Goal: Information Seeking & Learning: Learn about a topic

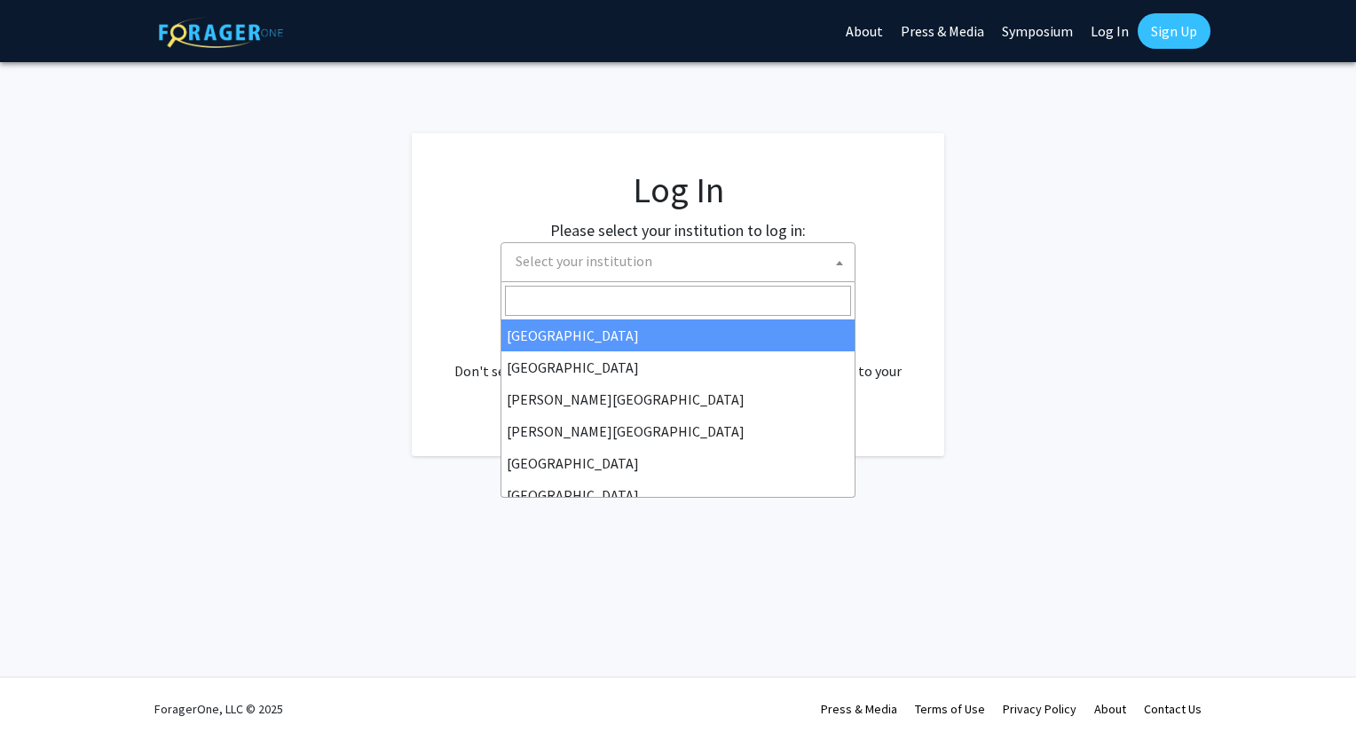
click at [624, 259] on span "Select your institution" at bounding box center [584, 261] width 137 height 18
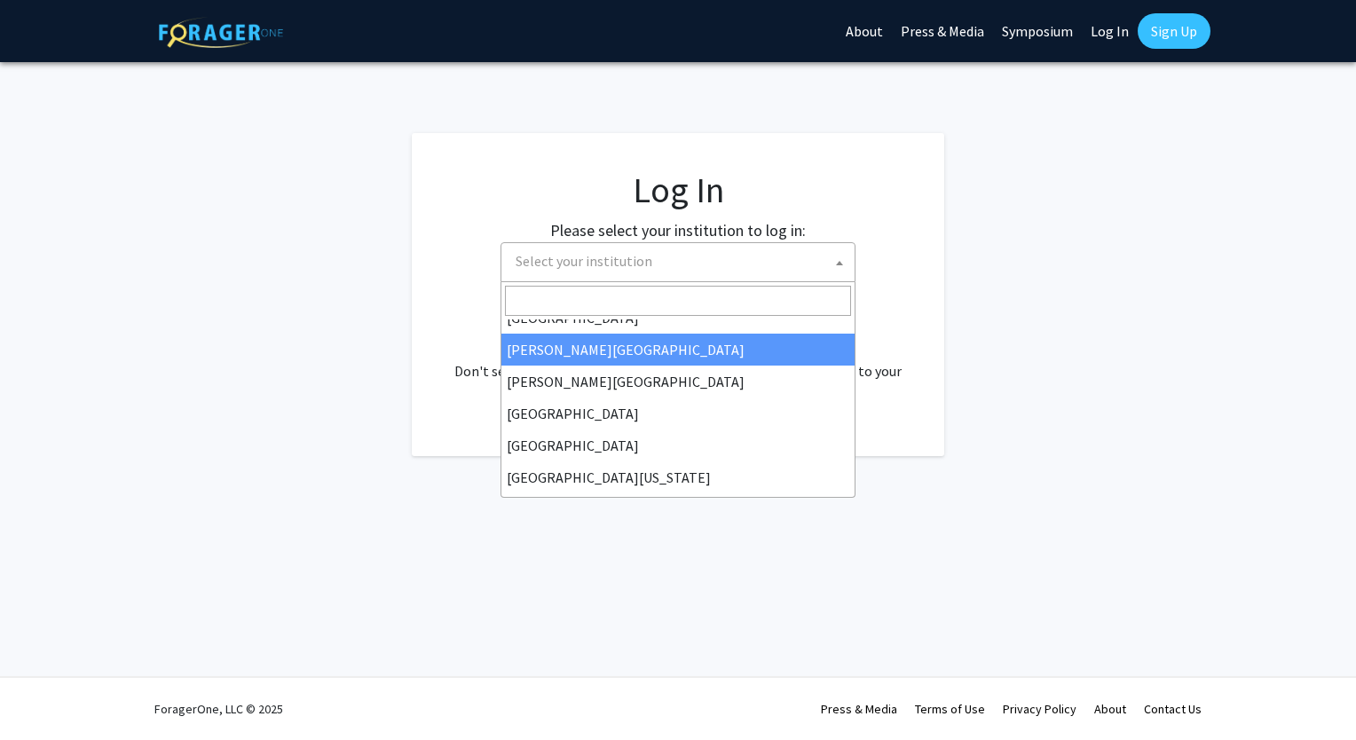
scroll to position [60, 0]
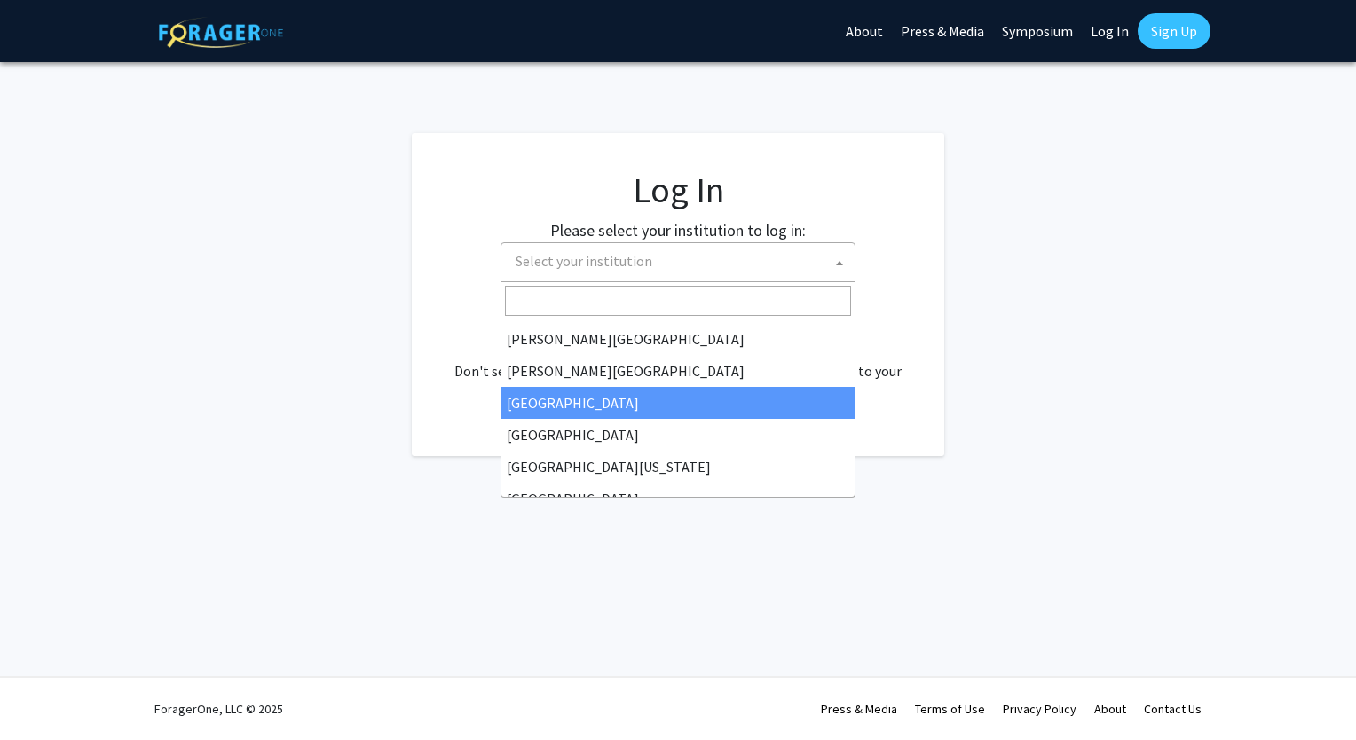
select select "6"
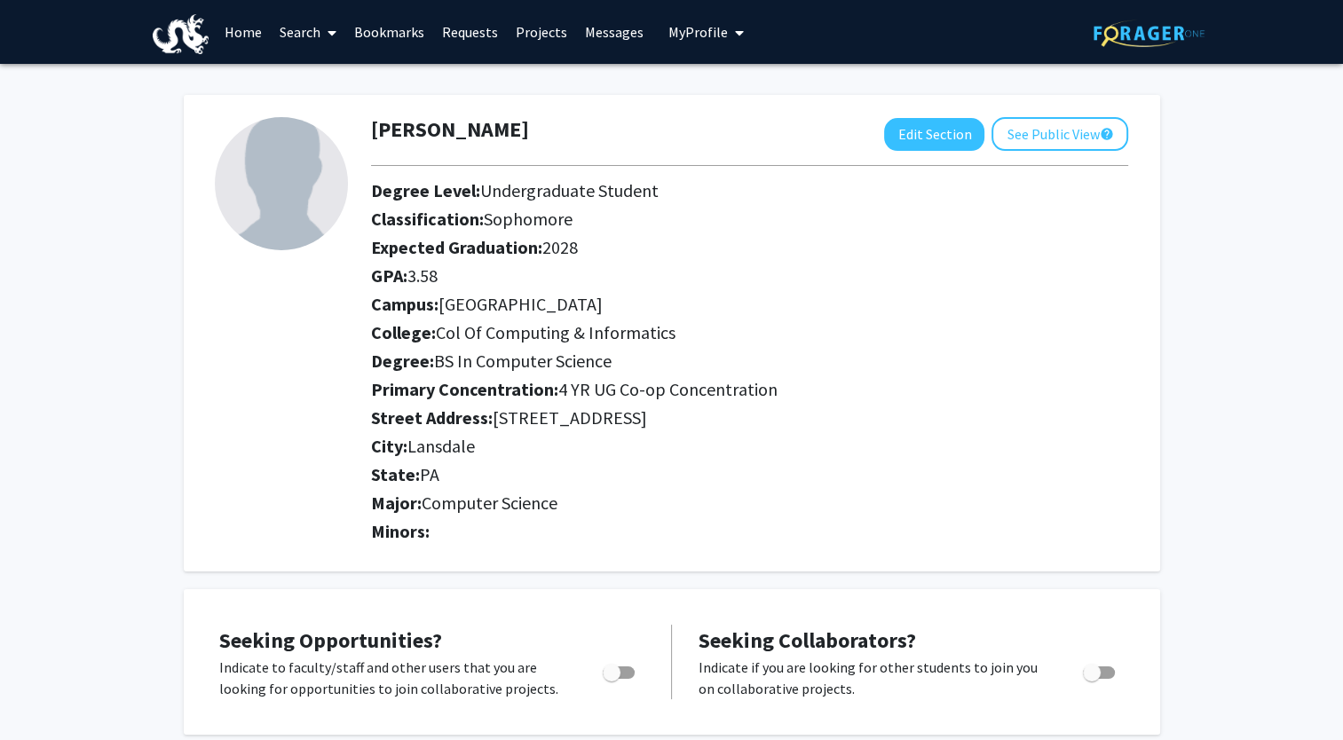
click at [338, 35] on link "Search" at bounding box center [308, 32] width 75 height 62
click at [248, 33] on link "Home" at bounding box center [243, 32] width 55 height 62
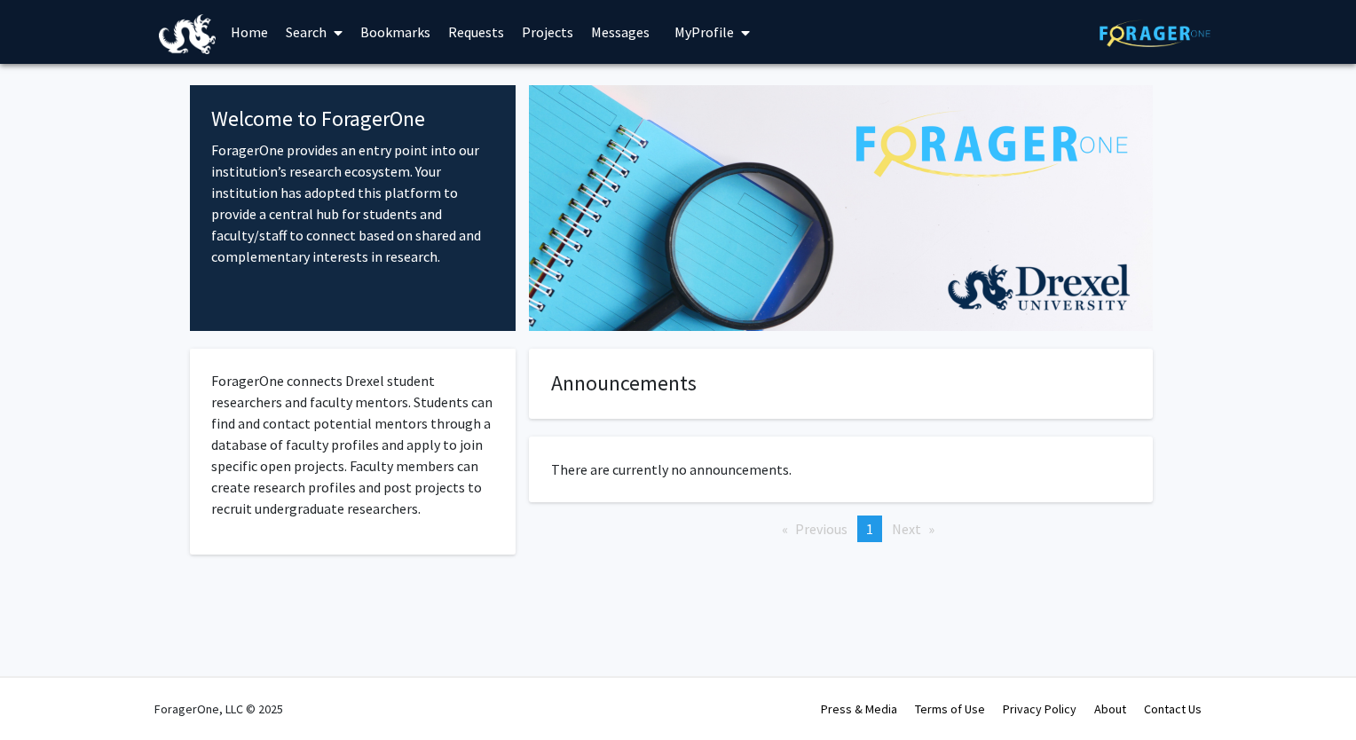
click at [547, 28] on link "Projects" at bounding box center [547, 32] width 69 height 62
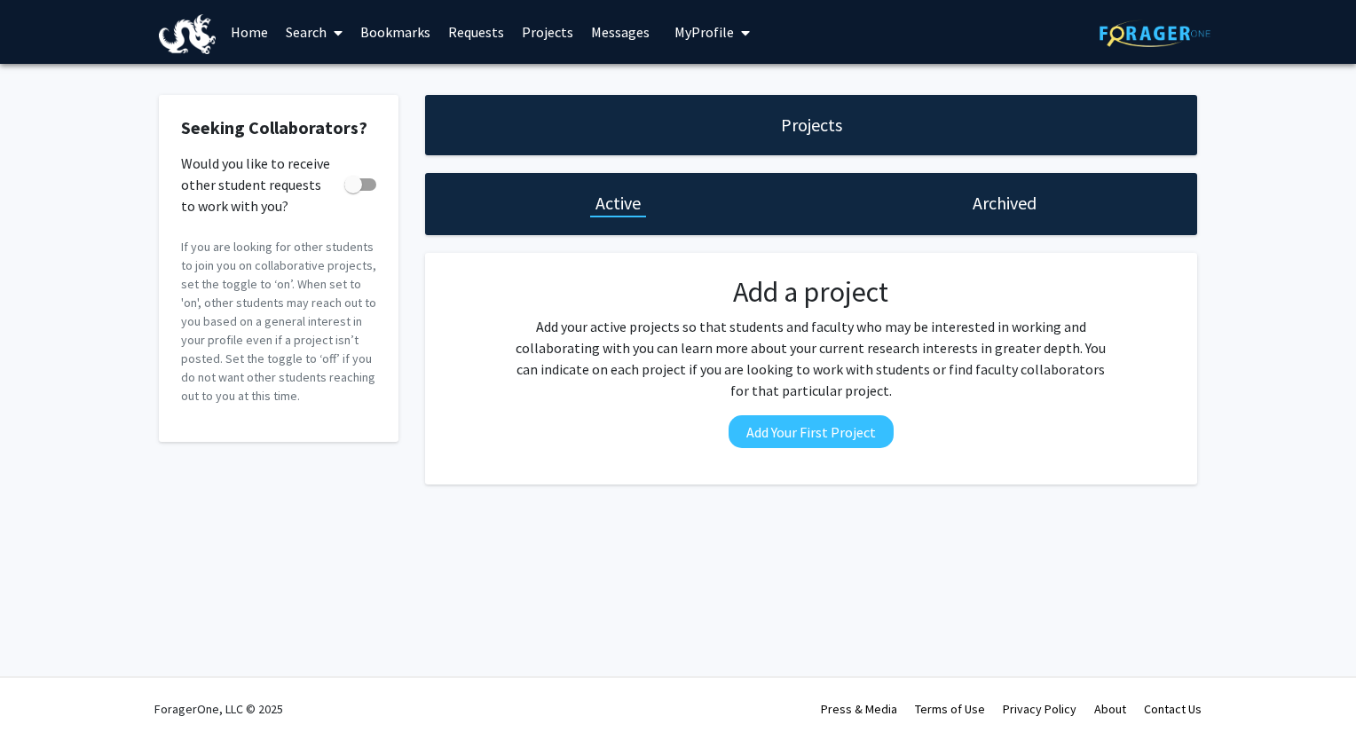
click at [334, 33] on icon at bounding box center [338, 33] width 9 height 14
click at [455, 20] on link "Requests" at bounding box center [476, 32] width 74 height 62
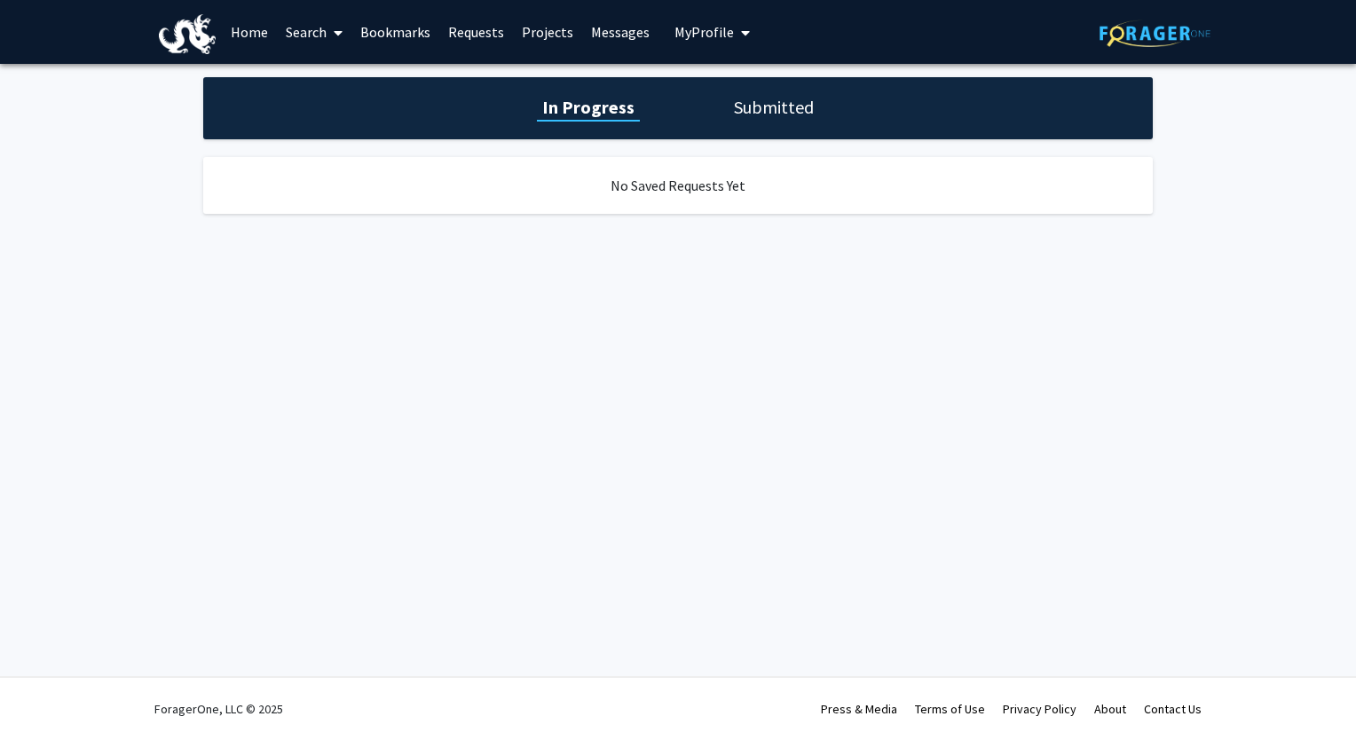
click at [741, 33] on icon "My profile dropdown to access profile and logout" at bounding box center [745, 33] width 9 height 14
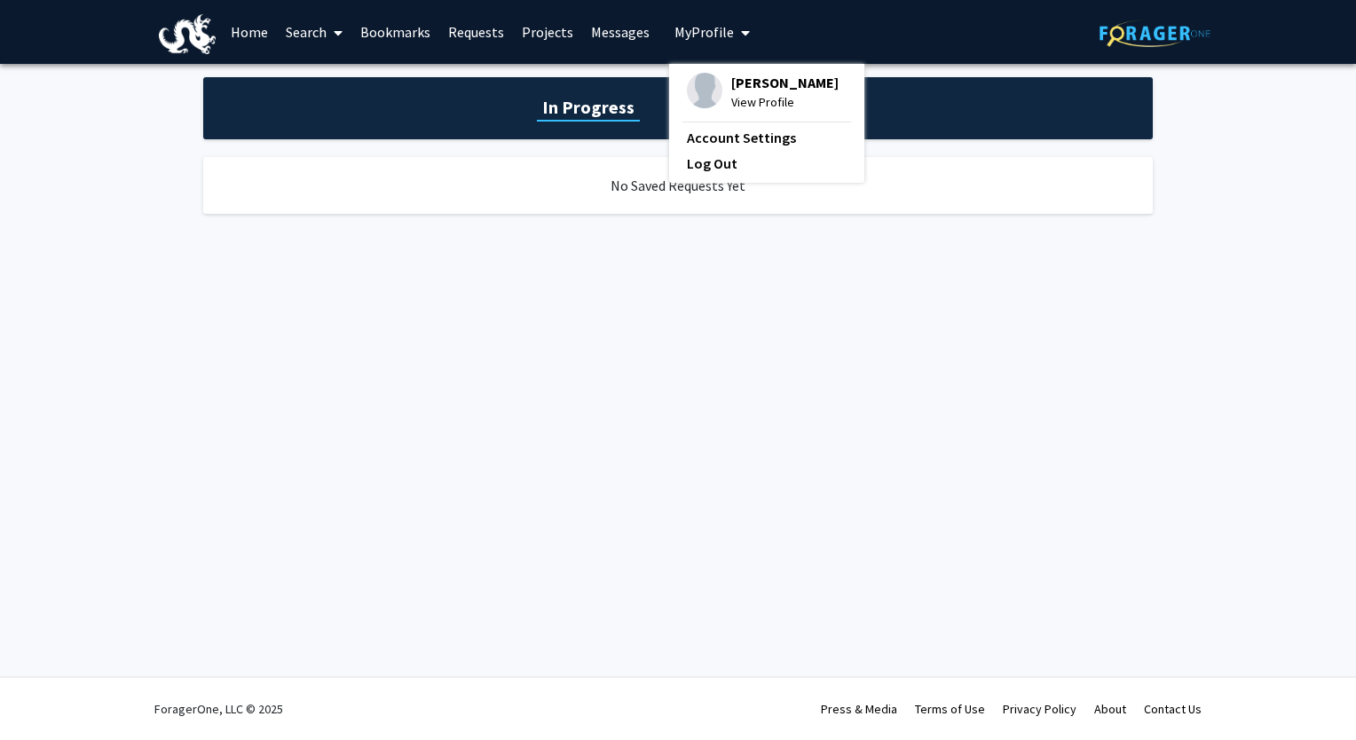
click at [741, 33] on icon "My profile dropdown to access profile and logout" at bounding box center [745, 33] width 9 height 14
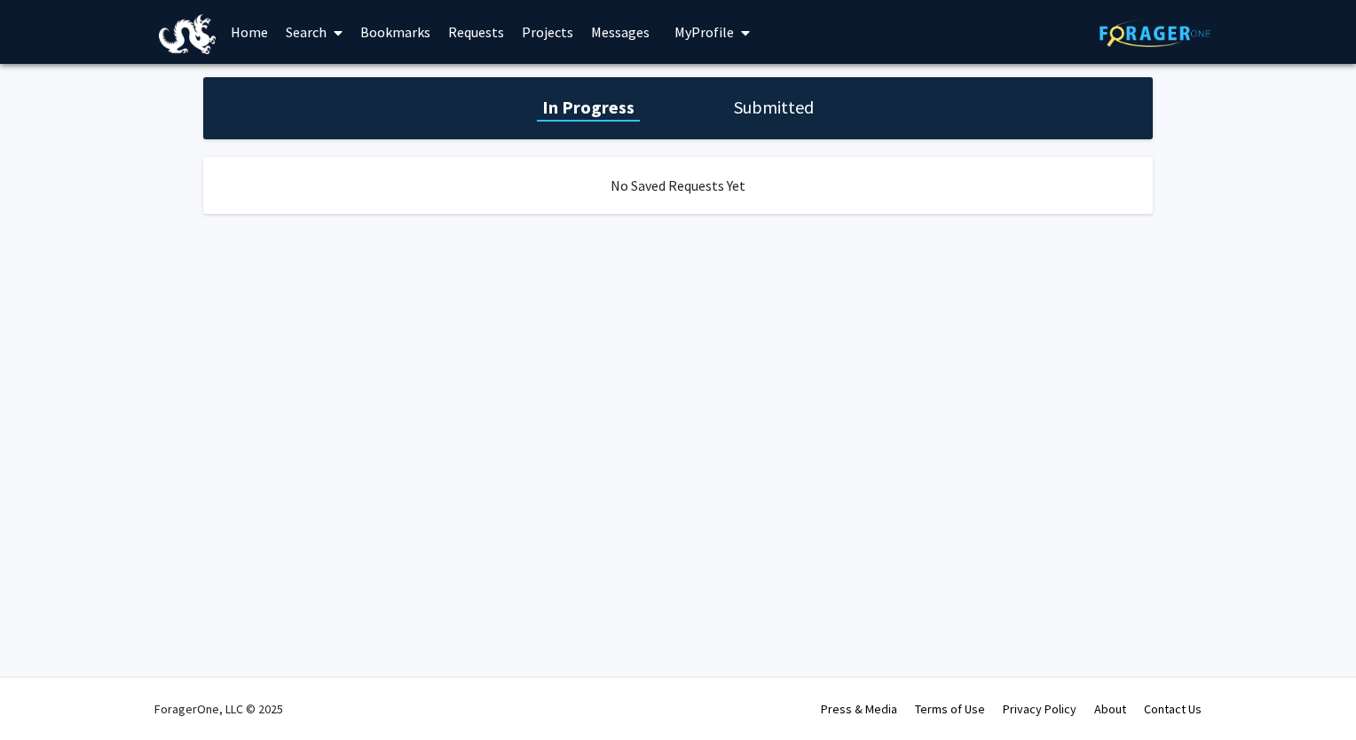
click at [238, 25] on link "Home" at bounding box center [249, 32] width 55 height 62
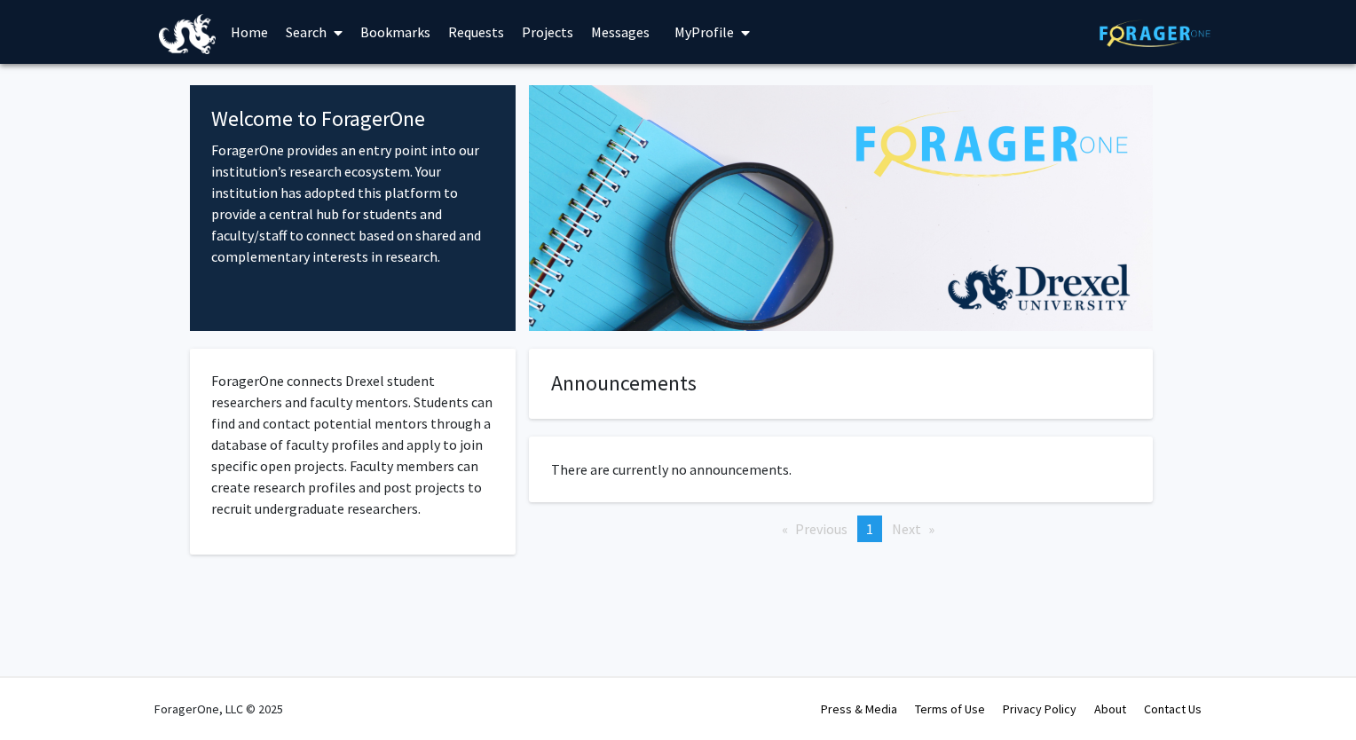
click at [341, 33] on icon at bounding box center [338, 33] width 9 height 14
click at [390, 34] on link "Bookmarks" at bounding box center [395, 32] width 88 height 62
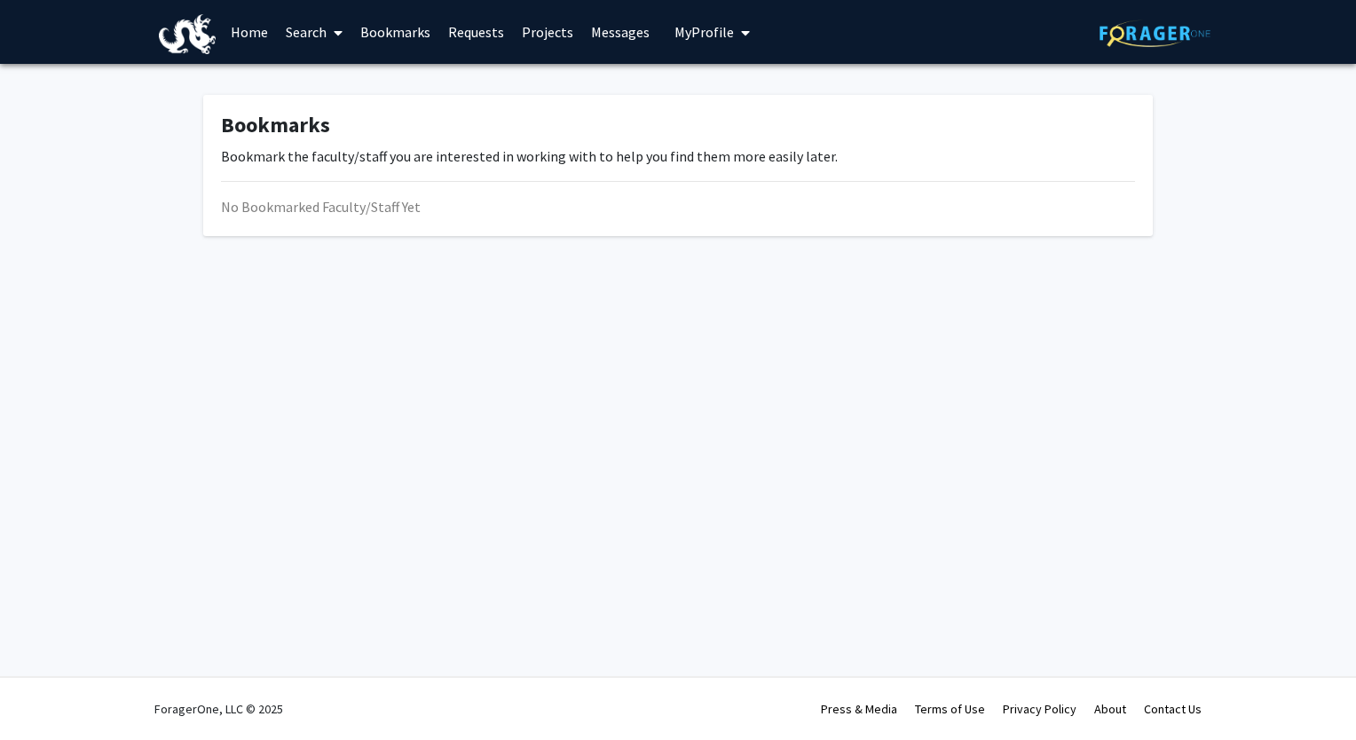
click at [551, 34] on link "Projects" at bounding box center [547, 32] width 69 height 62
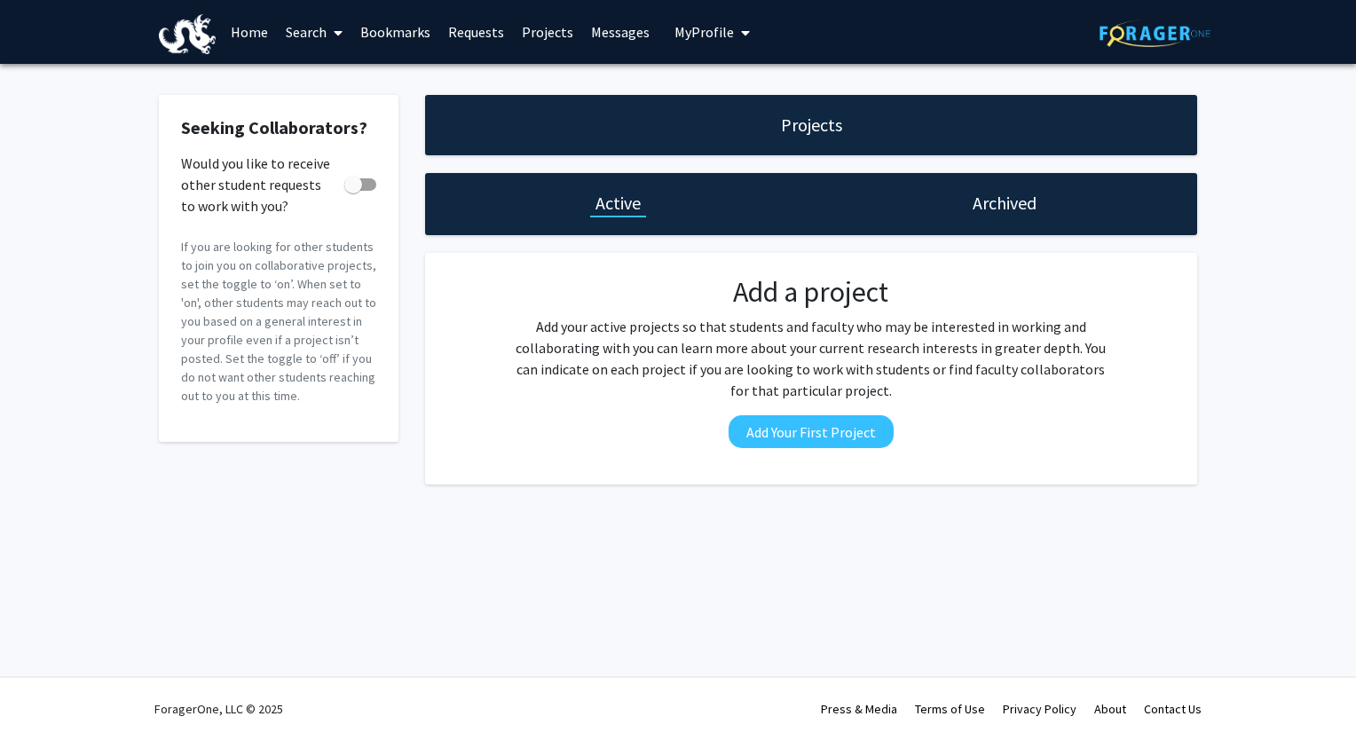
click at [799, 126] on h1 "Projects" at bounding box center [811, 125] width 61 height 25
click at [542, 25] on link "Projects" at bounding box center [547, 32] width 69 height 62
click at [642, 23] on link "Messages" at bounding box center [620, 32] width 76 height 62
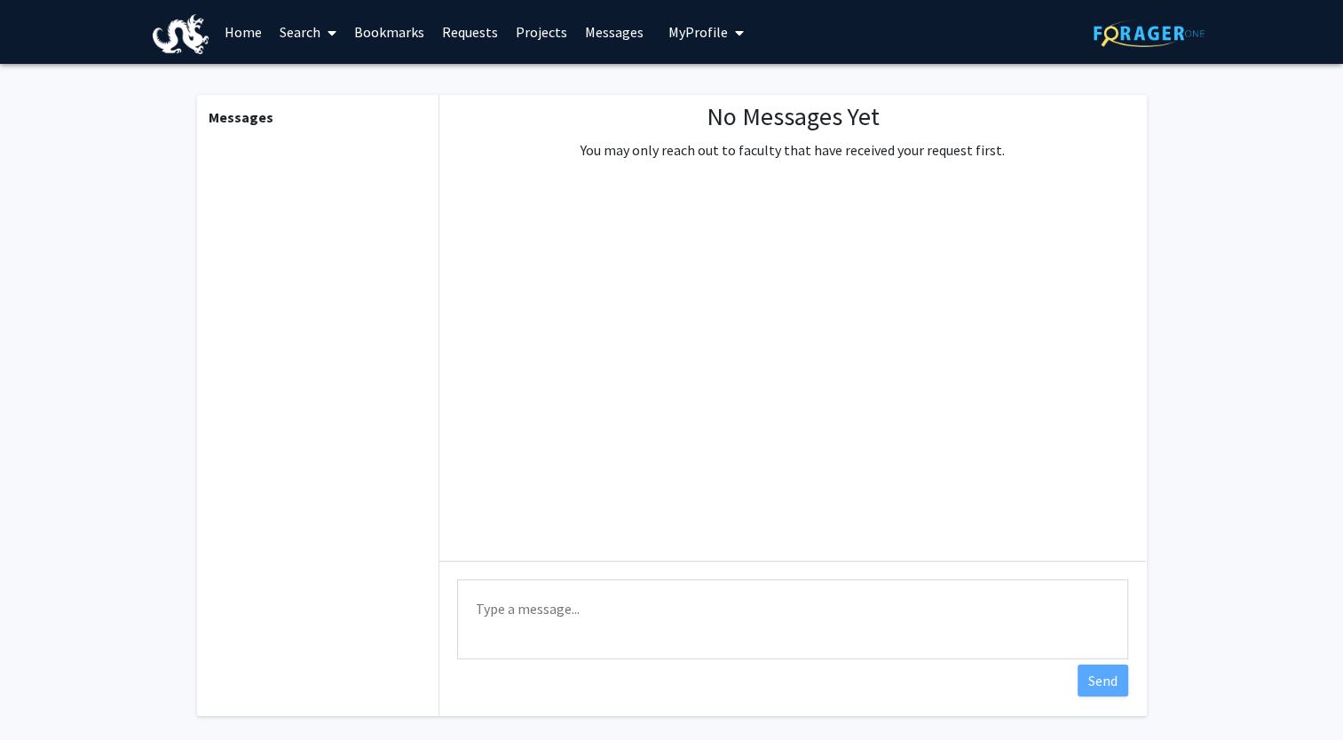
click at [685, 29] on span "My Profile" at bounding box center [697, 32] width 59 height 18
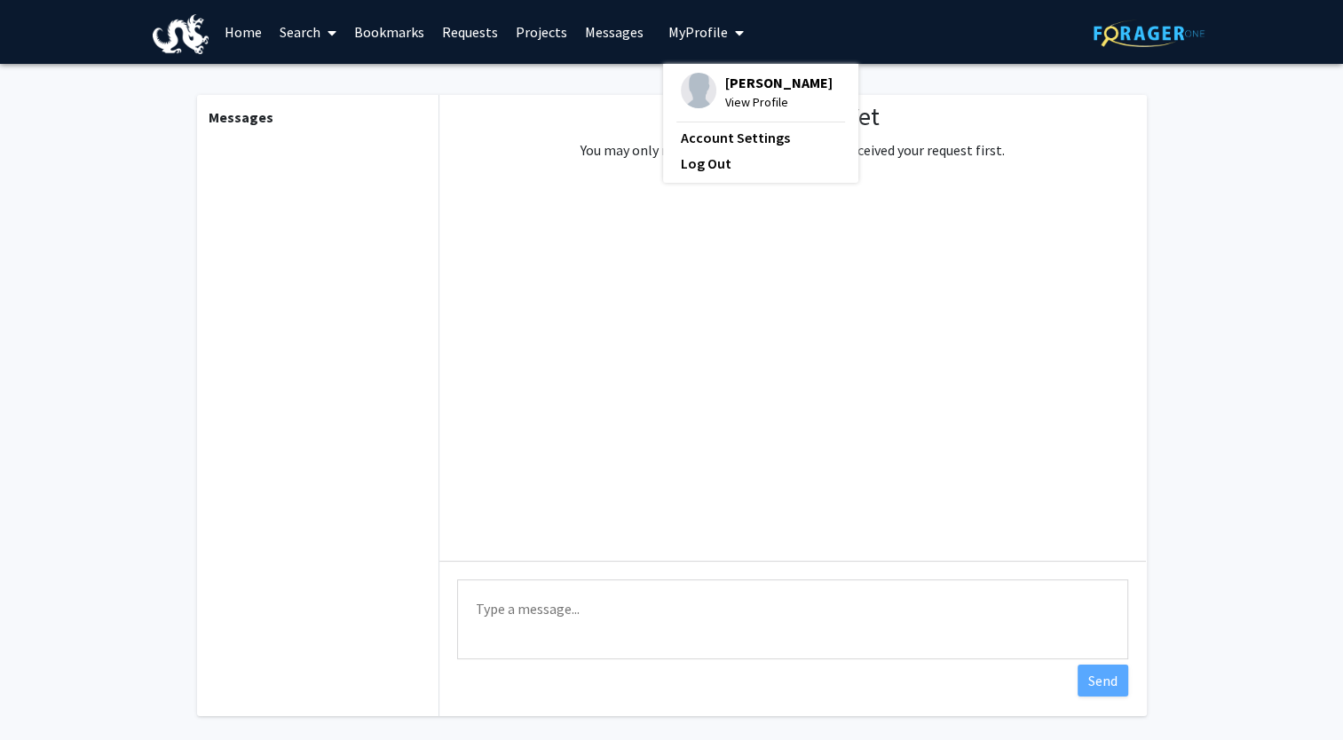
click at [685, 29] on span "My Profile" at bounding box center [697, 32] width 59 height 18
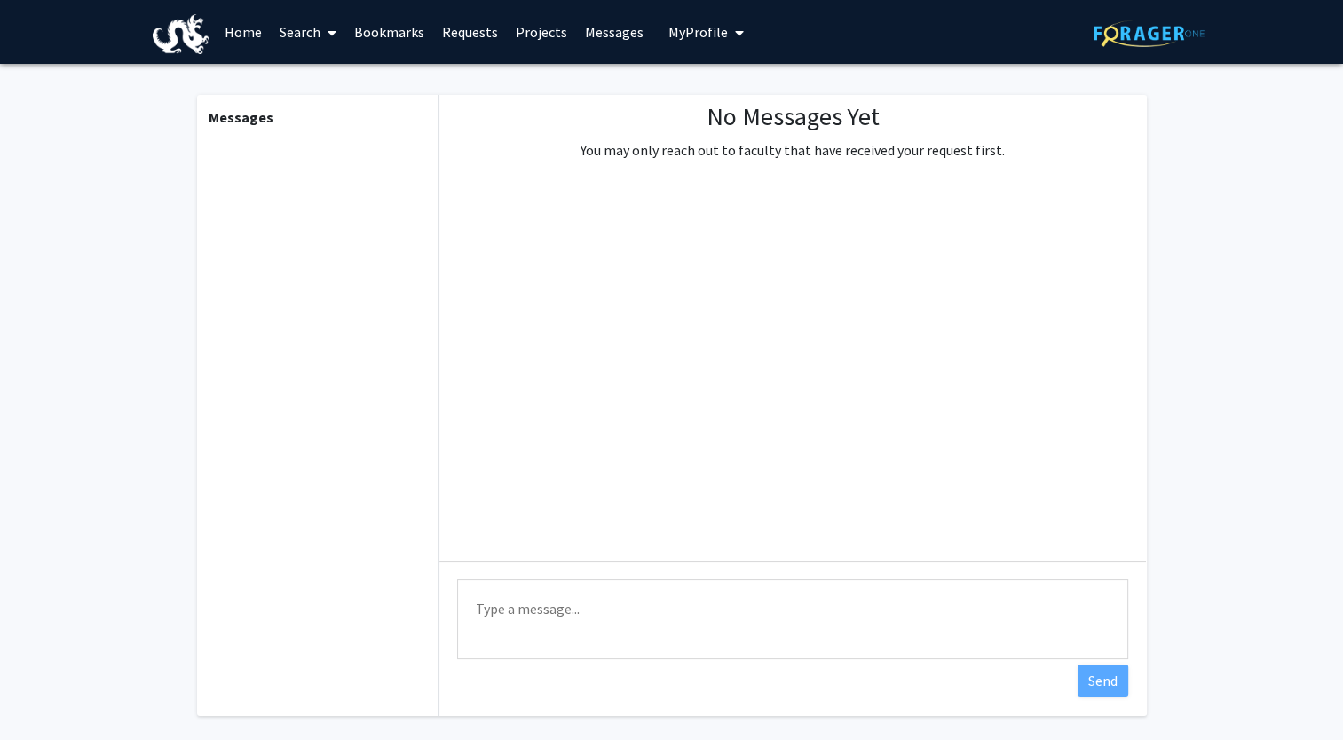
click at [328, 24] on span at bounding box center [328, 33] width 16 height 62
click at [319, 112] on span "Students" at bounding box center [325, 116] width 108 height 35
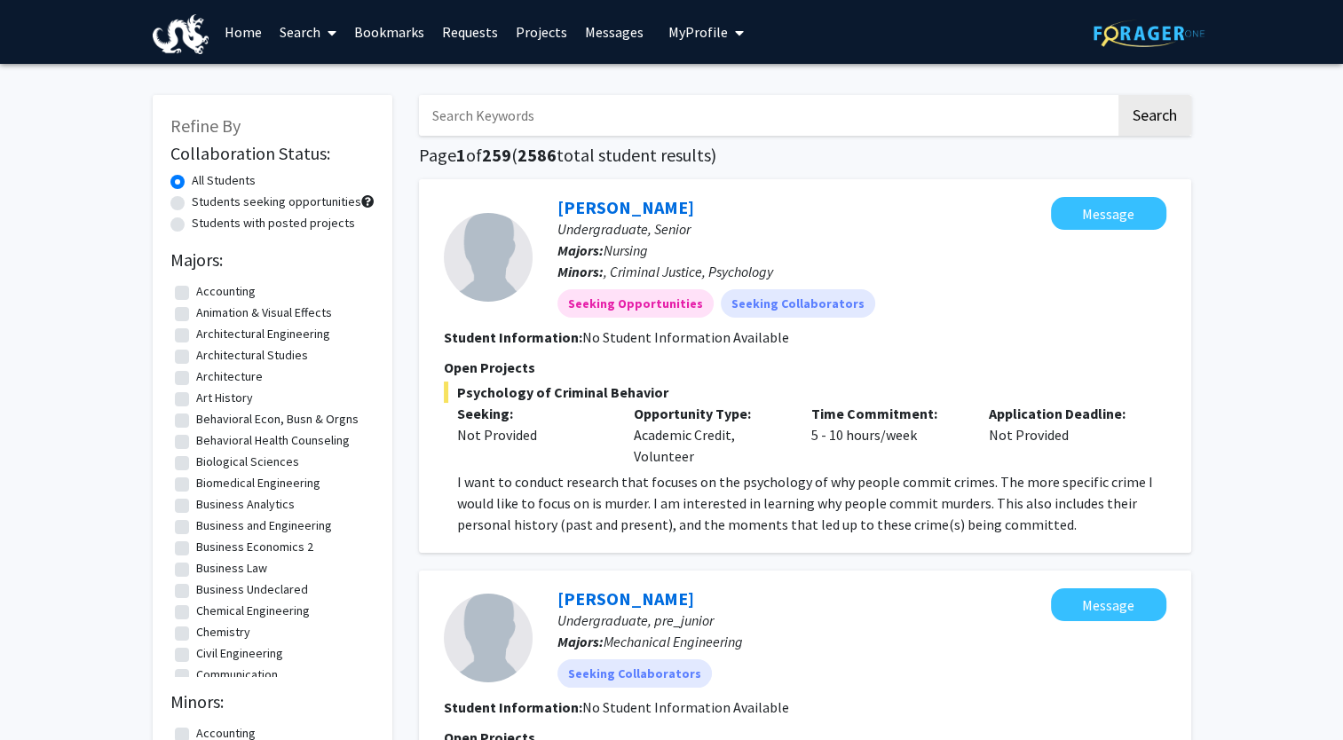
click at [326, 34] on span at bounding box center [328, 33] width 16 height 62
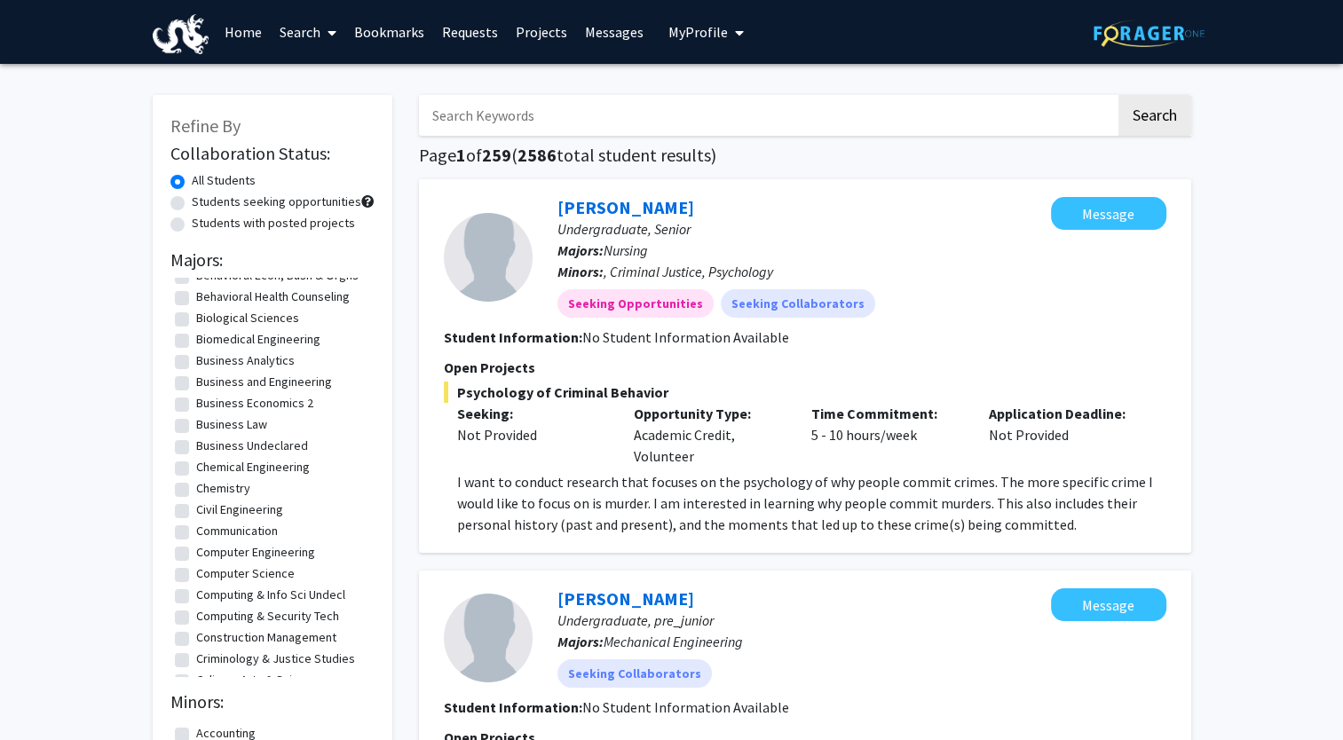
scroll to position [145, 0]
click at [262, 576] on label "Computer Science" at bounding box center [245, 572] width 98 height 19
click at [208, 575] on input "Computer Science" at bounding box center [202, 569] width 12 height 12
checkbox input "true"
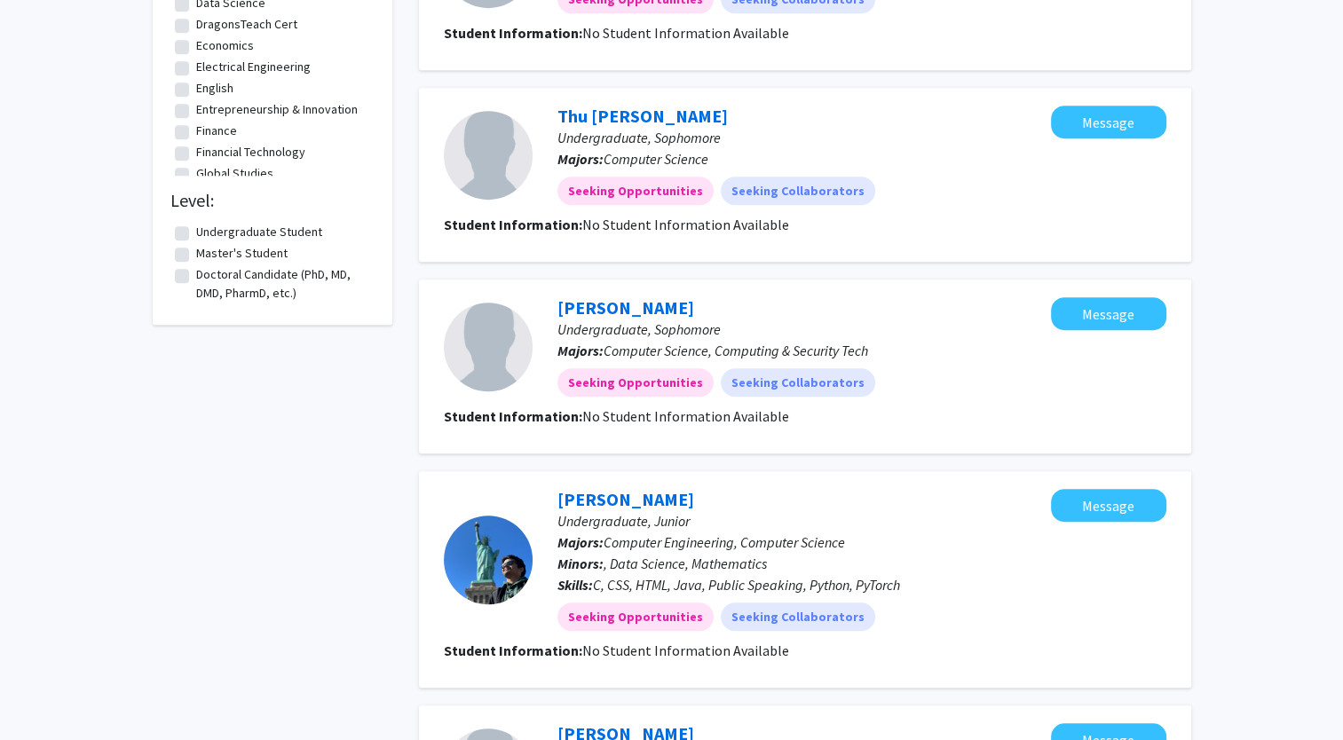
scroll to position [944, 0]
click at [593, 303] on link "[PERSON_NAME]" at bounding box center [625, 306] width 137 height 22
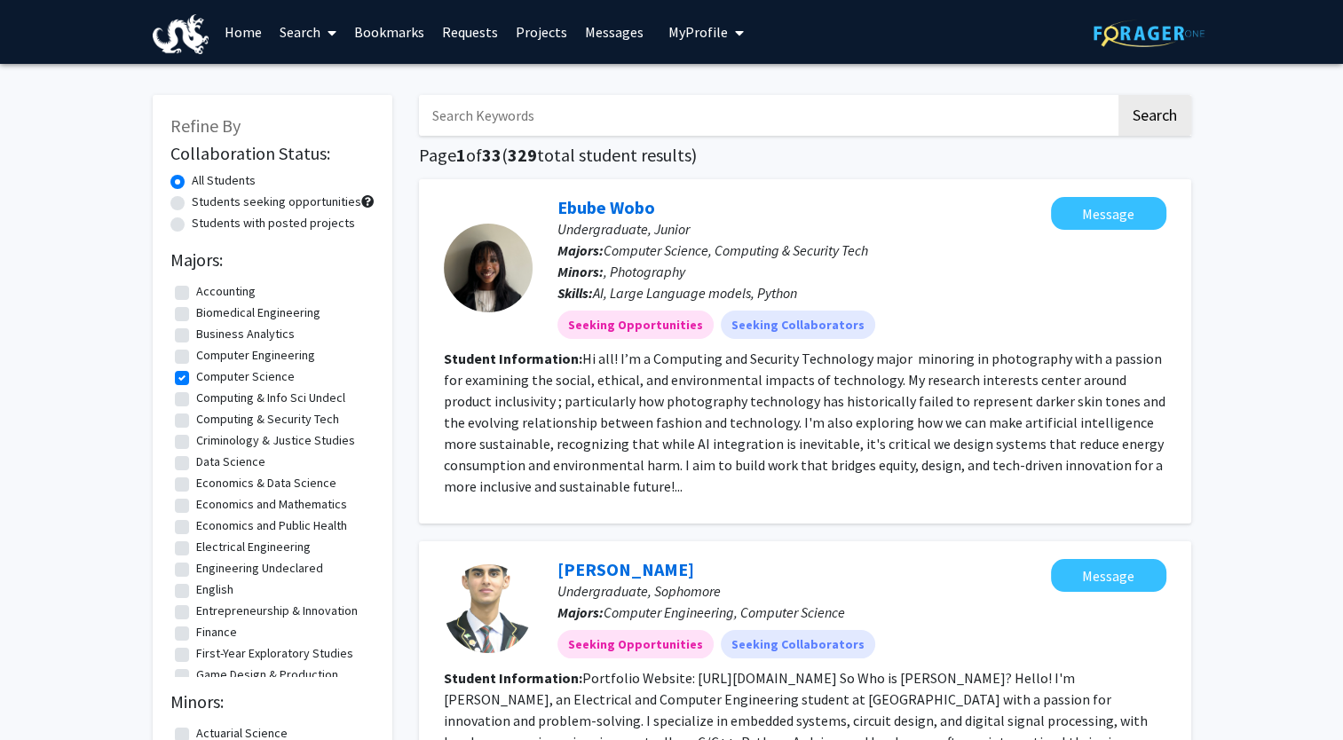
click at [327, 30] on span at bounding box center [328, 33] width 16 height 62
click at [322, 77] on span "Faculty/Staff" at bounding box center [336, 81] width 130 height 35
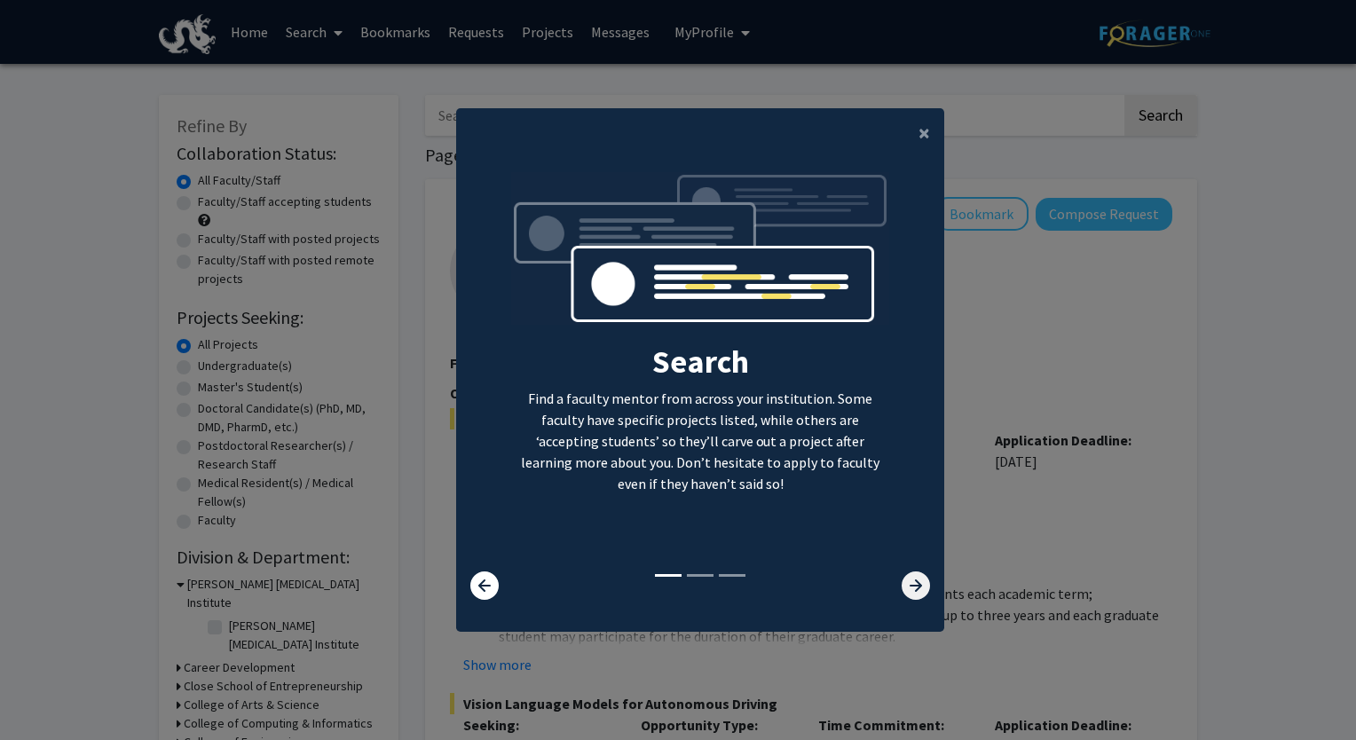
click at [902, 576] on icon at bounding box center [916, 585] width 28 height 28
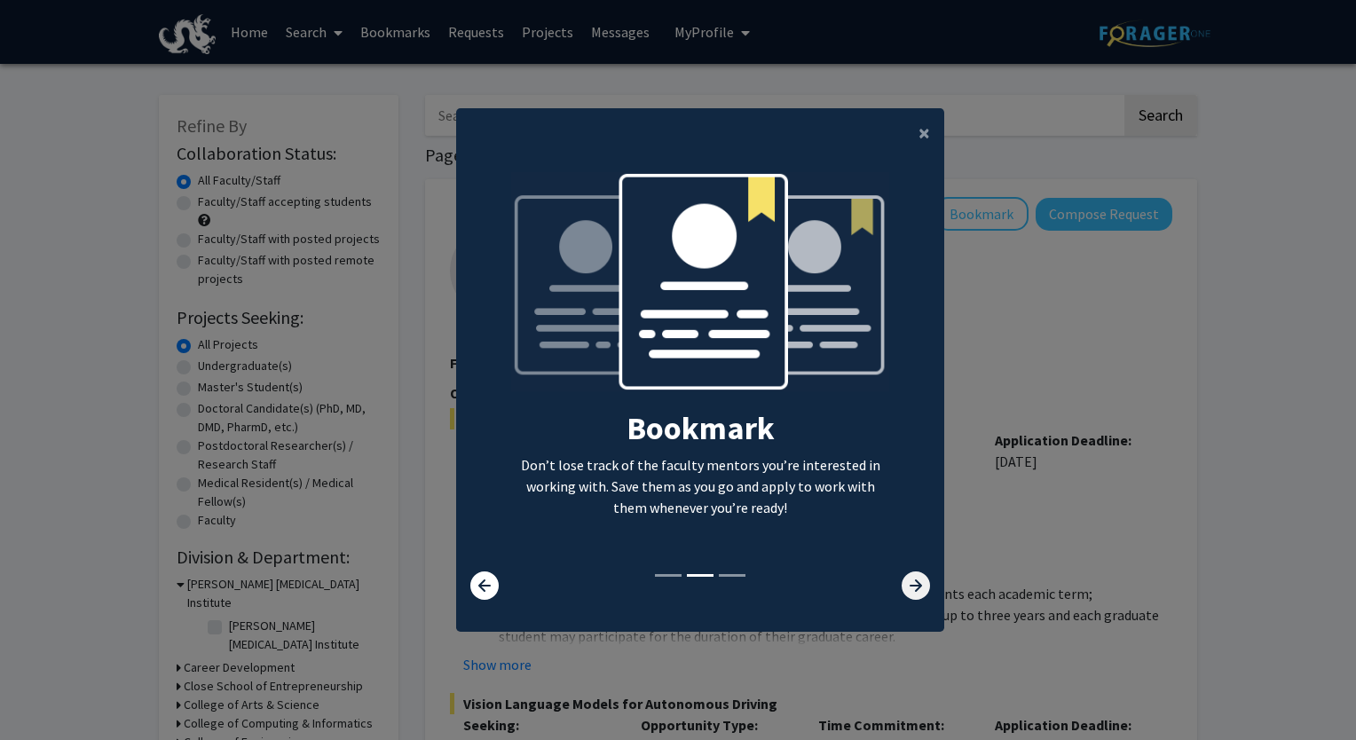
click at [902, 576] on icon at bounding box center [916, 585] width 28 height 28
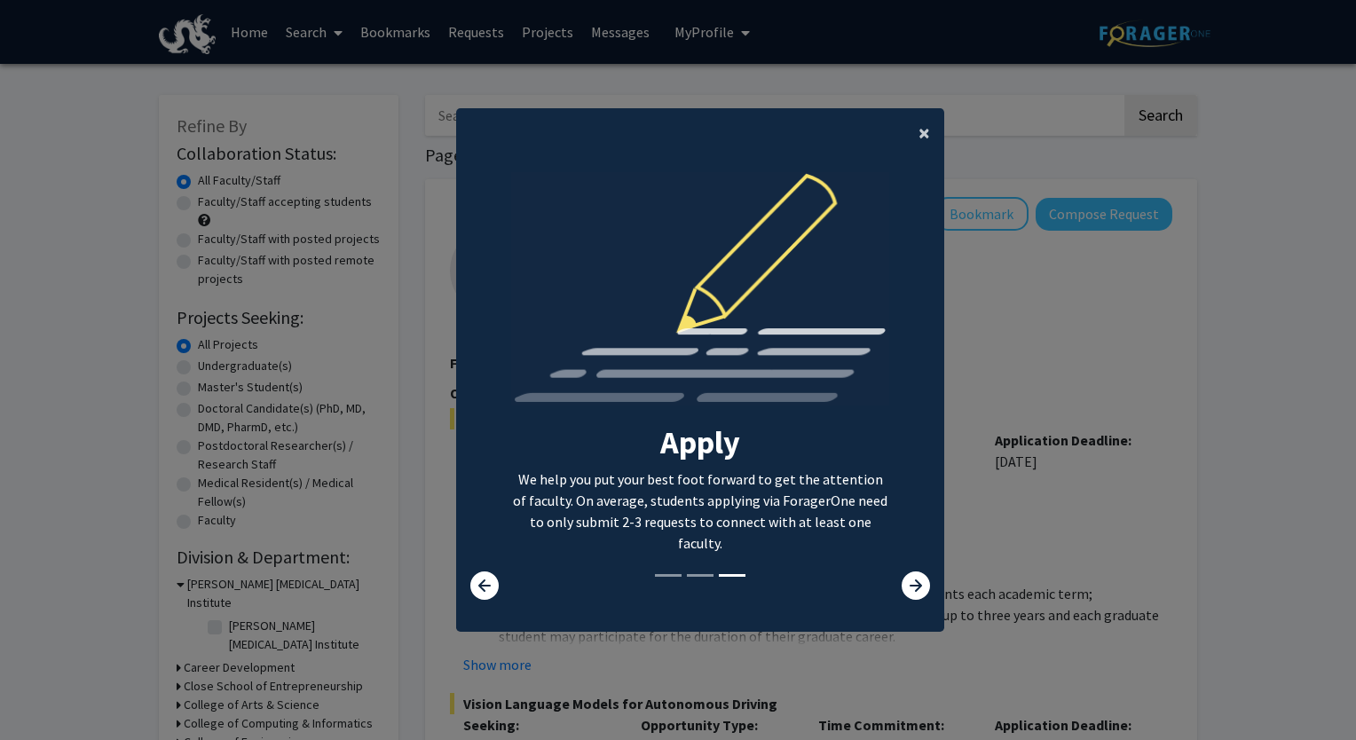
click at [918, 139] on span "×" at bounding box center [924, 133] width 12 height 28
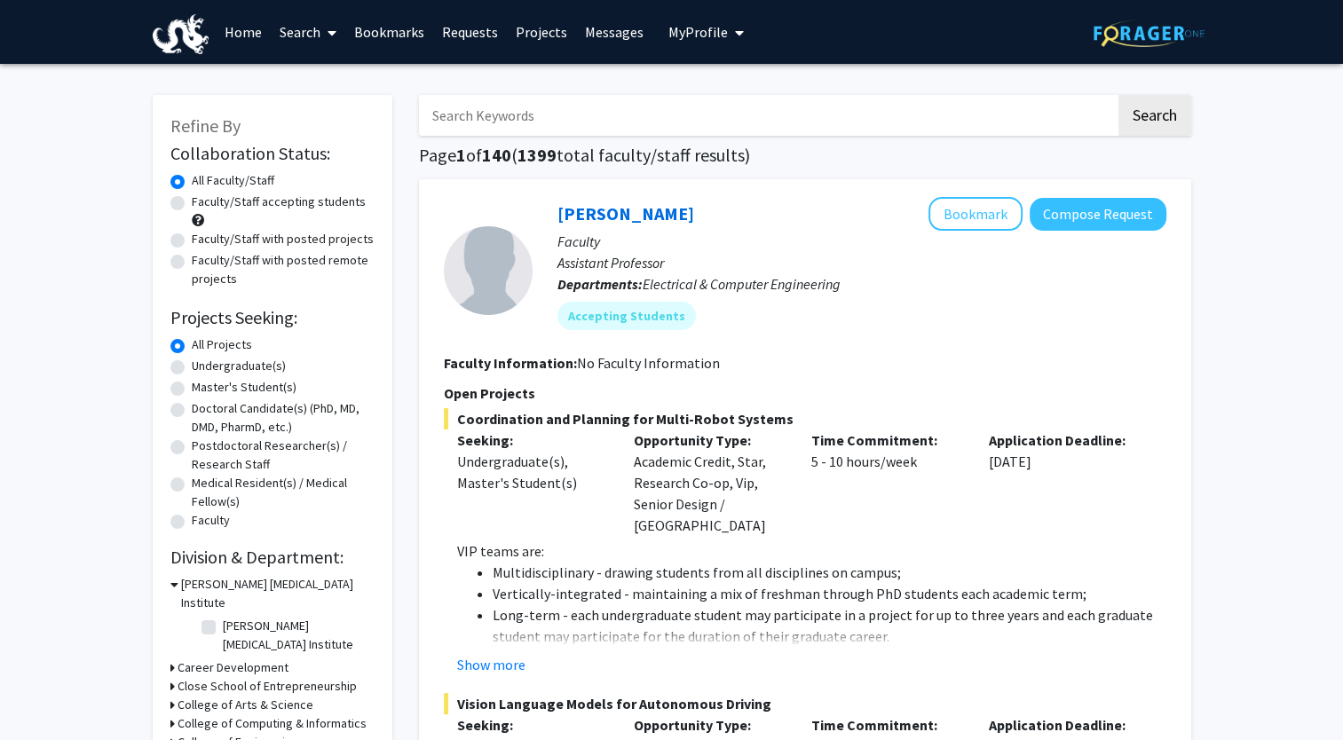
click at [268, 364] on label "Undergraduate(s)" at bounding box center [239, 366] width 94 height 19
click at [203, 364] on input "Undergraduate(s)" at bounding box center [198, 363] width 12 height 12
radio input "true"
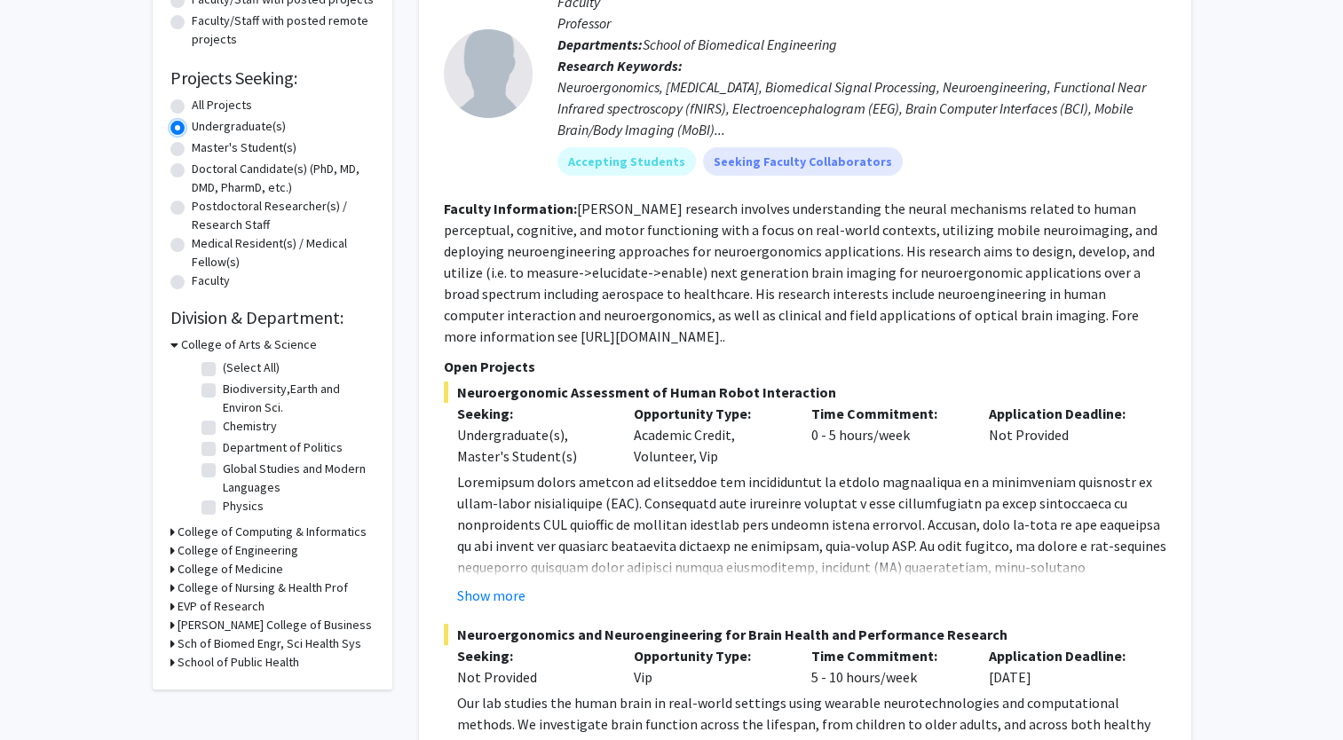
scroll to position [240, 0]
click at [218, 530] on h3 "College of Computing & Informatics" at bounding box center [271, 531] width 189 height 19
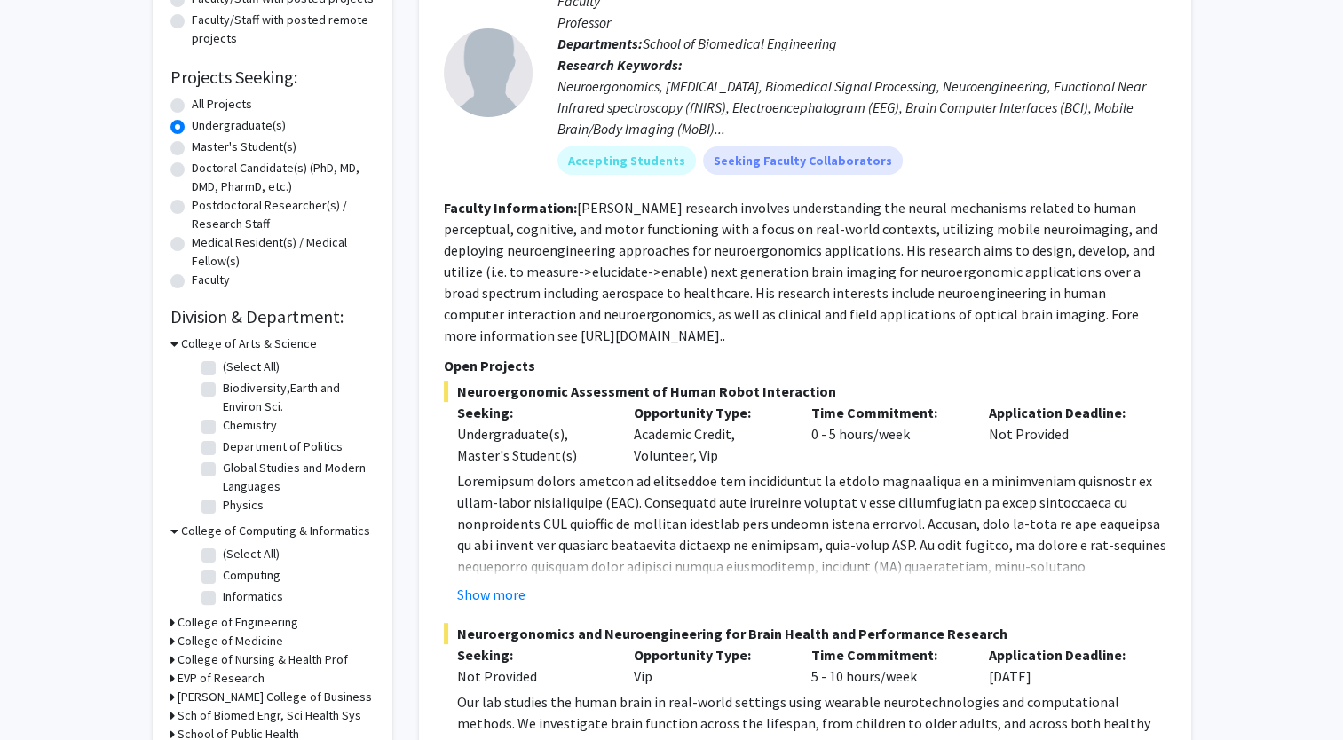
click at [246, 555] on label "(Select All)" at bounding box center [251, 554] width 57 height 19
click at [234, 555] on input "(Select All)" at bounding box center [229, 551] width 12 height 12
checkbox input "true"
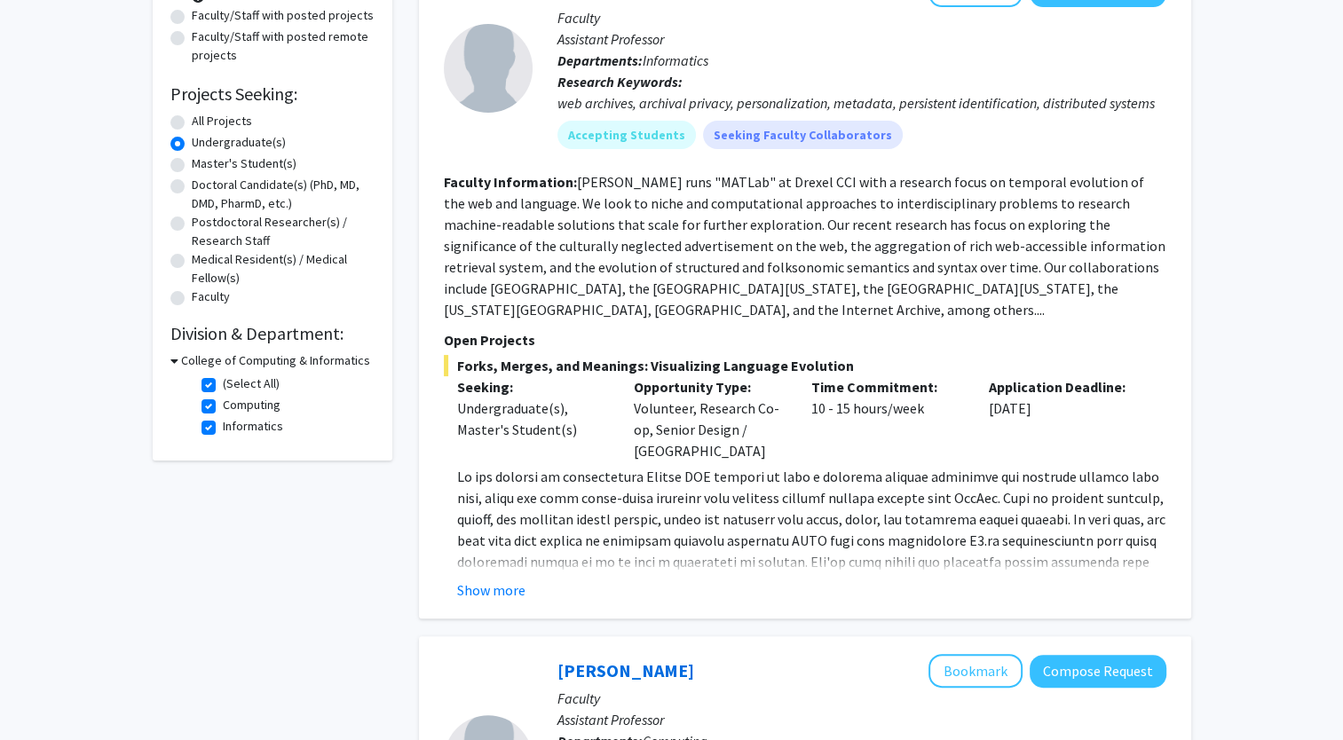
scroll to position [231, 0]
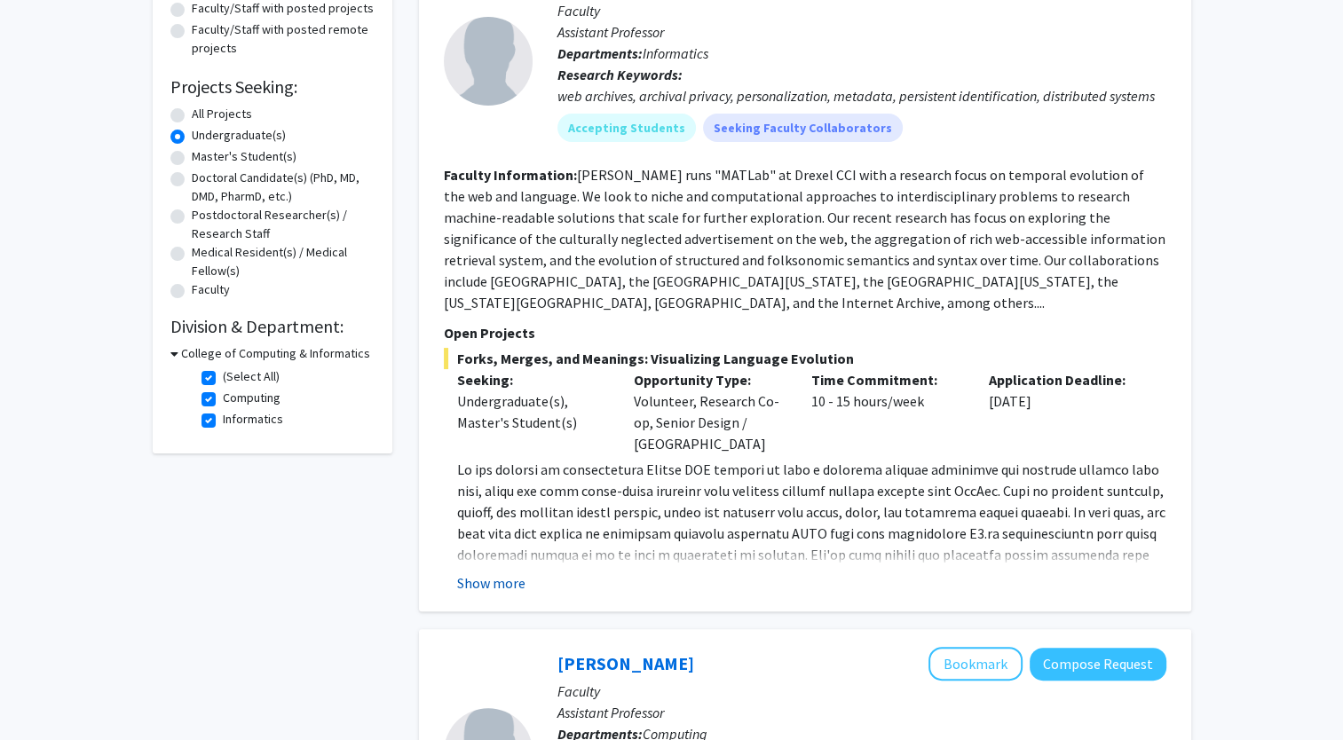
click at [471, 583] on button "Show more" at bounding box center [491, 582] width 68 height 21
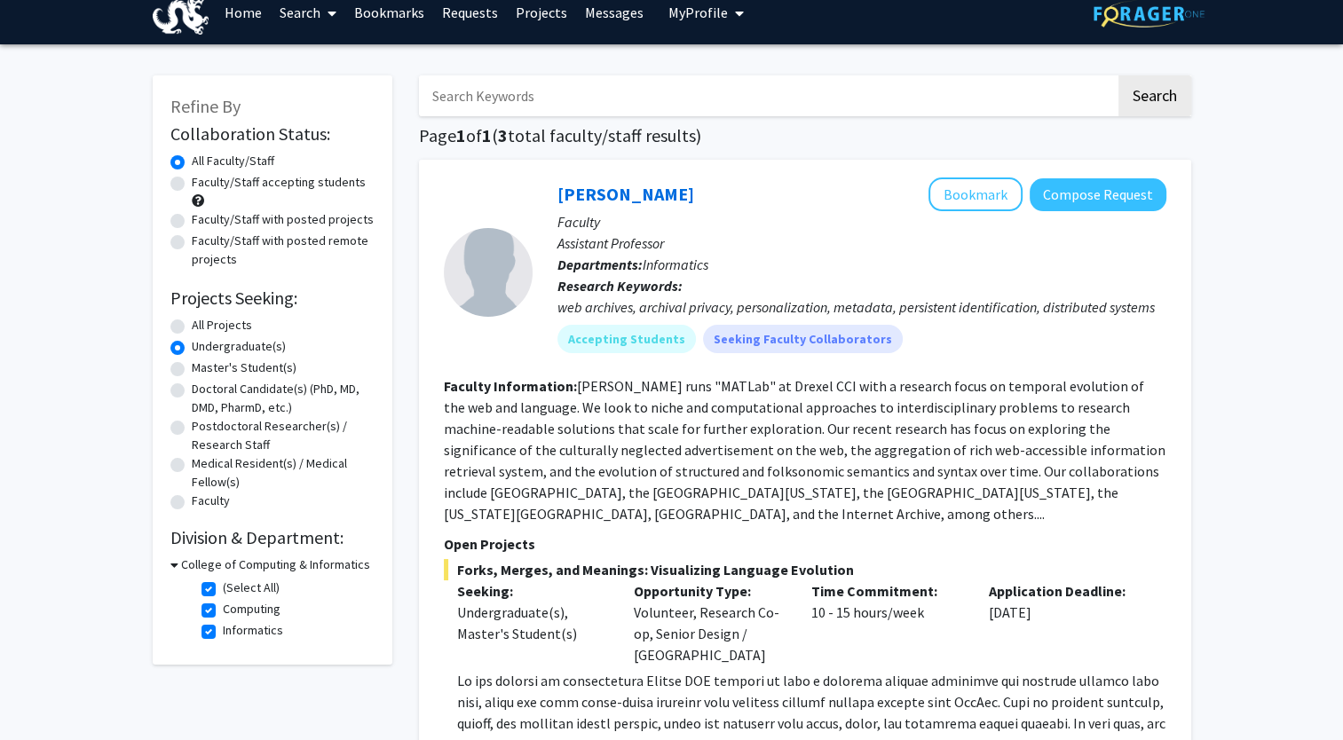
scroll to position [0, 0]
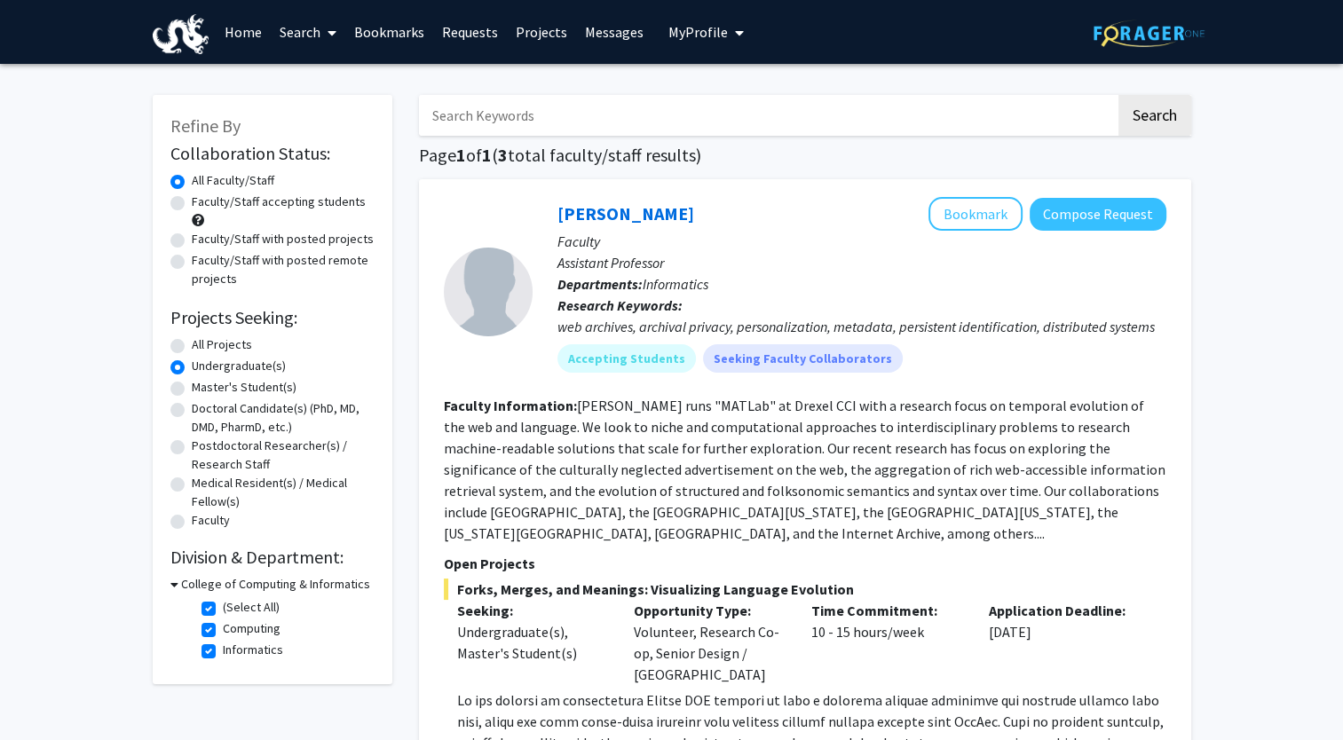
drag, startPoint x: 442, startPoint y: 403, endPoint x: 768, endPoint y: 533, distance: 350.8
click at [768, 533] on div "[PERSON_NAME] Bookmark Compose Request Faculty Assistant Professor Departments:…" at bounding box center [805, 585] width 772 height 812
click at [768, 533] on section "Faculty Information: [PERSON_NAME] runs "MATLab" at Drexel CCI with a research …" at bounding box center [805, 469] width 722 height 149
drag, startPoint x: 768, startPoint y: 533, endPoint x: 575, endPoint y: 406, distance: 230.6
click at [575, 406] on section "Faculty Information: [PERSON_NAME] runs "MATLab" at Drexel CCI with a research …" at bounding box center [805, 469] width 722 height 149
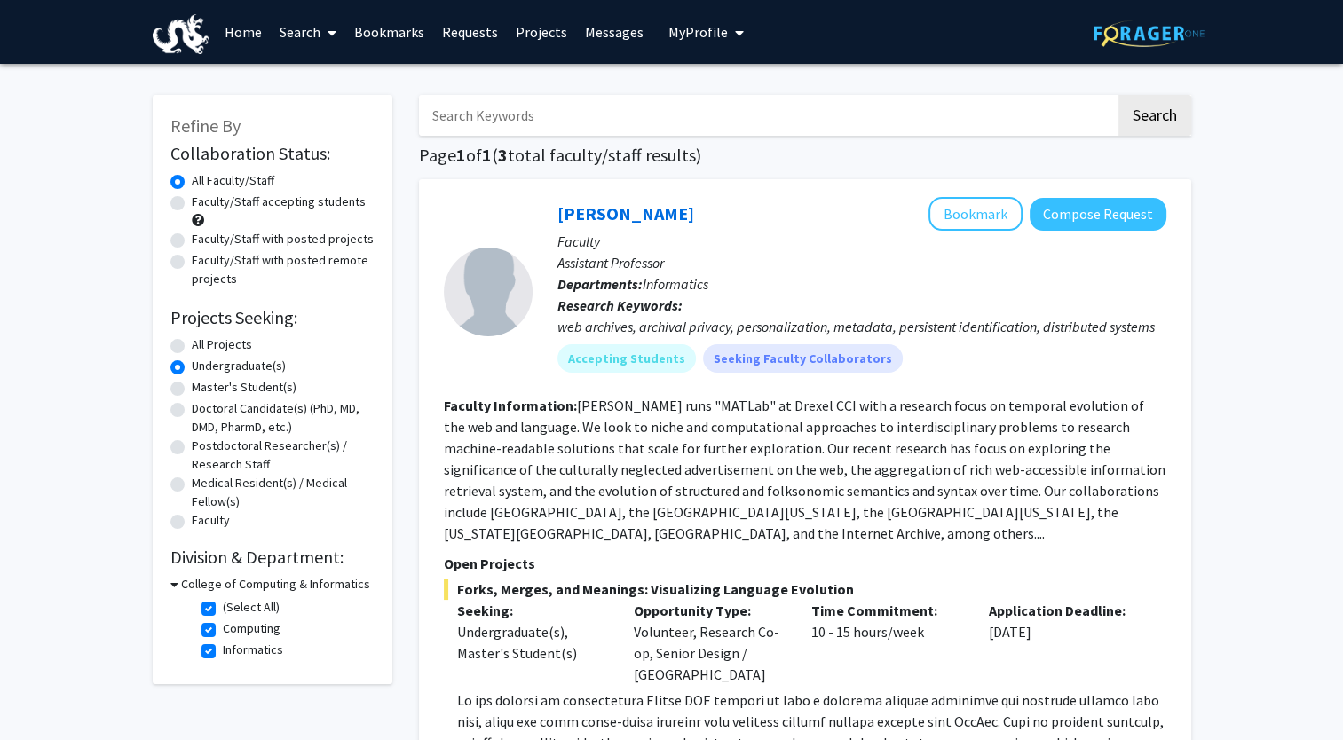
click at [575, 406] on fg-read-more "[PERSON_NAME] runs "MATLab" at Drexel CCI with a research focus on temporal evo…" at bounding box center [804, 470] width 721 height 146
drag, startPoint x: 575, startPoint y: 406, endPoint x: 777, endPoint y: 540, distance: 242.7
click at [777, 540] on section "Faculty Information: [PERSON_NAME] runs "MATLab" at Drexel CCI with a research …" at bounding box center [805, 469] width 722 height 149
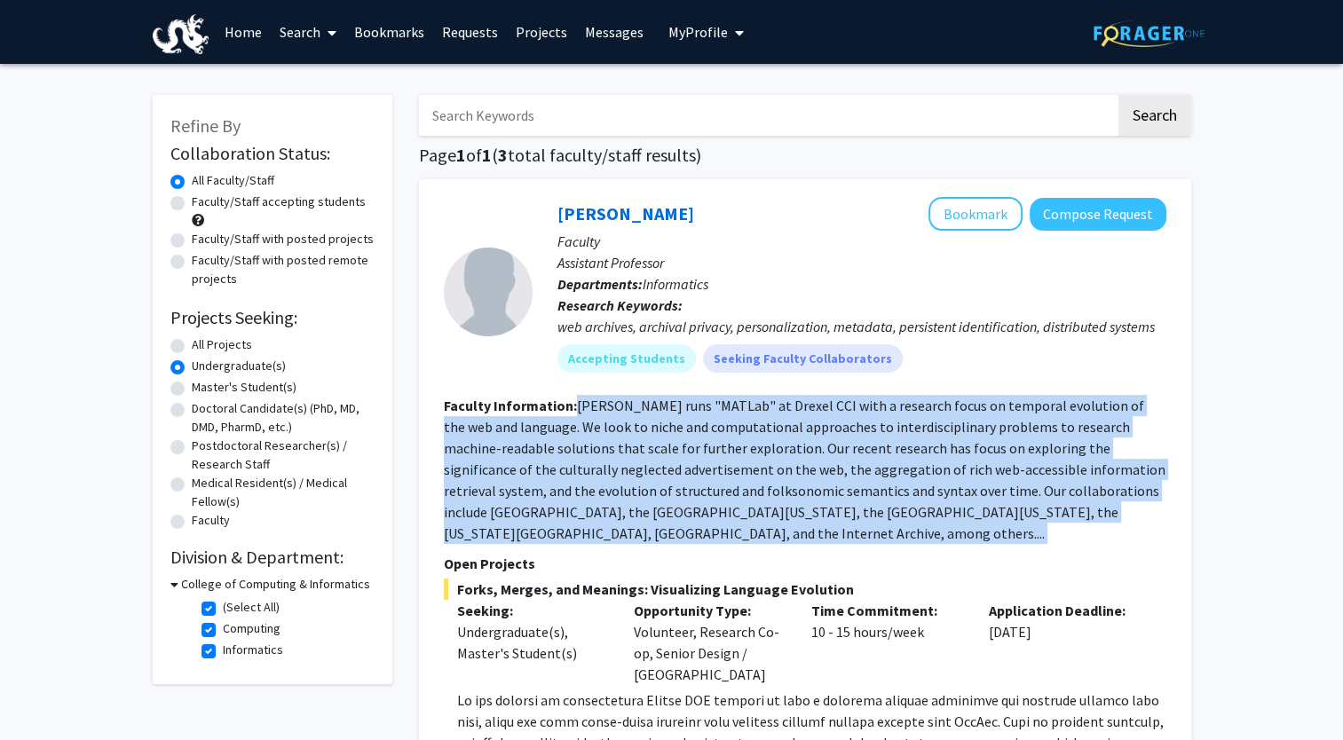
drag, startPoint x: 777, startPoint y: 540, endPoint x: 577, endPoint y: 400, distance: 244.7
click at [577, 400] on section "Faculty Information: [PERSON_NAME] runs "MATLab" at Drexel CCI with a research …" at bounding box center [805, 469] width 722 height 149
click at [577, 400] on fg-read-more "[PERSON_NAME] runs "MATLab" at Drexel CCI with a research focus on temporal evo…" at bounding box center [804, 470] width 721 height 146
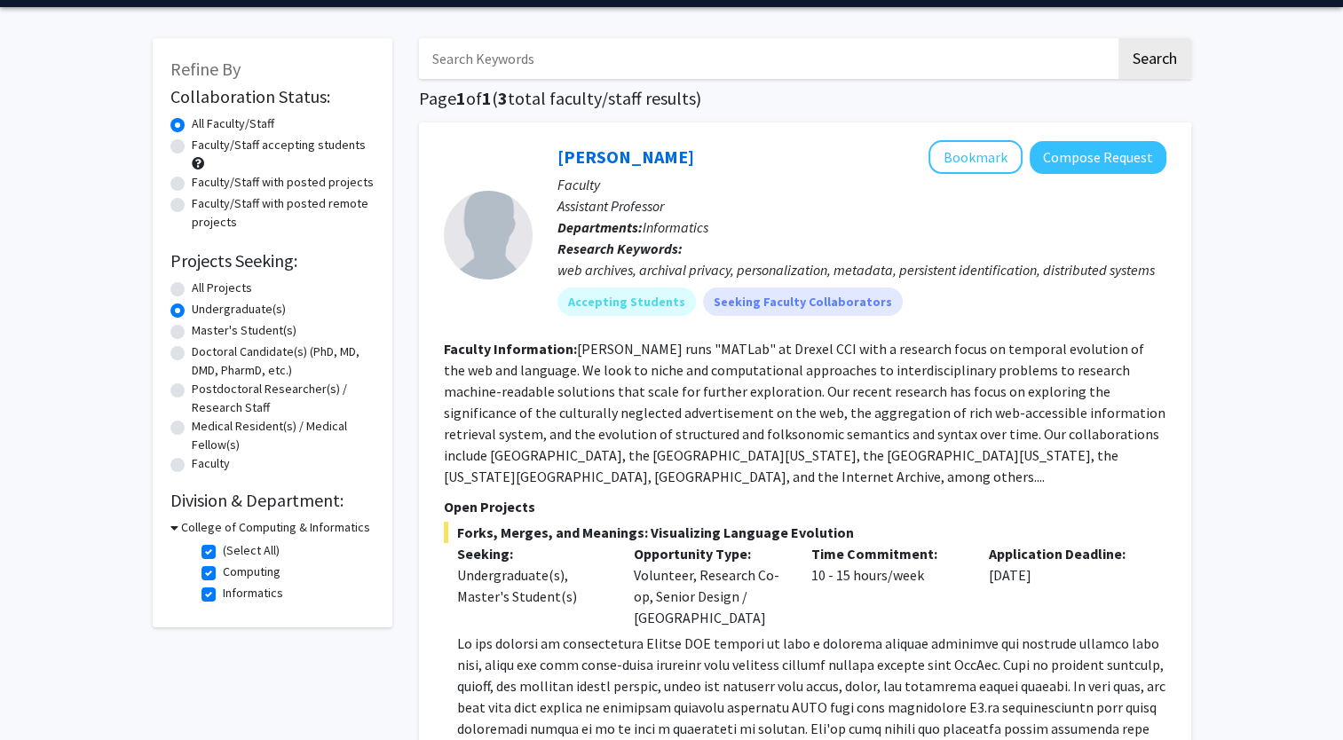
scroll to position [57, 0]
click at [314, 149] on label "Faculty/Staff accepting students" at bounding box center [279, 145] width 174 height 19
click at [203, 147] on input "Faculty/Staff accepting students" at bounding box center [198, 142] width 12 height 12
radio input "true"
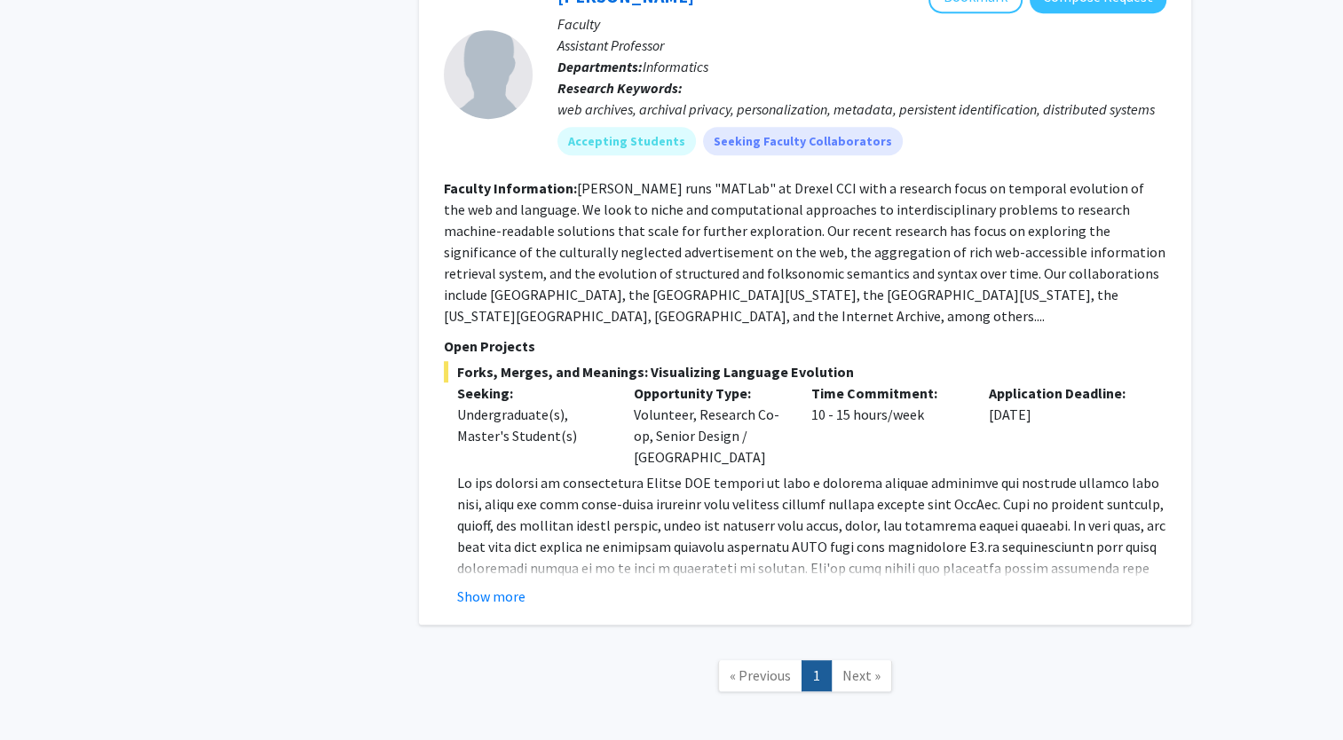
scroll to position [901, 0]
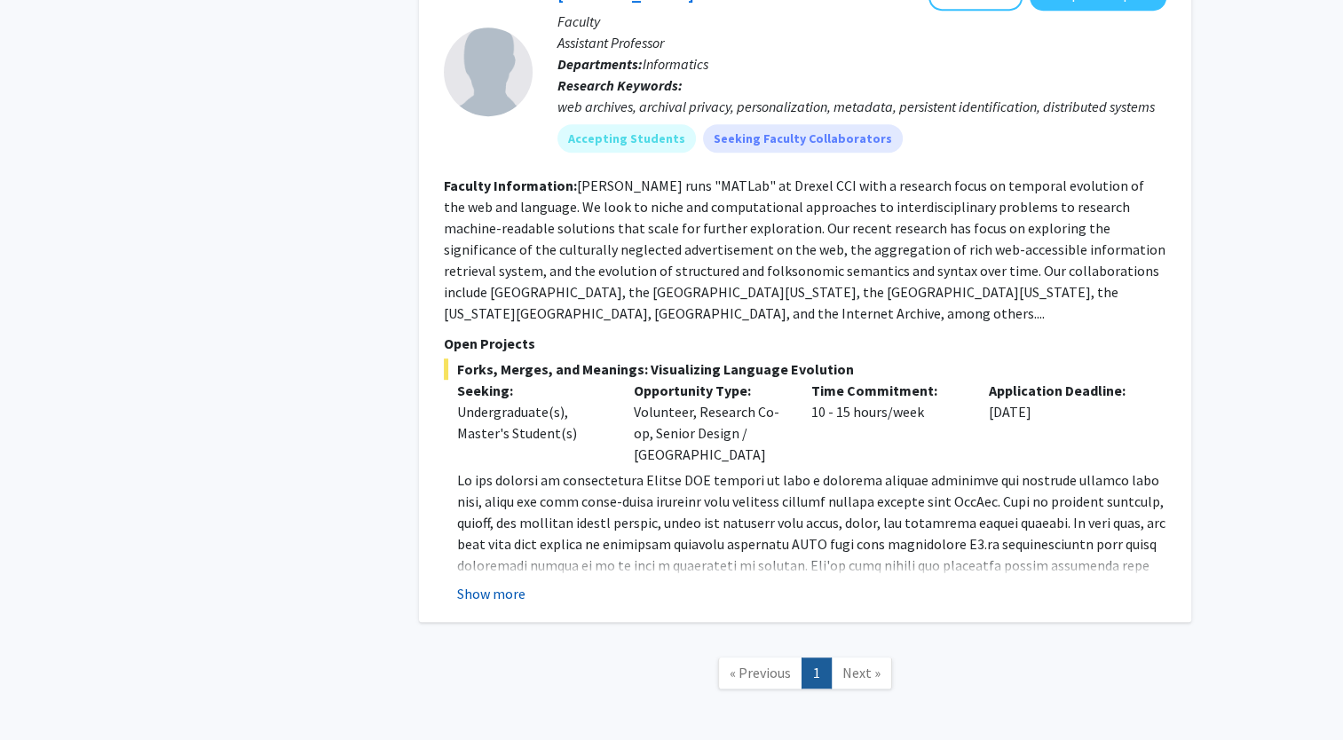
click at [495, 583] on button "Show more" at bounding box center [491, 593] width 68 height 21
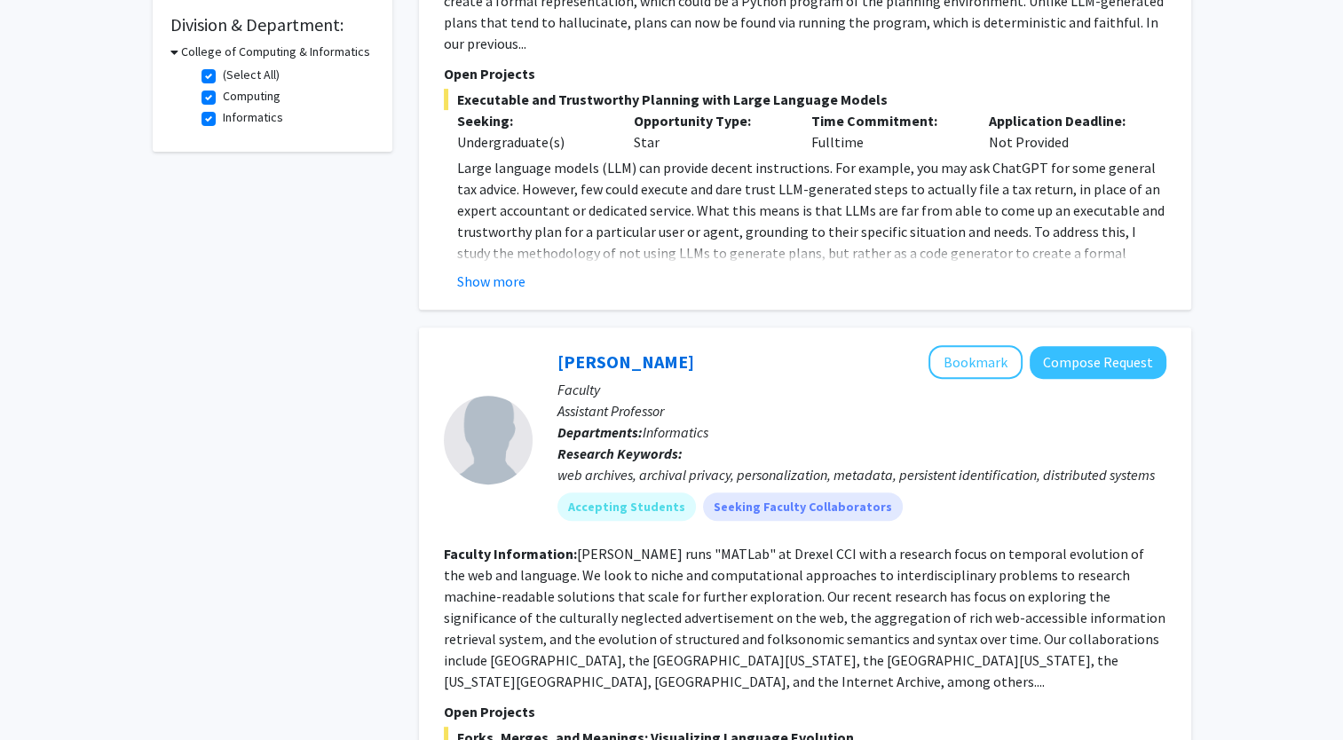
scroll to position [501, 0]
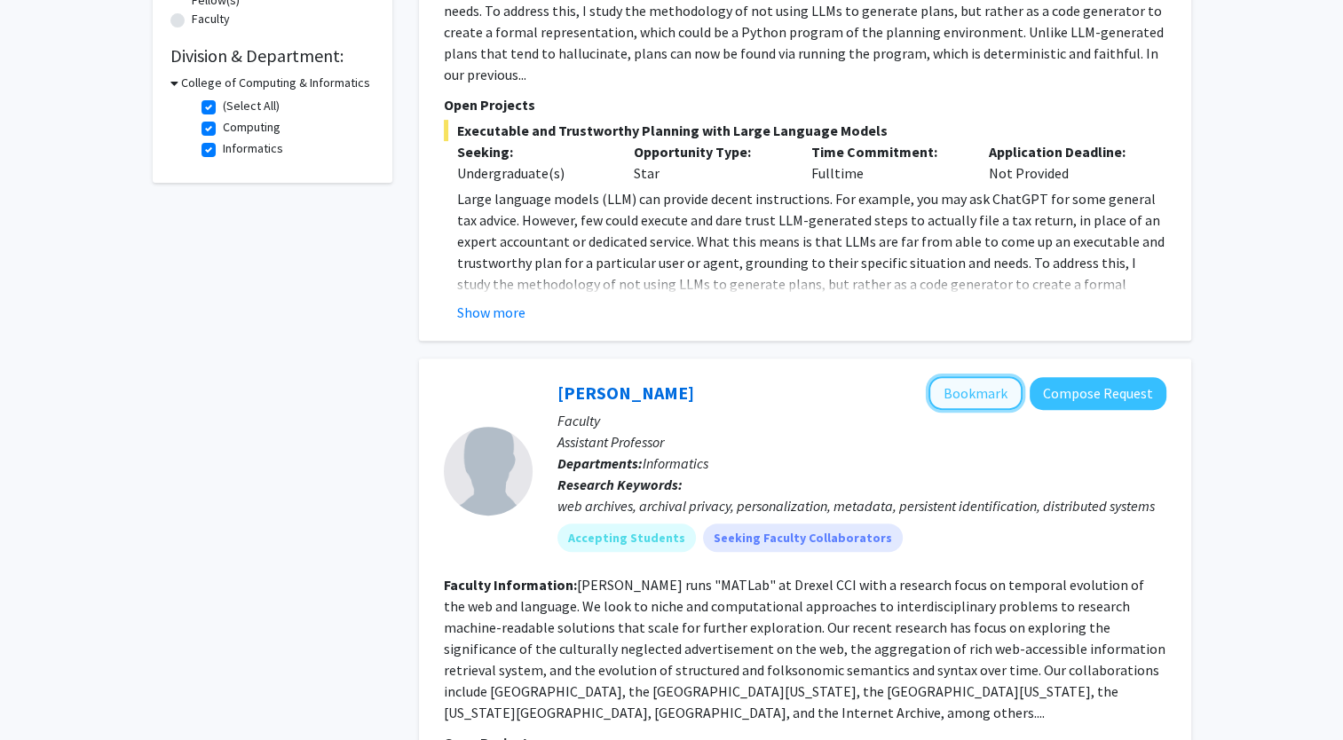
click at [962, 376] on button "Bookmark" at bounding box center [975, 393] width 94 height 34
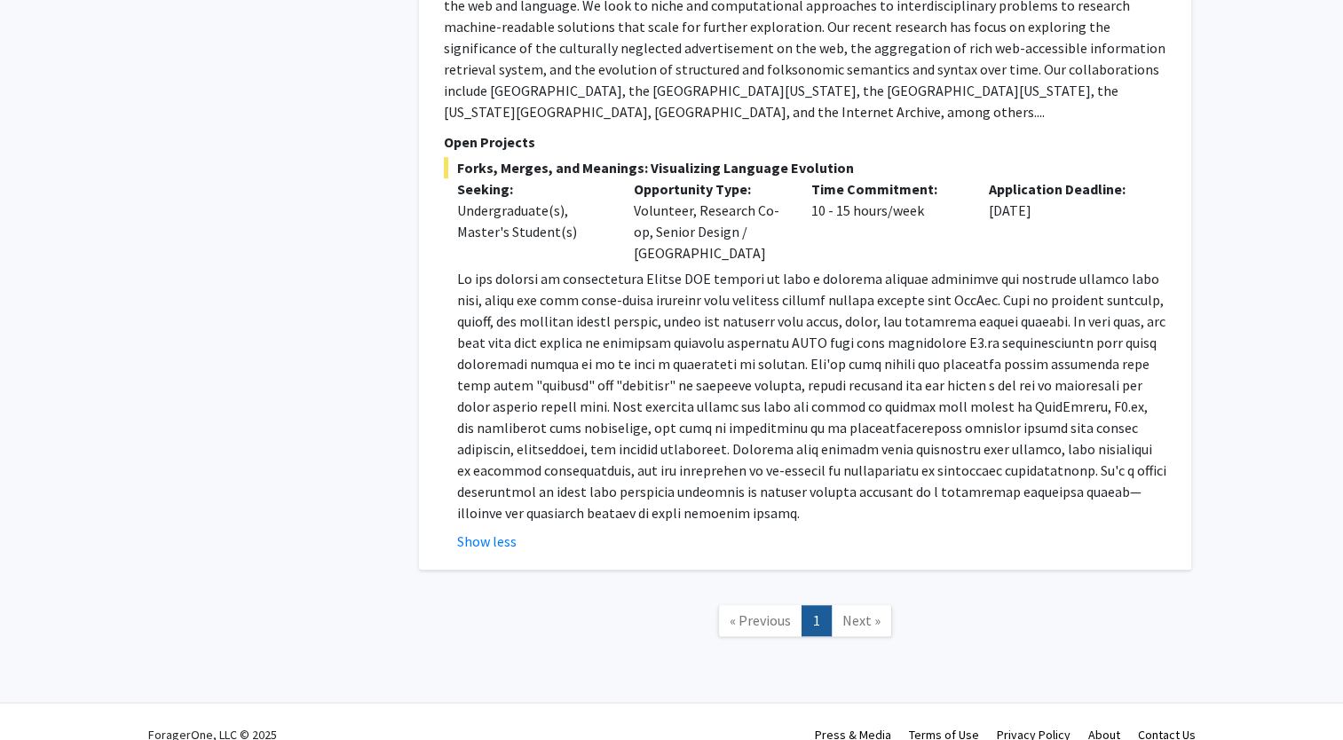
scroll to position [1105, 0]
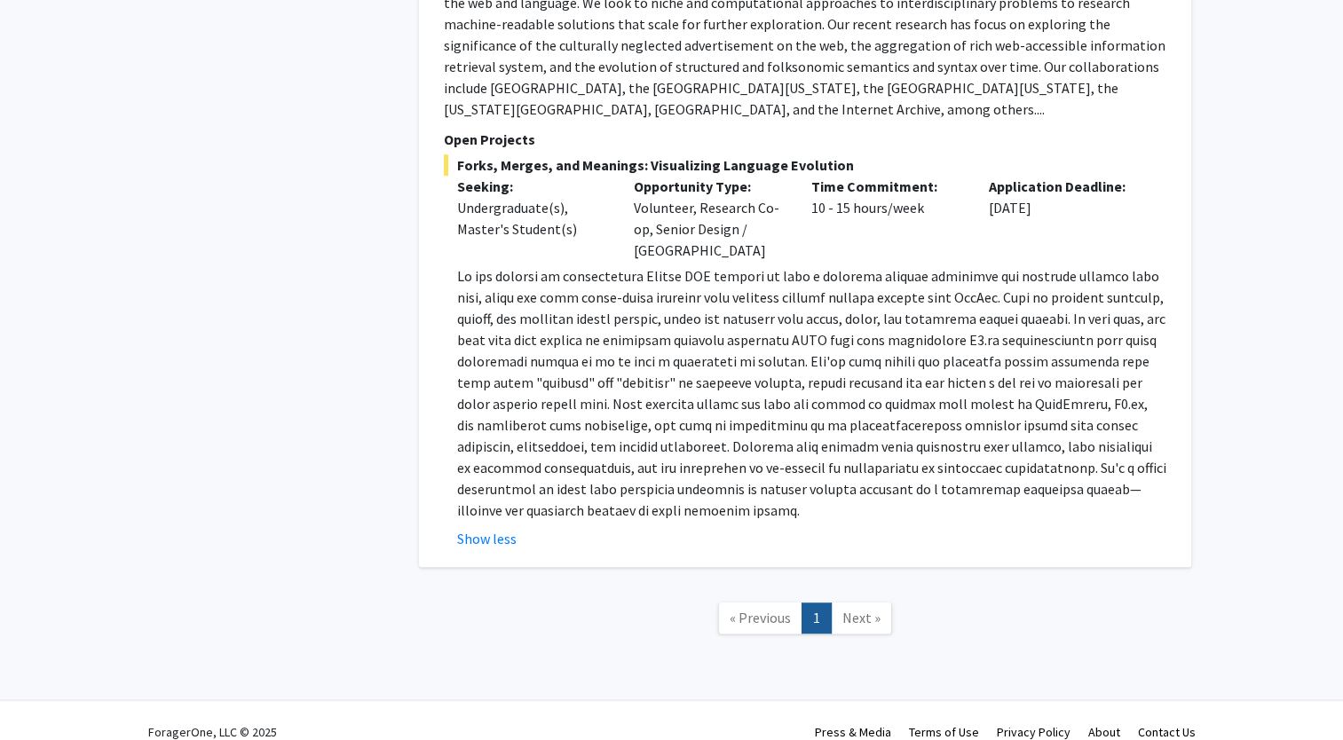
click at [513, 528] on button "Show less" at bounding box center [486, 538] width 59 height 21
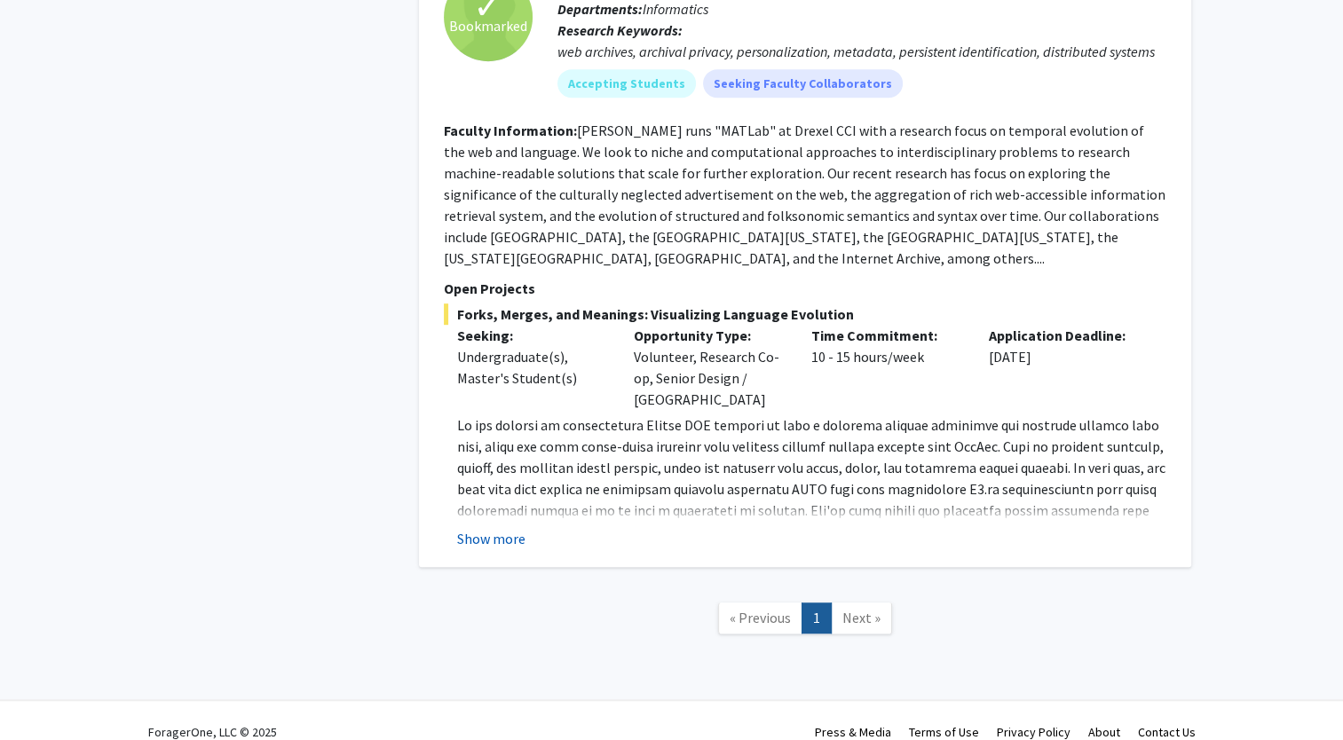
click at [516, 528] on button "Show more" at bounding box center [491, 538] width 68 height 21
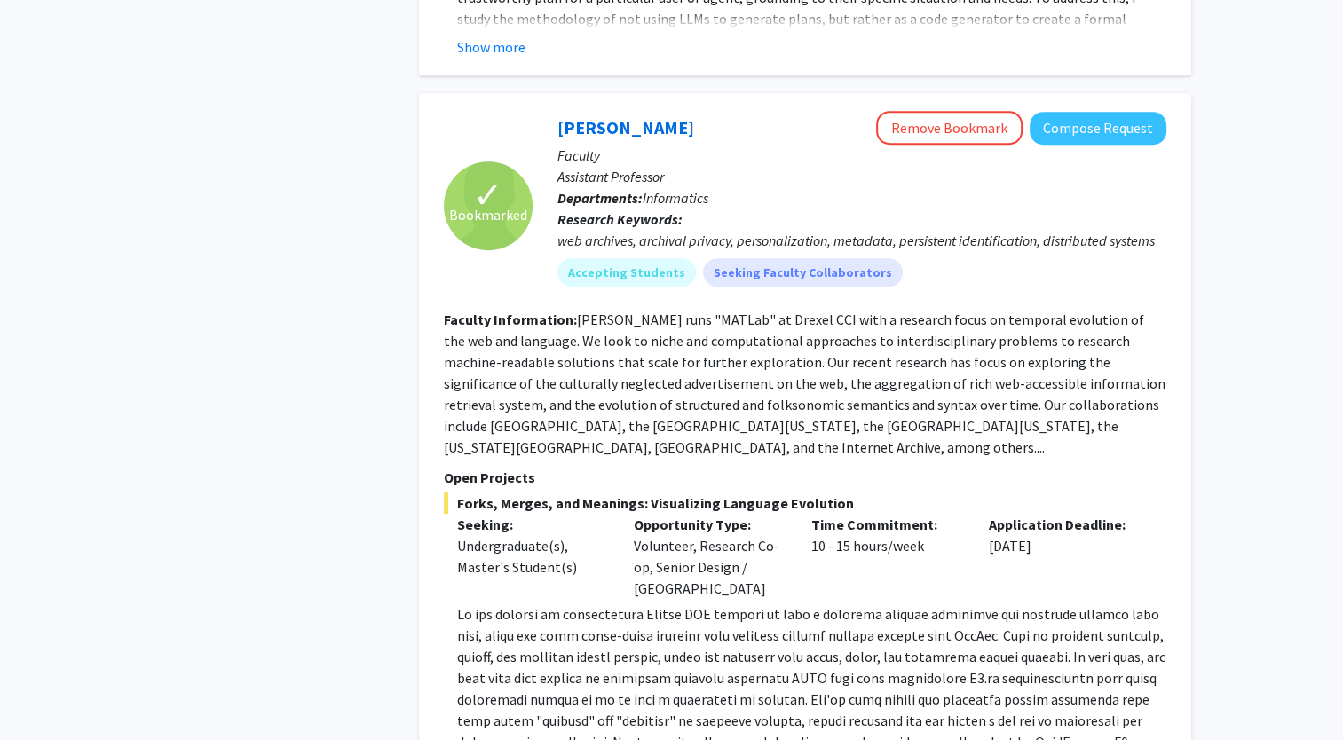
scroll to position [767, 0]
drag, startPoint x: 757, startPoint y: 428, endPoint x: 579, endPoint y: 289, distance: 225.8
click at [579, 309] on section "Faculty Information: [PERSON_NAME] runs "MATLab" at Drexel CCI with a research …" at bounding box center [805, 383] width 722 height 149
click at [579, 311] on fg-read-more "[PERSON_NAME] runs "MATLab" at Drexel CCI with a research focus on temporal evo…" at bounding box center [804, 384] width 721 height 146
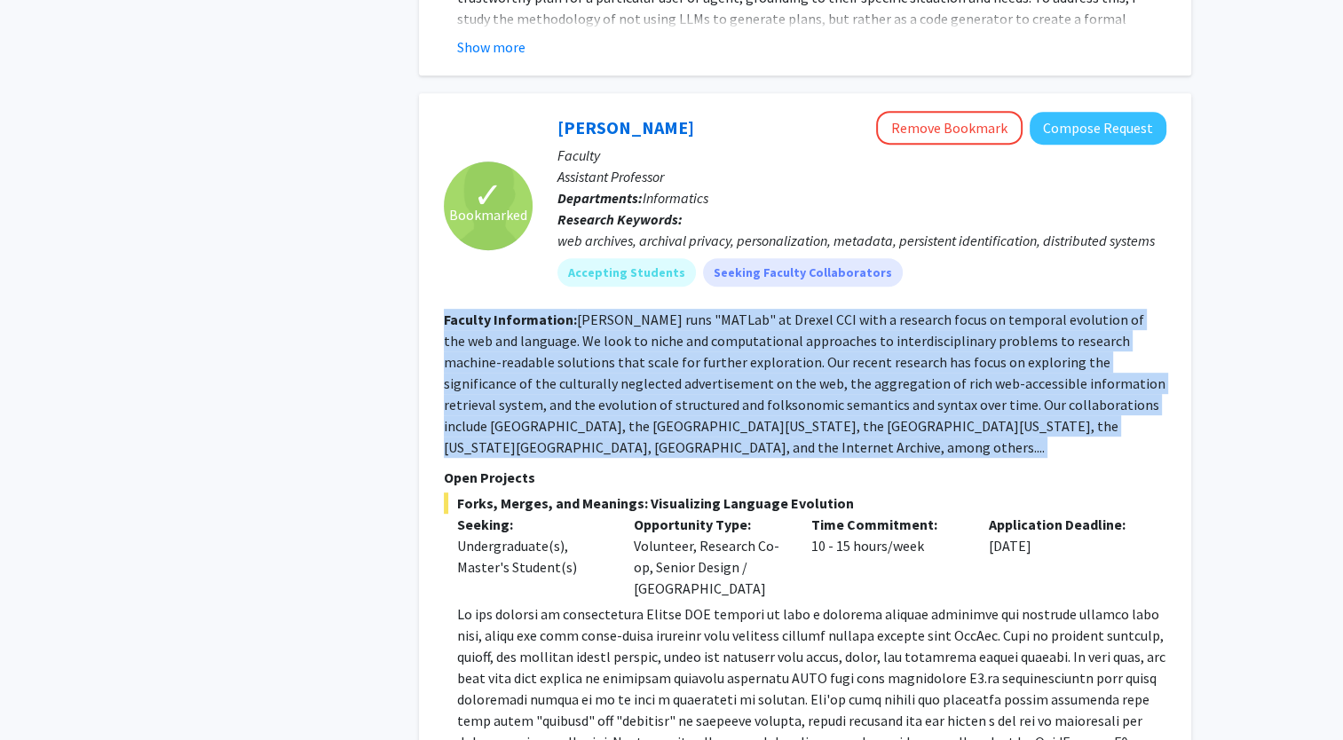
drag, startPoint x: 579, startPoint y: 289, endPoint x: 717, endPoint y: 350, distance: 151.0
click at [717, 350] on section "Faculty Information: [PERSON_NAME] runs "MATLab" at Drexel CCI with a research …" at bounding box center [805, 383] width 722 height 149
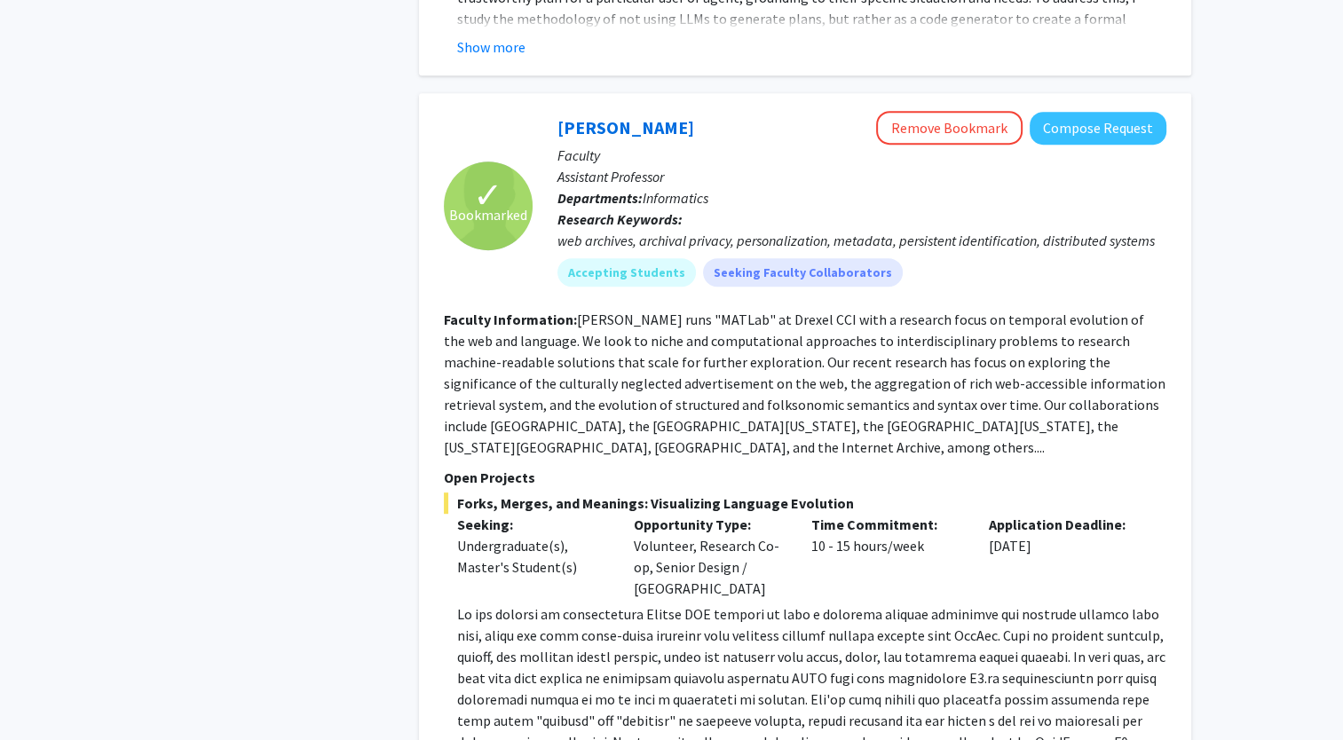
click at [799, 467] on p "Open Projects" at bounding box center [805, 477] width 722 height 21
drag, startPoint x: 578, startPoint y: 296, endPoint x: 792, endPoint y: 421, distance: 247.3
click at [792, 421] on section "Faculty Information: [PERSON_NAME] runs "MATLab" at Drexel CCI with a research …" at bounding box center [805, 383] width 722 height 149
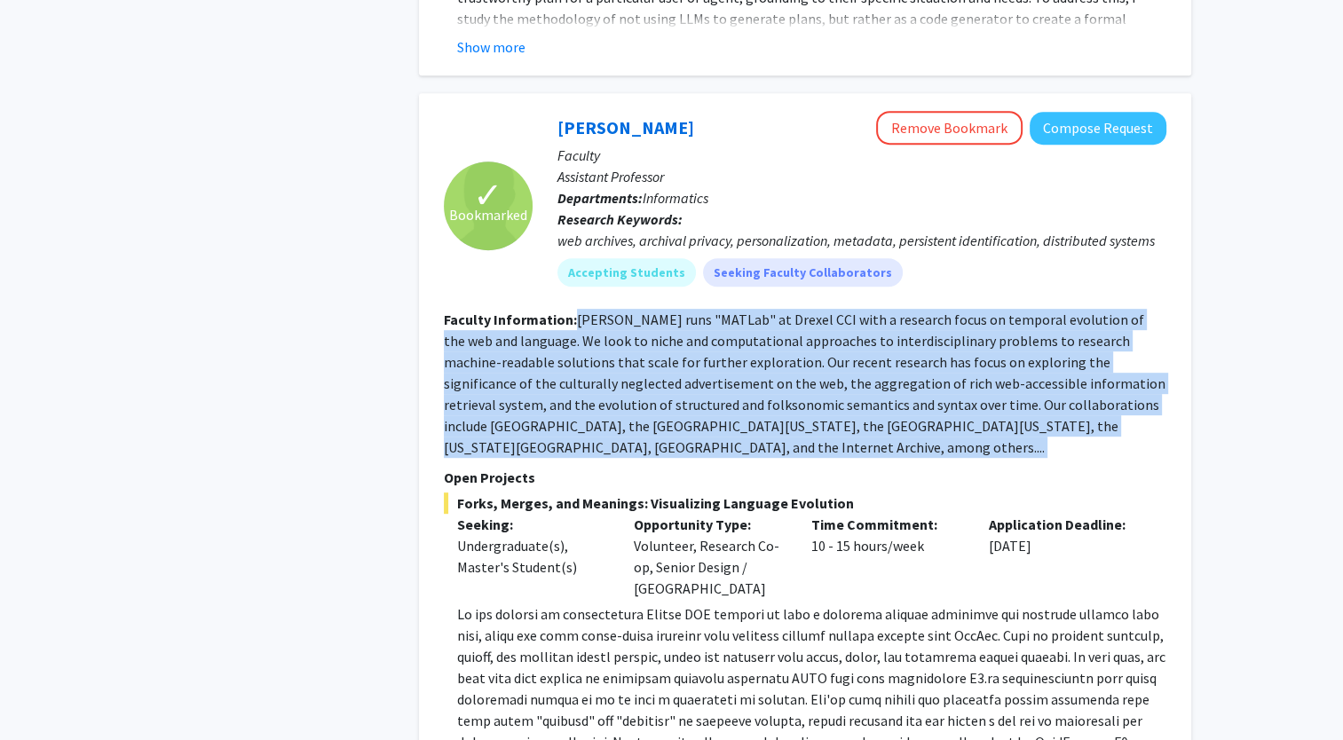
drag, startPoint x: 792, startPoint y: 421, endPoint x: 575, endPoint y: 302, distance: 247.0
click at [575, 309] on section "Faculty Information: [PERSON_NAME] runs "MATLab" at Drexel CCI with a research …" at bounding box center [805, 383] width 722 height 149
click at [575, 311] on fg-read-more "[PERSON_NAME] runs "MATLab" at Drexel CCI with a research focus on temporal evo…" at bounding box center [804, 384] width 721 height 146
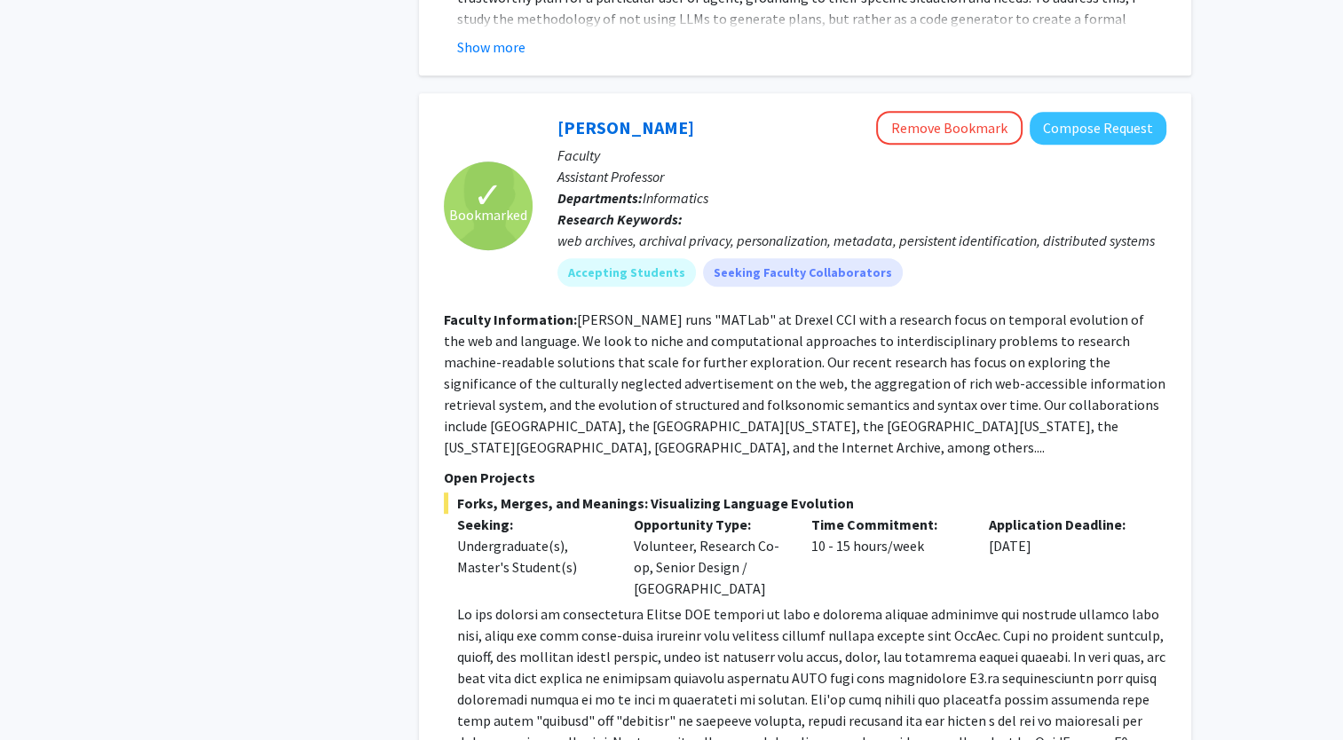
drag, startPoint x: 575, startPoint y: 302, endPoint x: 763, endPoint y: 429, distance: 226.9
click at [763, 429] on section "Faculty Information: [PERSON_NAME] runs "MATLab" at Drexel CCI with a research …" at bounding box center [805, 383] width 722 height 149
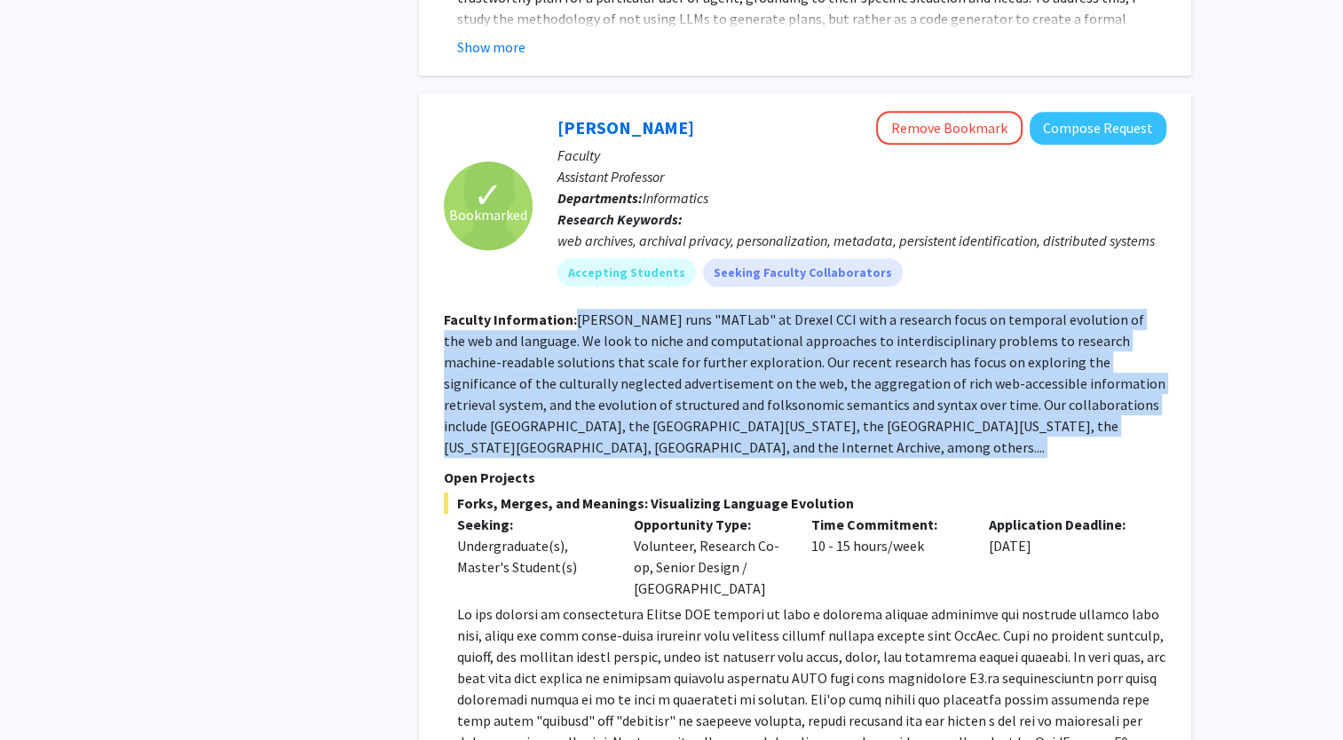
drag, startPoint x: 763, startPoint y: 429, endPoint x: 579, endPoint y: 289, distance: 231.2
click at [579, 309] on section "Faculty Information: [PERSON_NAME] runs "MATLab" at Drexel CCI with a research …" at bounding box center [805, 383] width 722 height 149
click at [579, 311] on fg-read-more "[PERSON_NAME] runs "MATLab" at Drexel CCI with a research focus on temporal evo…" at bounding box center [804, 384] width 721 height 146
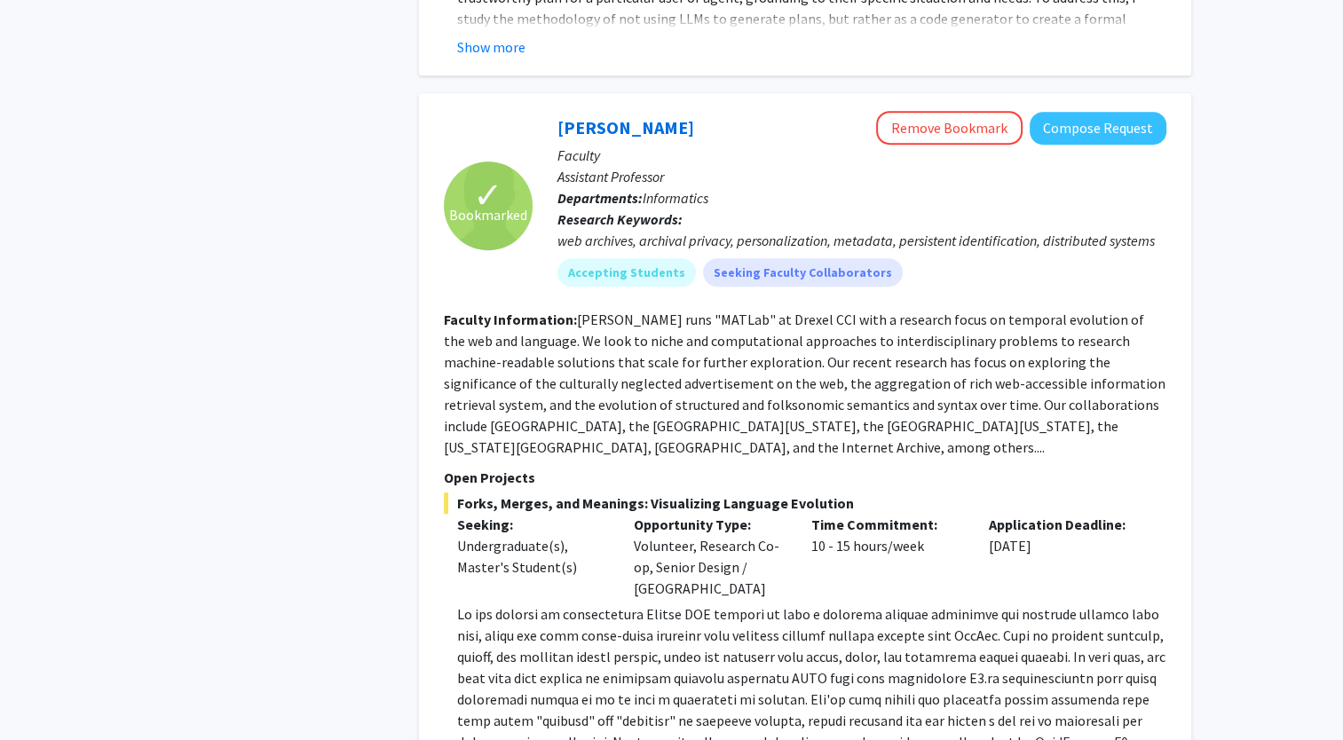
drag, startPoint x: 575, startPoint y: 291, endPoint x: 781, endPoint y: 431, distance: 249.1
click at [781, 431] on section "Faculty Information: [PERSON_NAME] runs "MATLab" at Drexel CCI with a research …" at bounding box center [805, 383] width 722 height 149
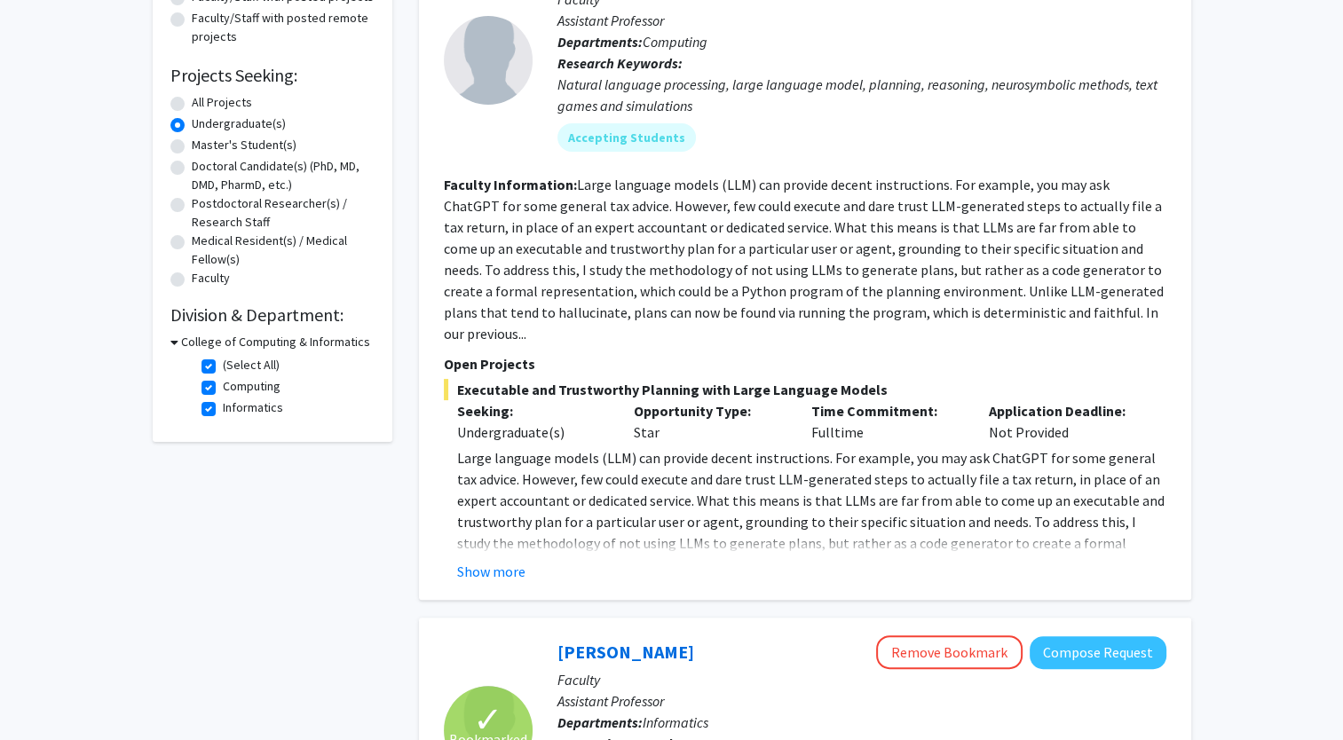
scroll to position [0, 0]
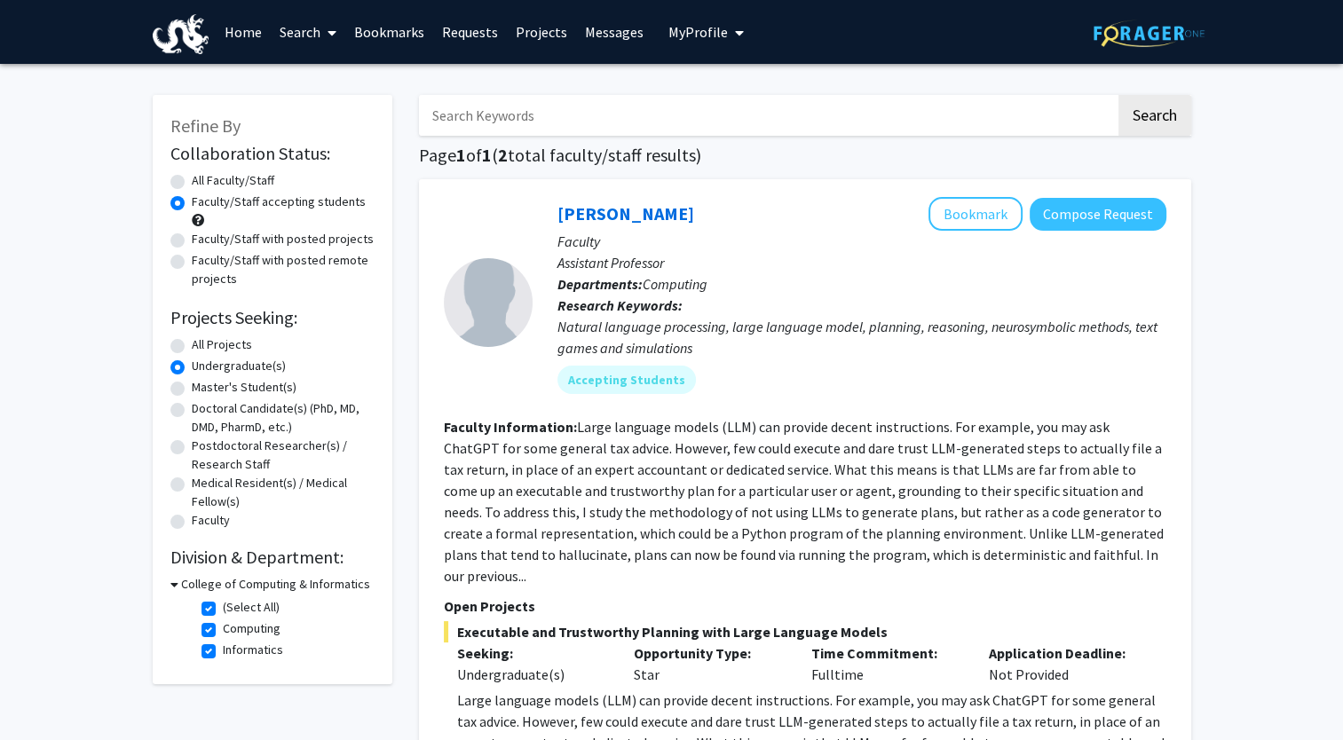
click at [201, 584] on h3 "College of Computing & Informatics" at bounding box center [275, 584] width 189 height 19
click at [201, 584] on h3 "College of Computing & Informatics" at bounding box center [271, 584] width 189 height 19
click at [221, 613] on fg-checkbox "(Select All) (Select All)" at bounding box center [285, 608] width 169 height 21
click at [223, 614] on label "(Select All)" at bounding box center [251, 607] width 57 height 19
click at [223, 610] on input "(Select All)" at bounding box center [229, 604] width 12 height 12
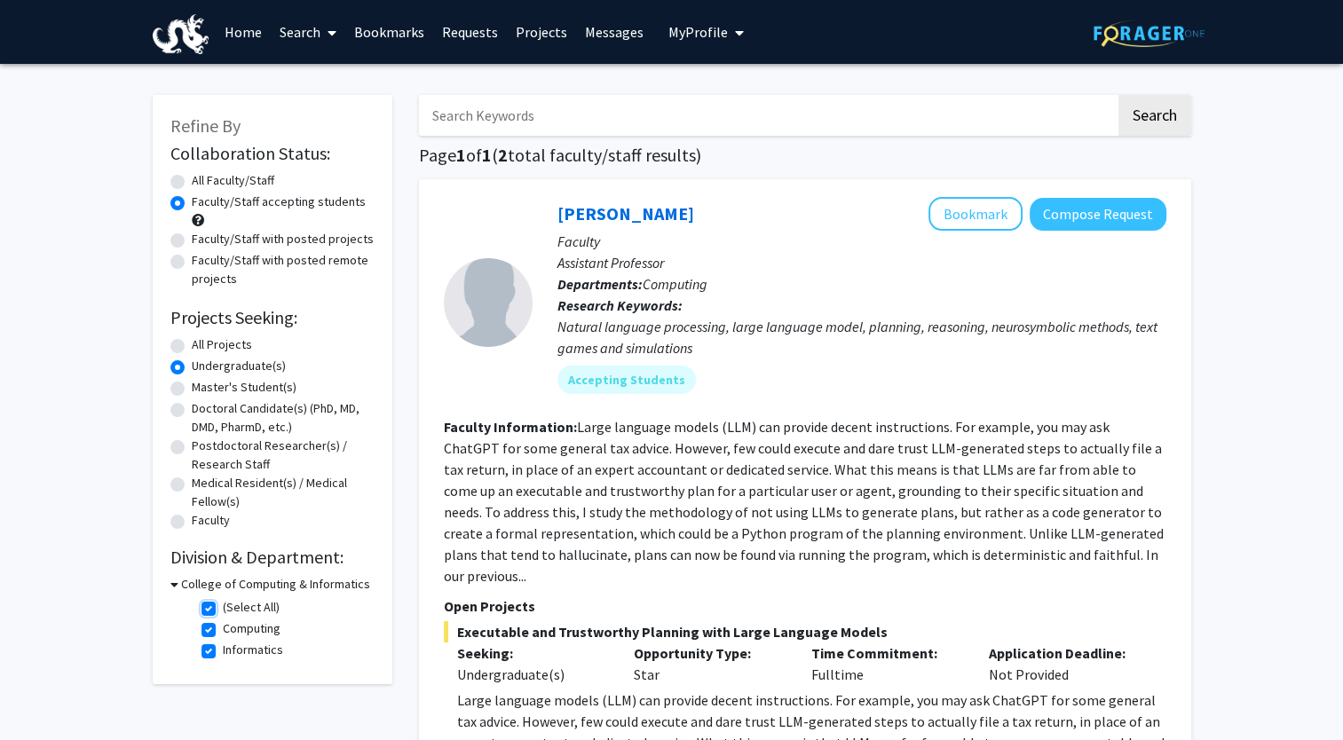
checkbox input "false"
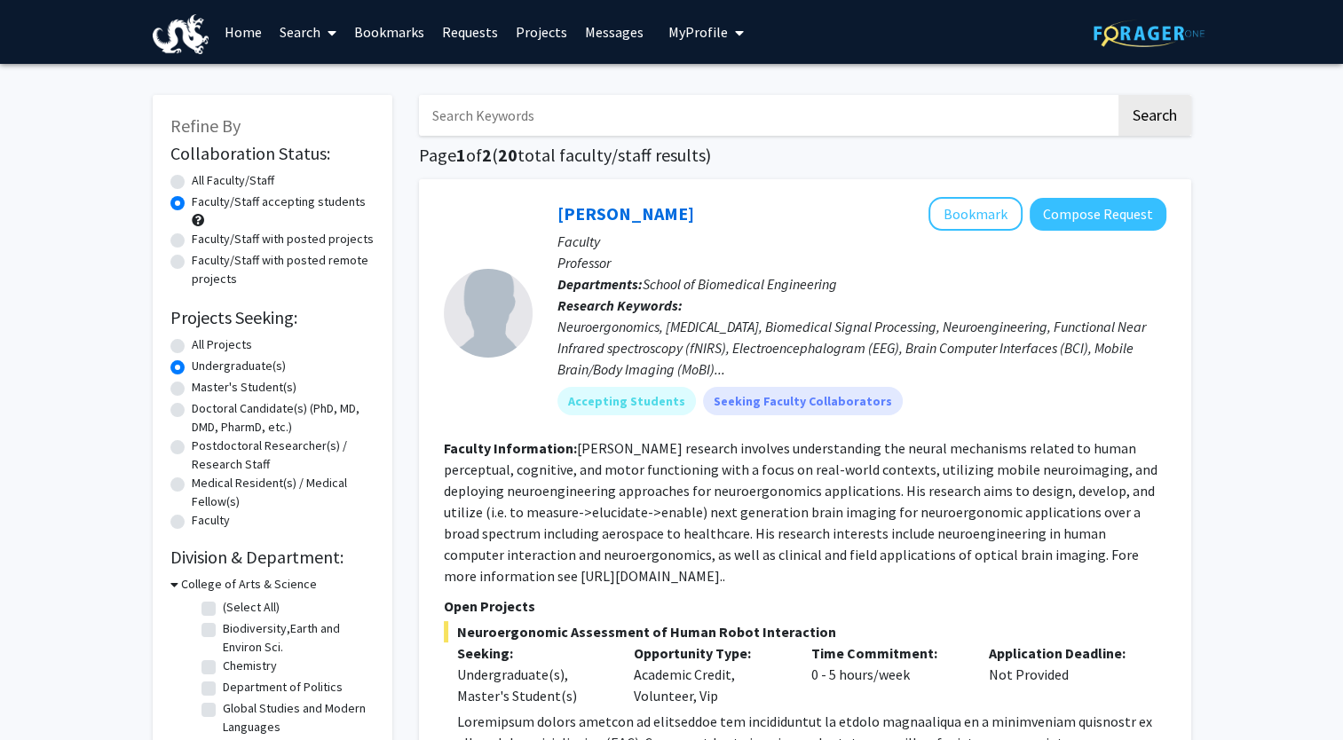
click at [208, 580] on h3 "College of Arts & Science" at bounding box center [249, 584] width 136 height 19
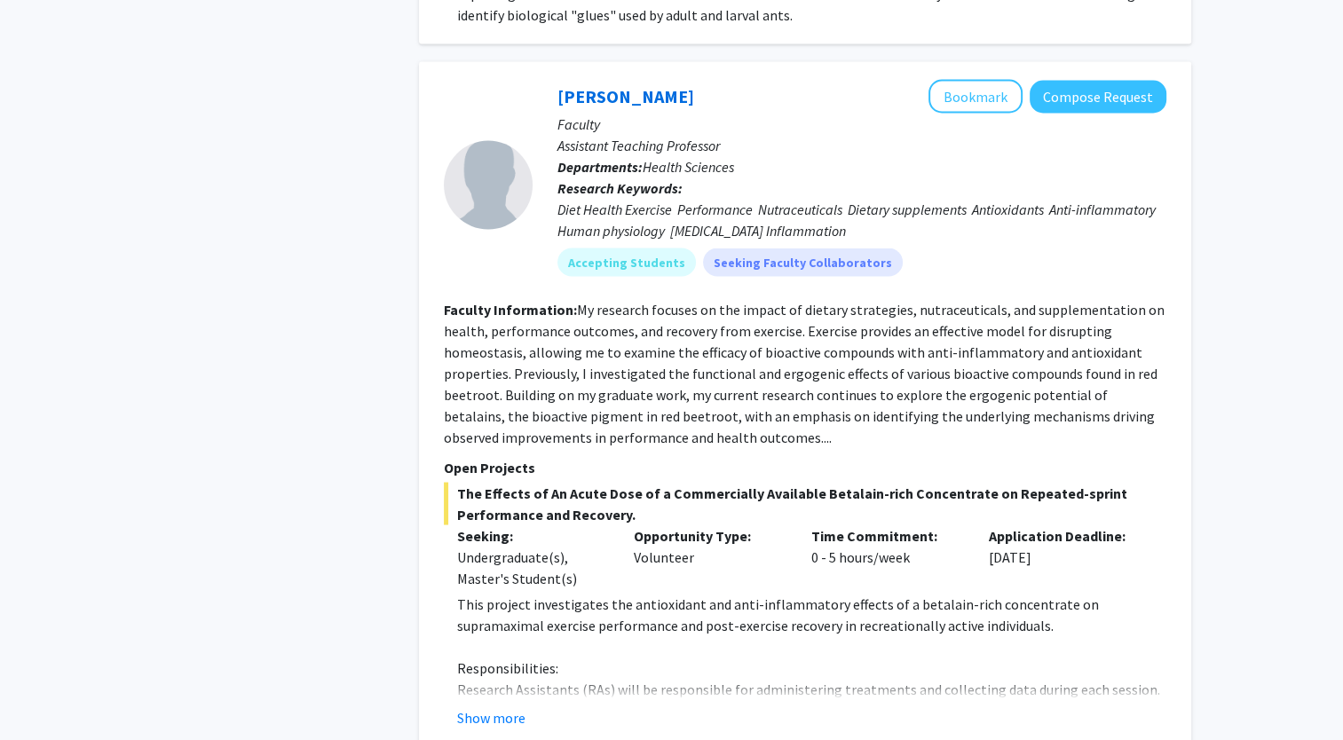
scroll to position [3264, 0]
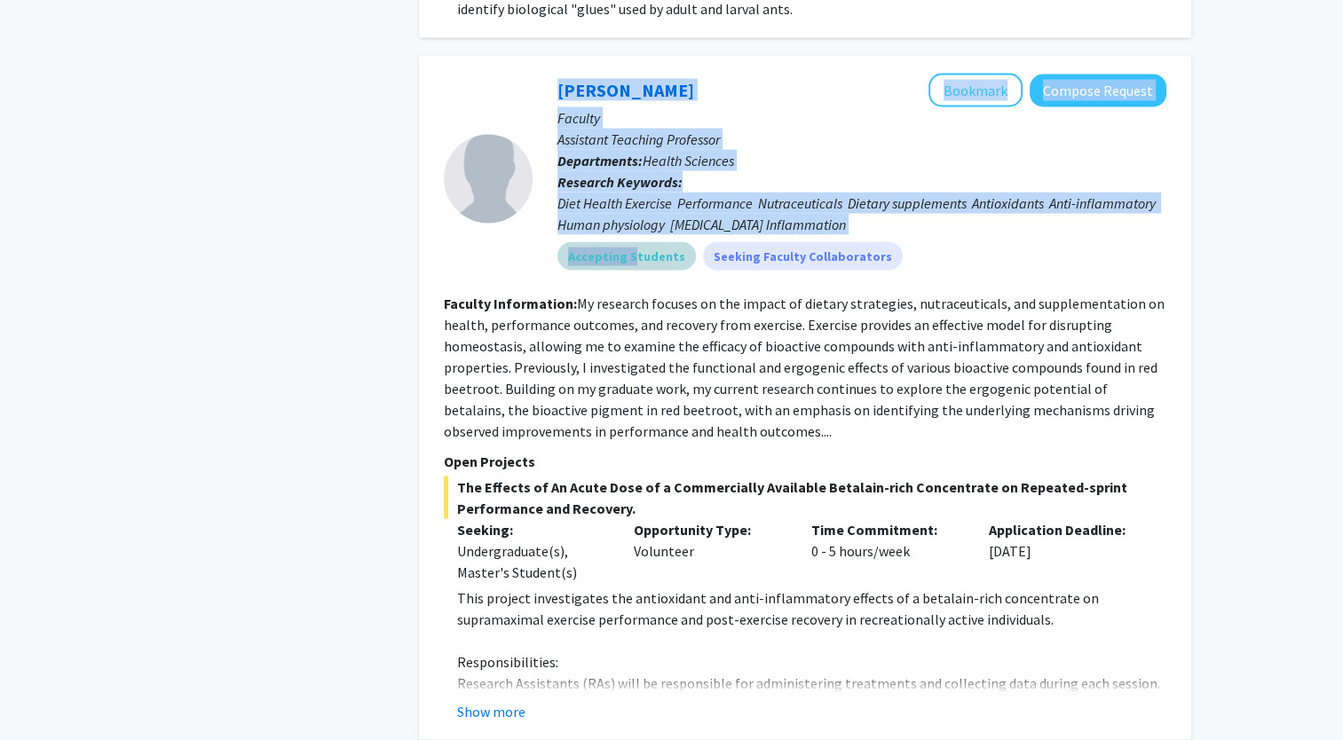
drag, startPoint x: 511, startPoint y: 220, endPoint x: 626, endPoint y: 240, distance: 117.0
click at [626, 240] on section "[PERSON_NAME] Bookmark Compose Request Faculty Assistant Teaching Professor Dep…" at bounding box center [805, 178] width 722 height 210
click at [628, 242] on mat-chip "Accepting Students" at bounding box center [626, 255] width 138 height 28
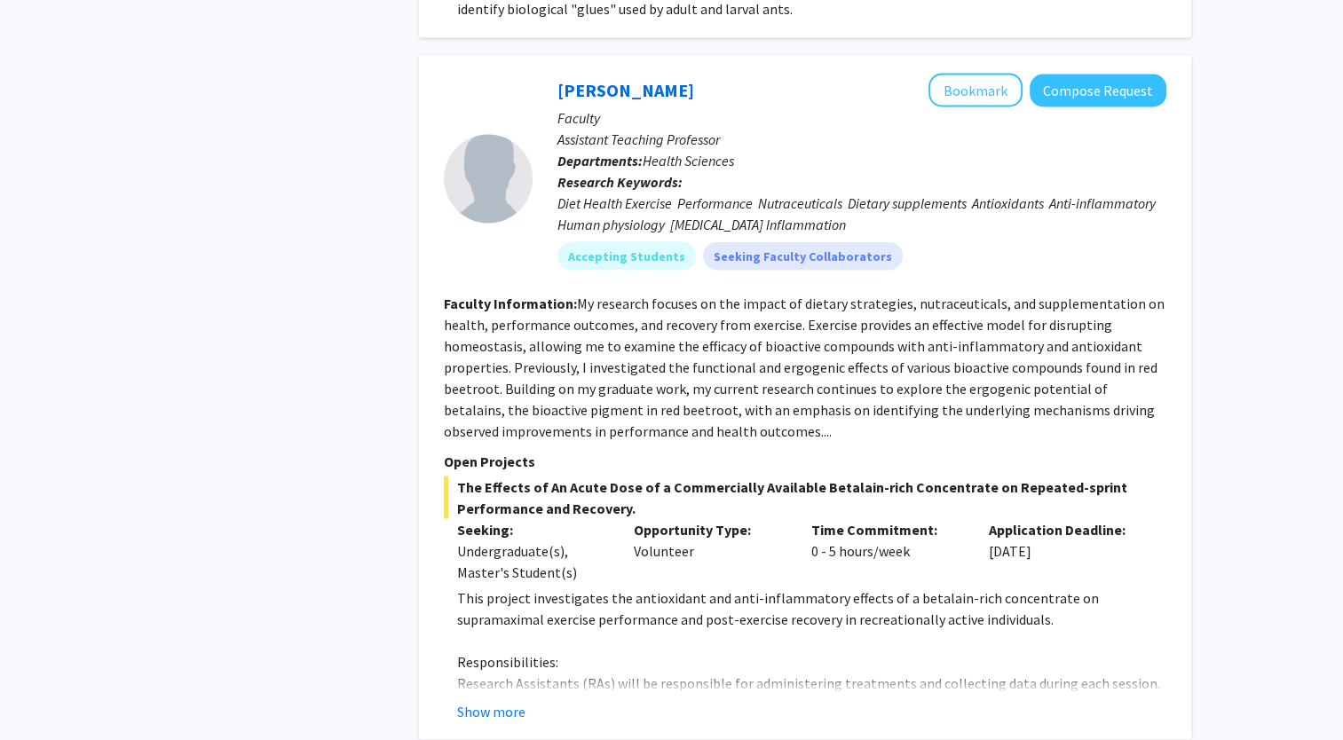
click at [636, 265] on fg-search-faculty "[PERSON_NAME] Bookmark Compose Request Faculty Assistant Teaching Professor Dep…" at bounding box center [805, 397] width 722 height 649
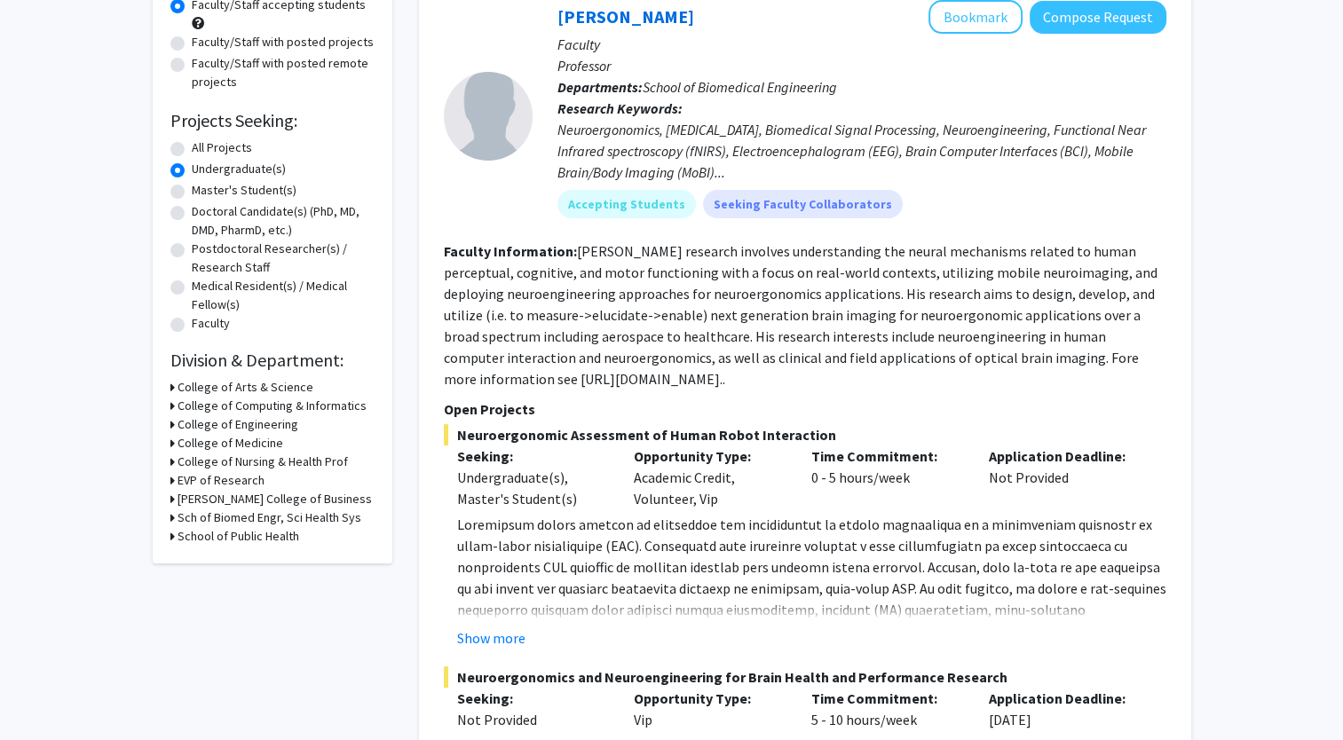
scroll to position [0, 0]
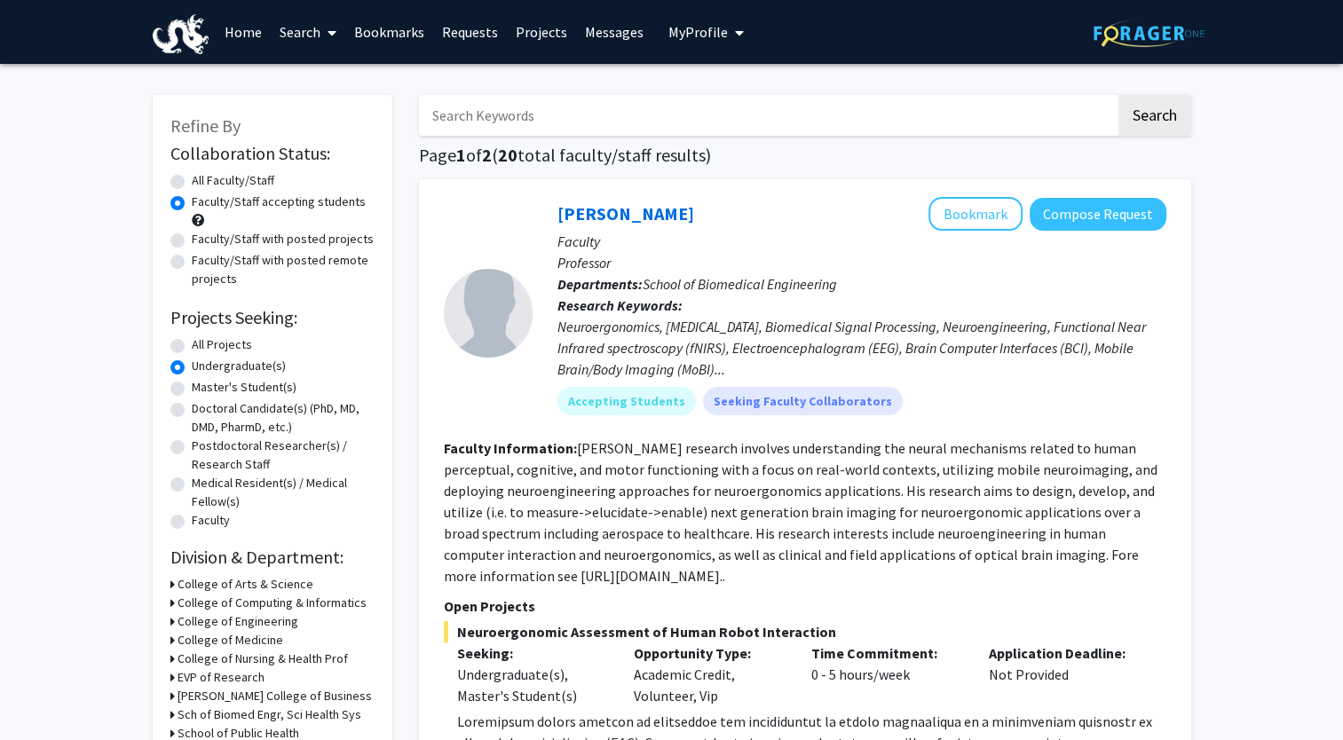
click at [227, 336] on label "All Projects" at bounding box center [222, 344] width 60 height 19
click at [203, 336] on input "All Projects" at bounding box center [198, 341] width 12 height 12
radio input "true"
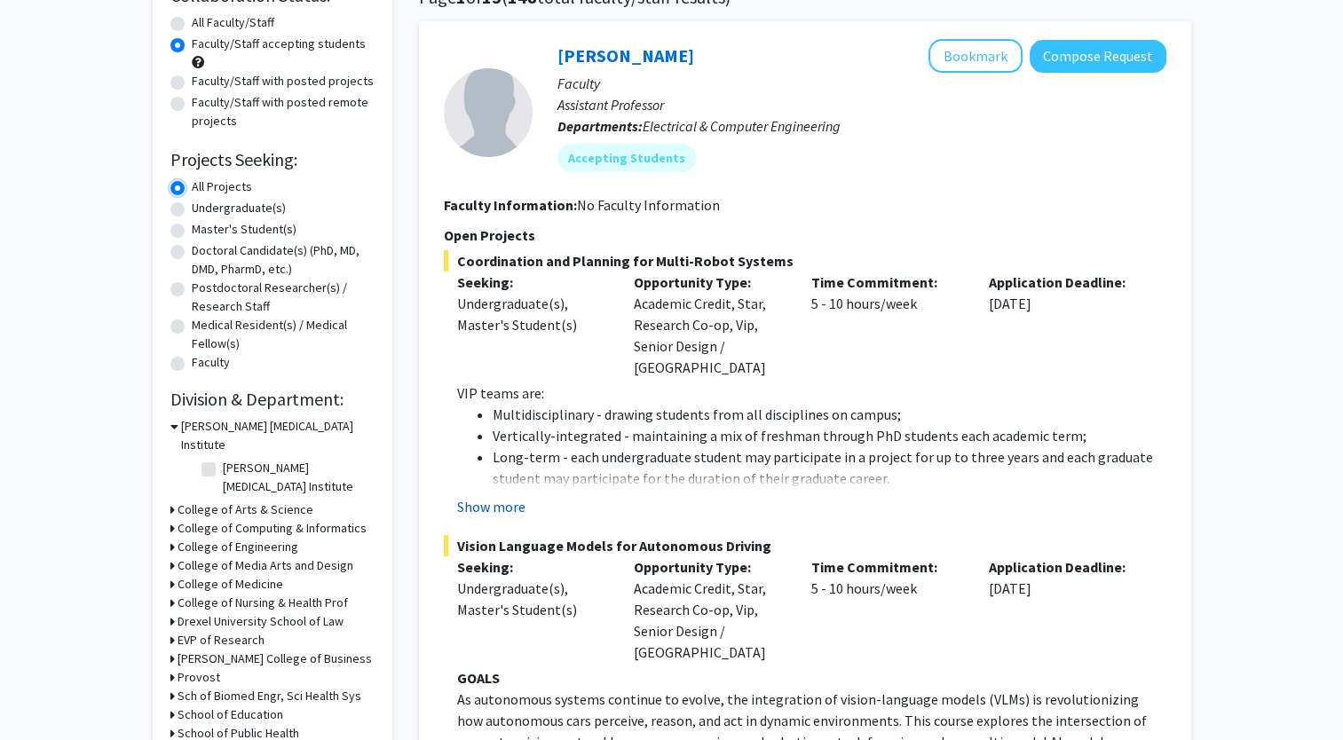
scroll to position [156, 0]
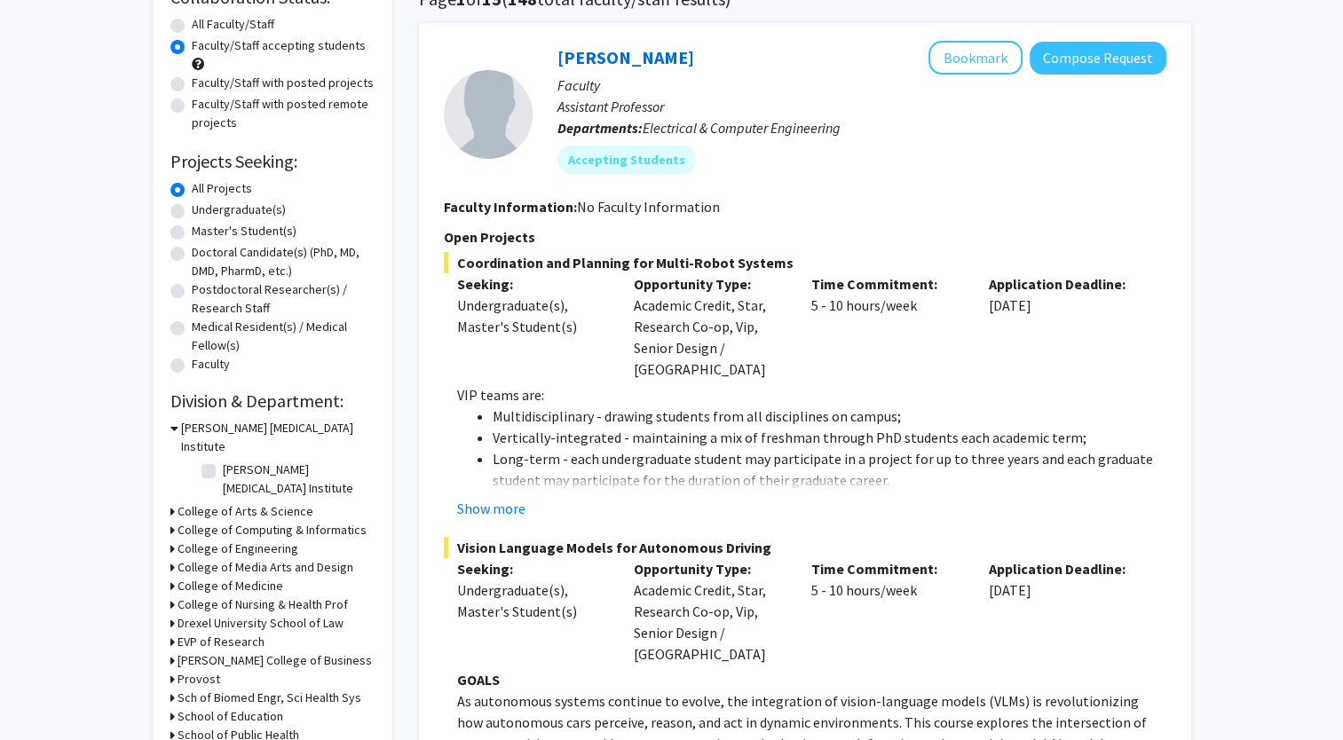
click at [259, 207] on label "Undergraduate(s)" at bounding box center [239, 210] width 94 height 19
click at [203, 207] on input "Undergraduate(s)" at bounding box center [198, 207] width 12 height 12
radio input "true"
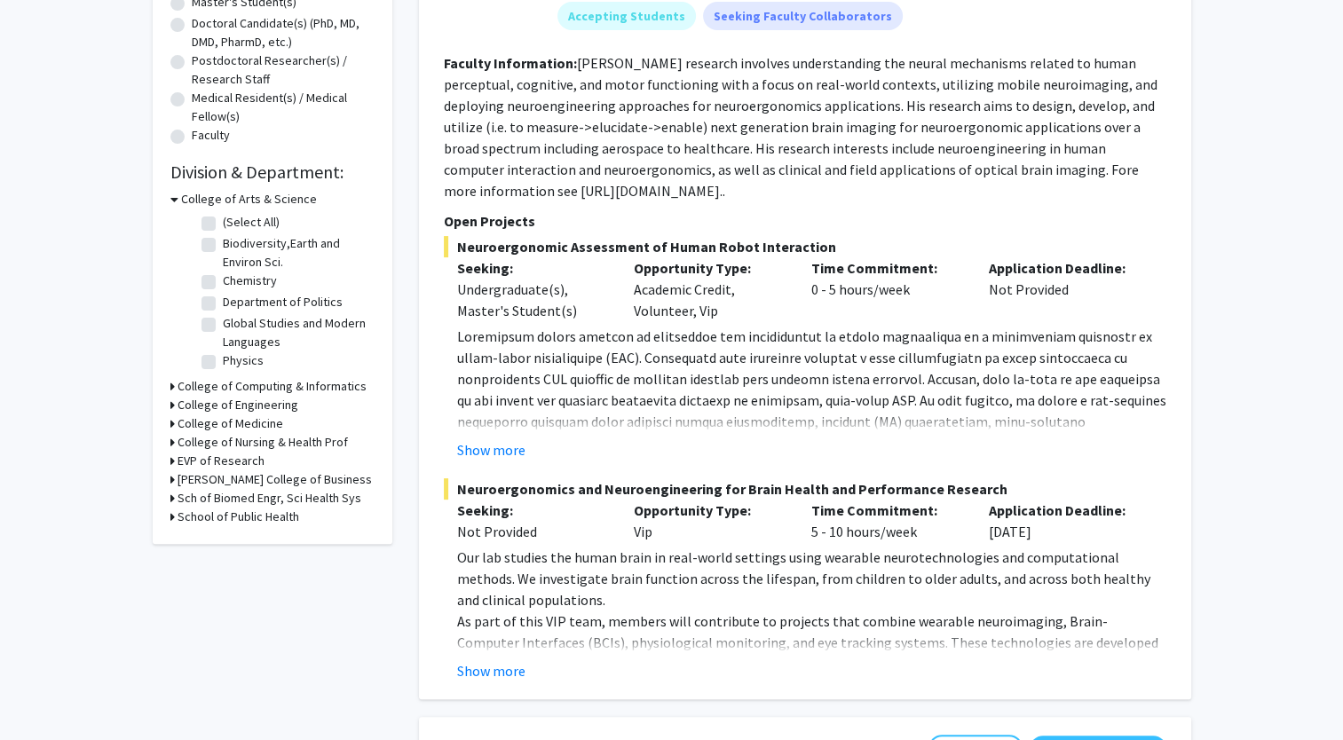
scroll to position [386, 0]
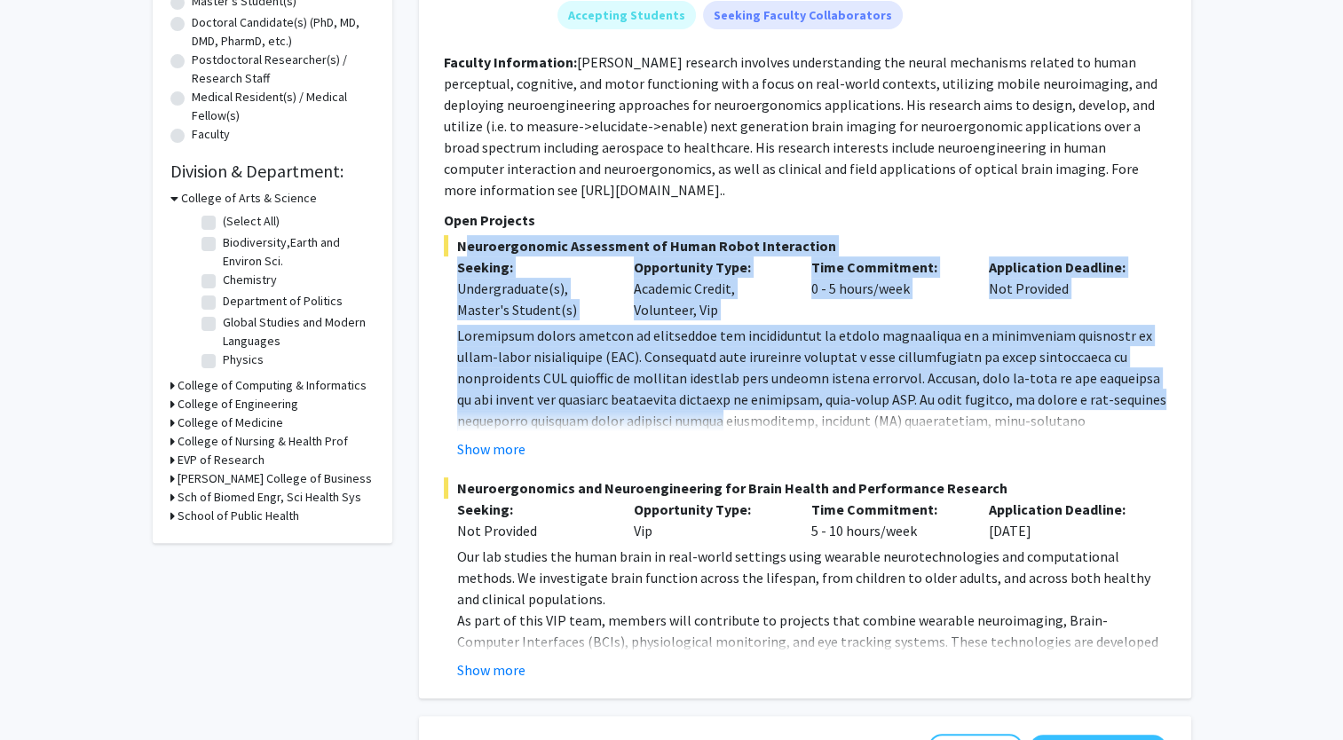
drag, startPoint x: 445, startPoint y: 242, endPoint x: 649, endPoint y: 422, distance: 271.5
click at [649, 422] on div "Neuroergonomic Assessment of Human Robot Interaction Seeking: Undergraduate(s),…" at bounding box center [805, 347] width 722 height 224
click at [649, 422] on p at bounding box center [811, 453] width 709 height 256
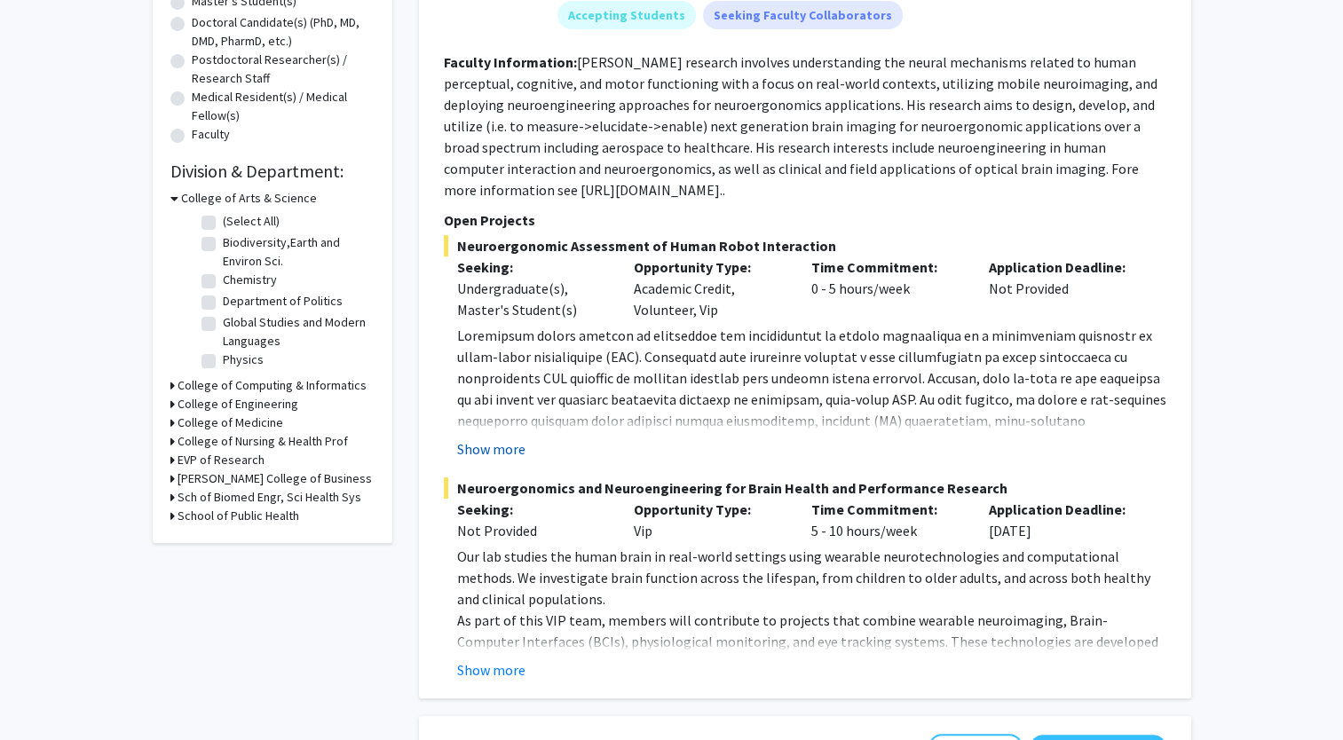
click at [508, 446] on button "Show more" at bounding box center [491, 448] width 68 height 21
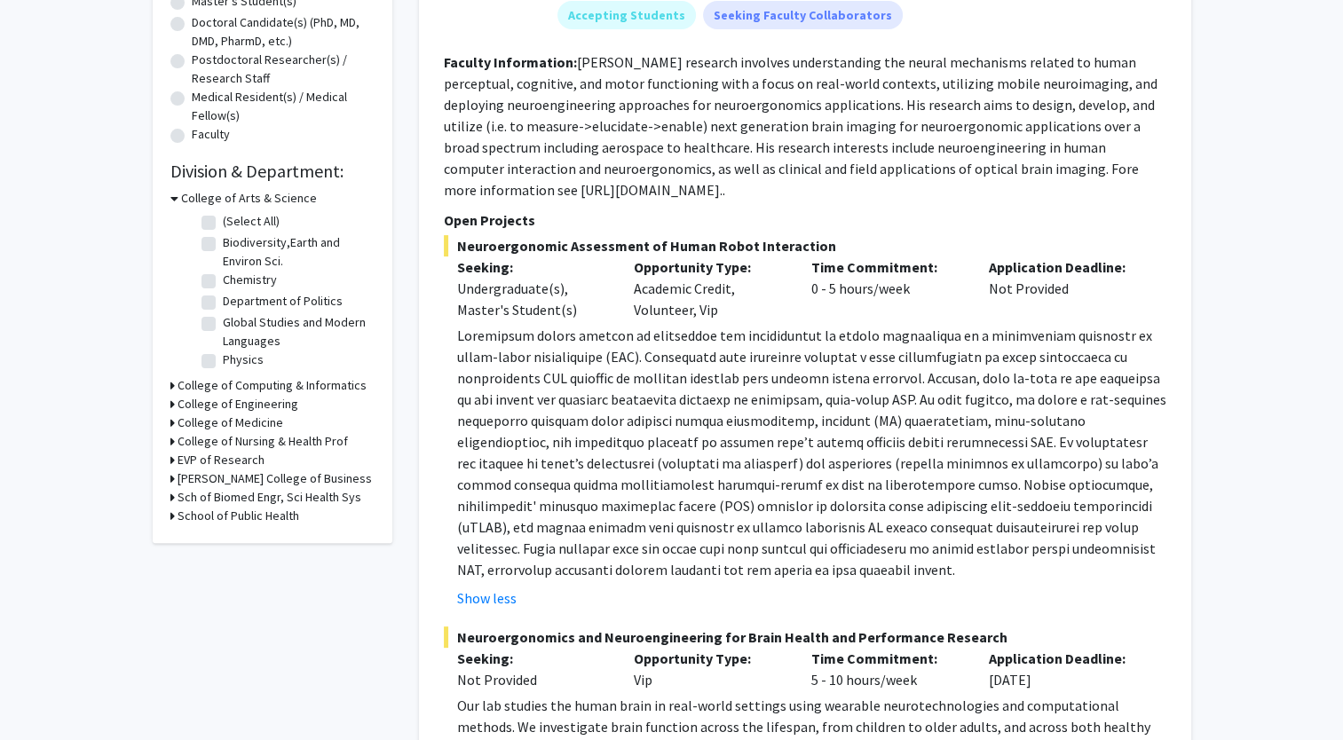
click at [458, 243] on span "Neuroergonomic Assessment of Human Robot Interaction" at bounding box center [805, 245] width 722 height 21
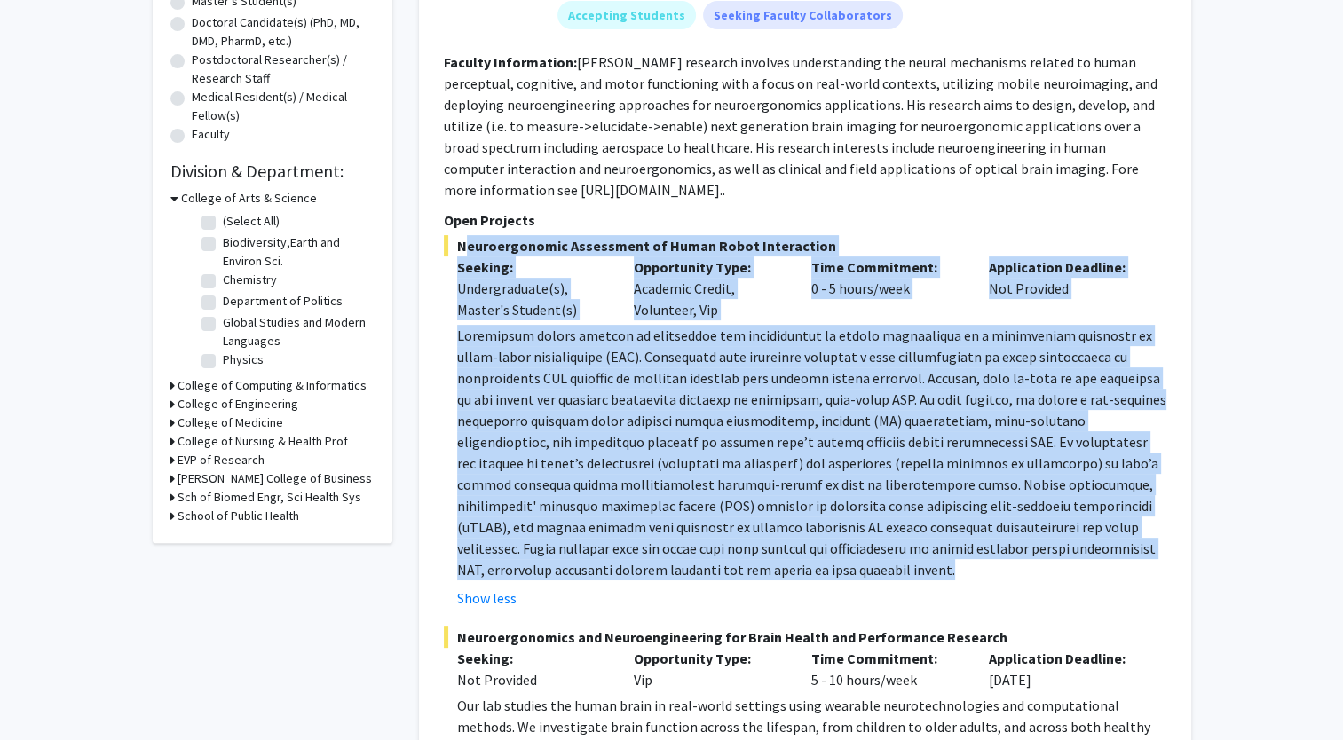
drag, startPoint x: 644, startPoint y: 574, endPoint x: 458, endPoint y: 244, distance: 379.1
click at [458, 244] on div "Neuroergonomic Assessment of Human Robot Interaction Seeking: Undergraduate(s),…" at bounding box center [805, 422] width 722 height 374
click at [458, 244] on span "Neuroergonomic Assessment of Human Robot Interaction" at bounding box center [805, 245] width 722 height 21
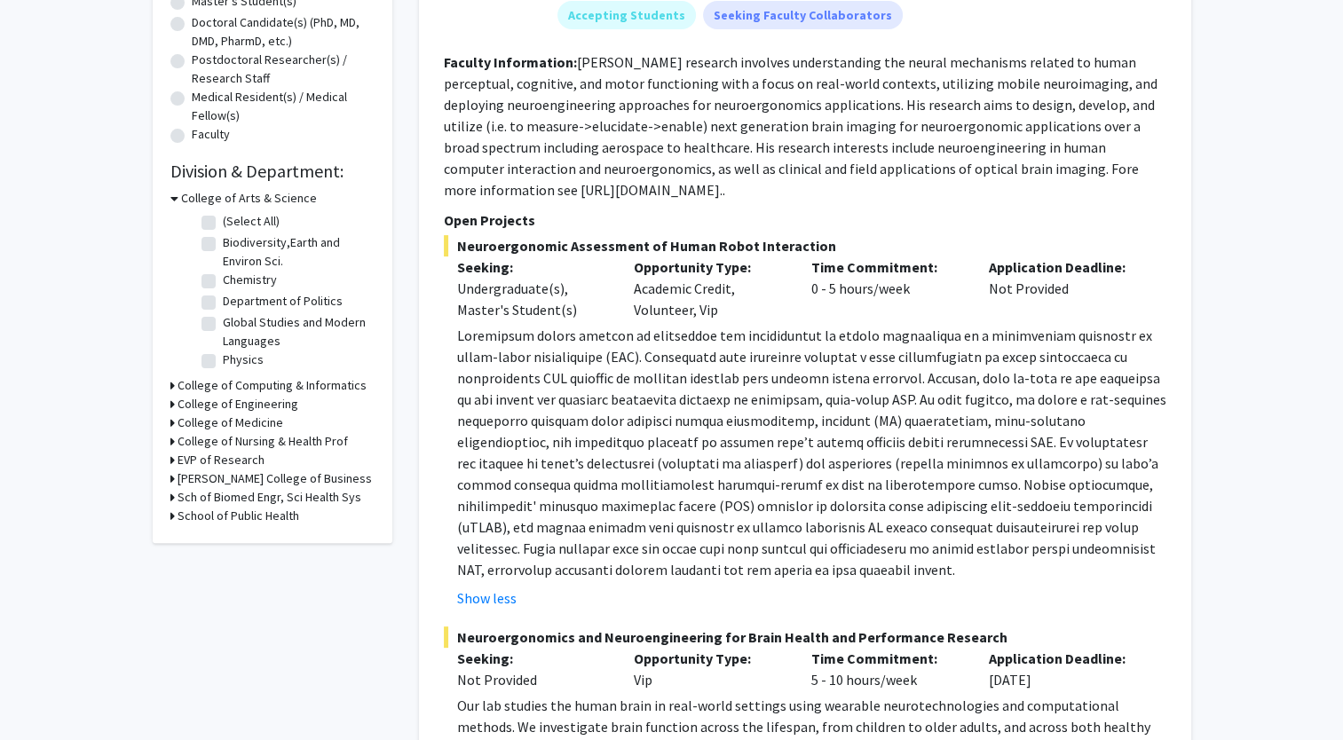
click at [458, 244] on span "Neuroergonomic Assessment of Human Robot Interaction" at bounding box center [805, 245] width 722 height 21
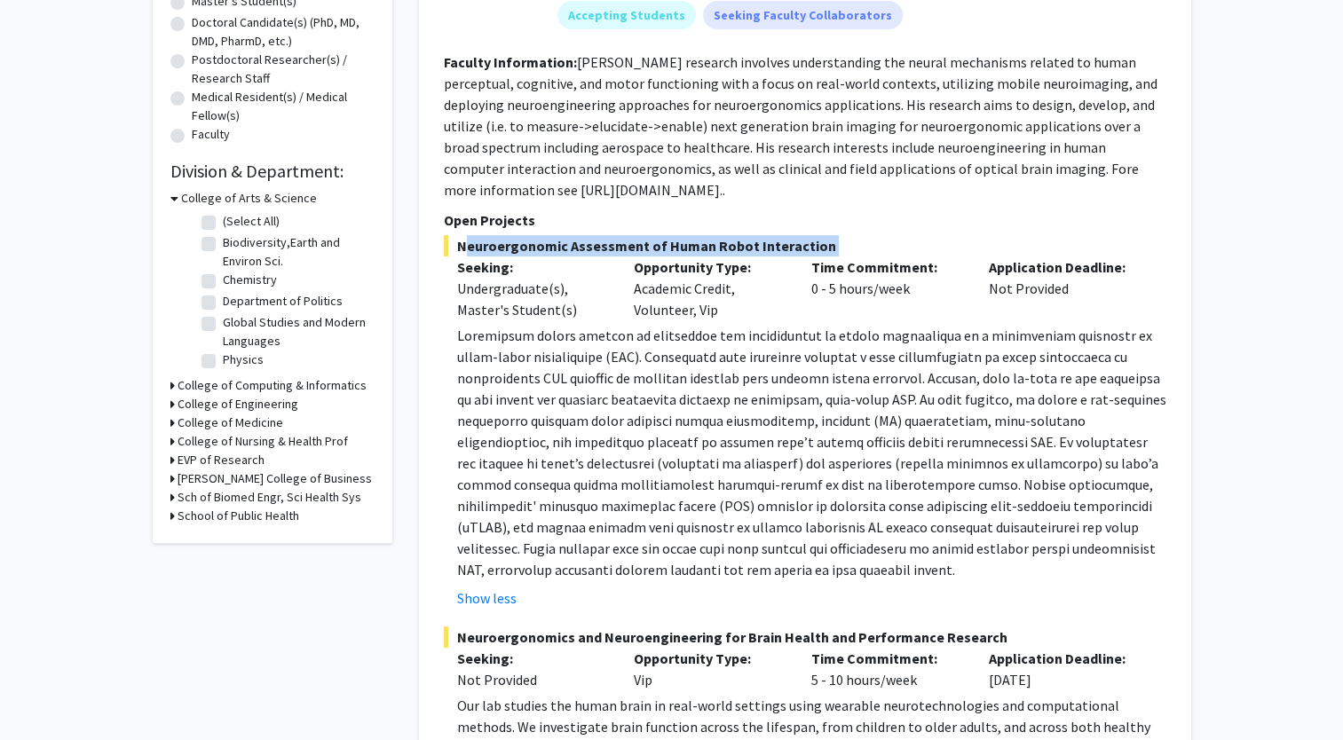
drag, startPoint x: 458, startPoint y: 244, endPoint x: 834, endPoint y: 242, distance: 376.2
click at [834, 242] on span "Neuroergonomic Assessment of Human Robot Interaction" at bounding box center [805, 245] width 722 height 21
drag, startPoint x: 834, startPoint y: 242, endPoint x: 459, endPoint y: 234, distance: 375.4
click at [459, 235] on span "Neuroergonomic Assessment of Human Robot Interaction" at bounding box center [805, 245] width 722 height 21
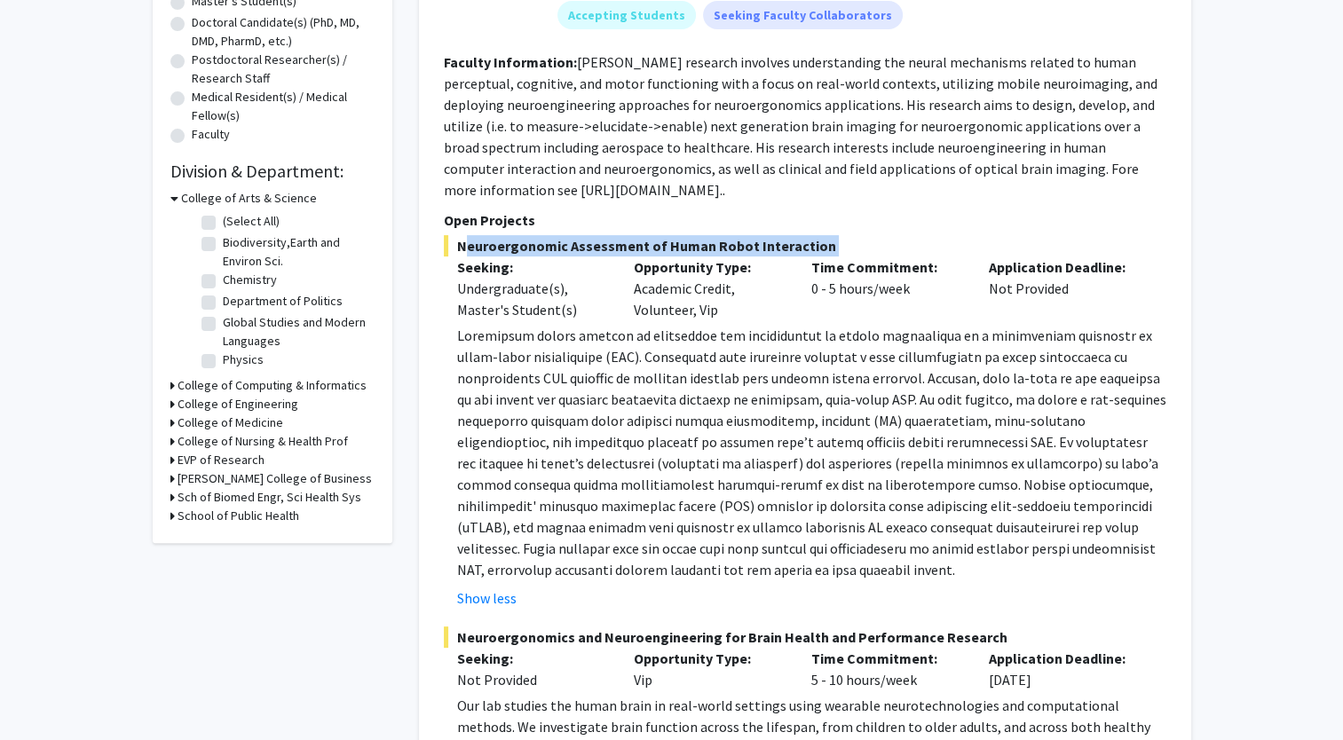
click at [459, 235] on span "Neuroergonomic Assessment of Human Robot Interaction" at bounding box center [805, 245] width 722 height 21
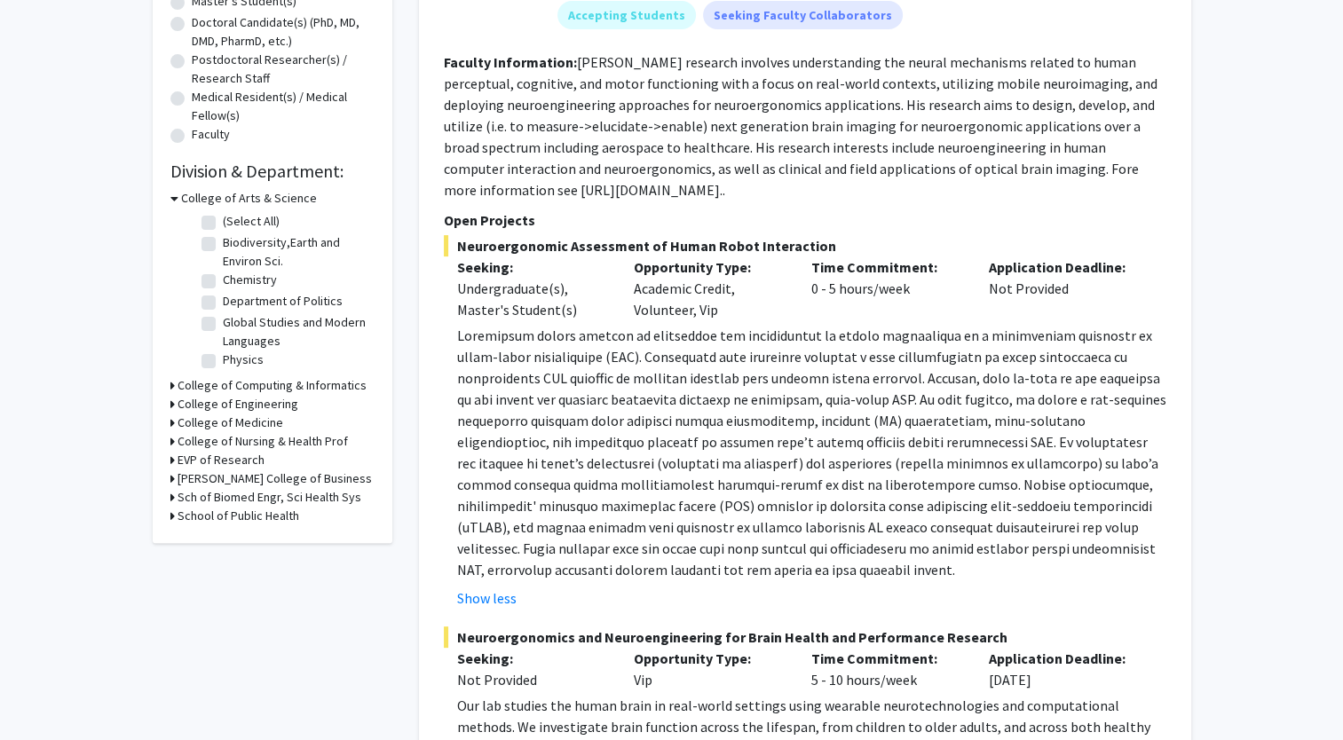
click at [479, 314] on div "Undergraduate(s), Master's Student(s)" at bounding box center [532, 299] width 151 height 43
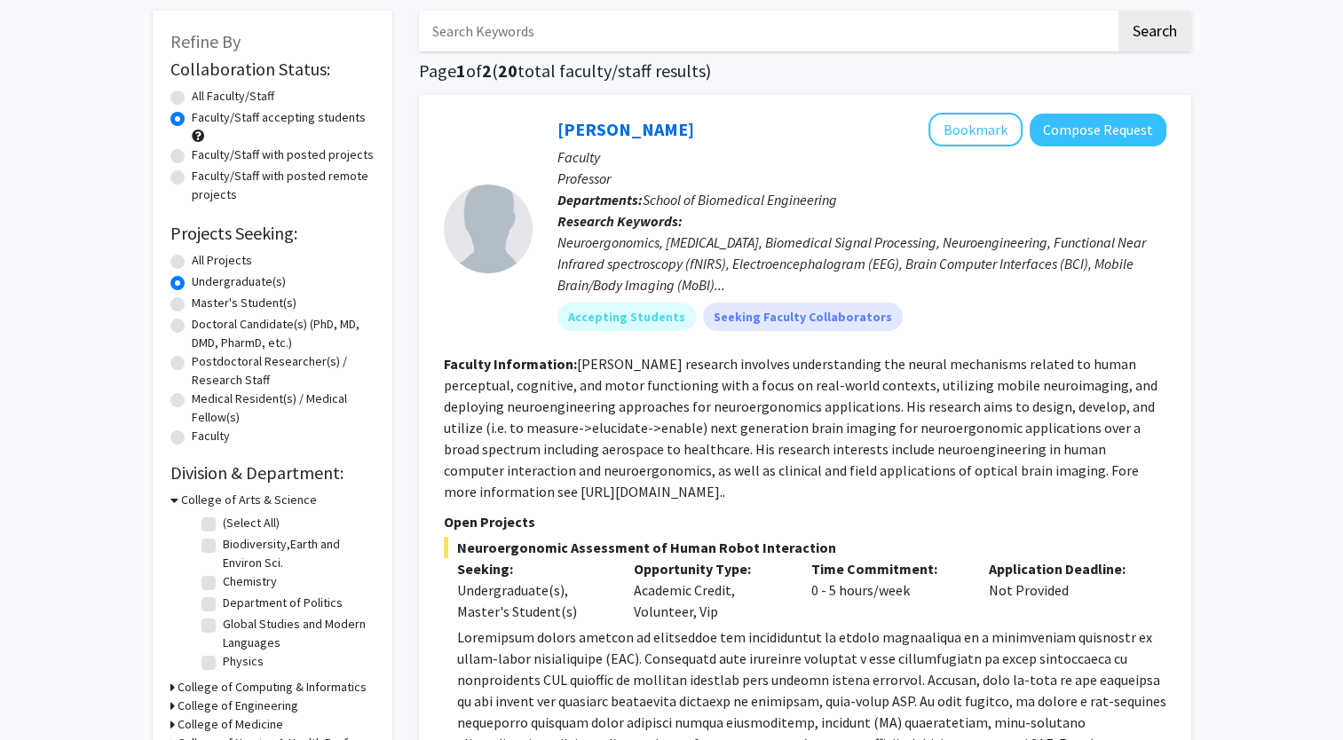
scroll to position [0, 0]
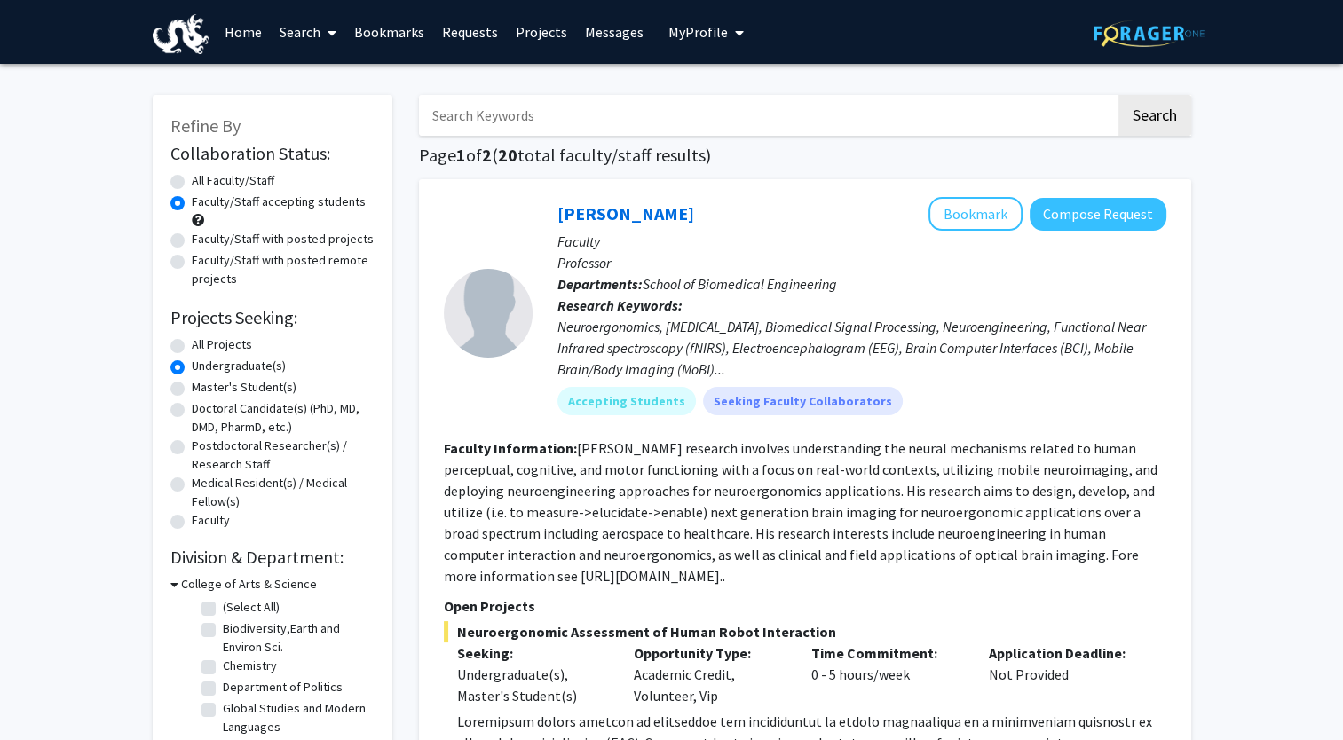
click at [210, 343] on label "All Projects" at bounding box center [222, 344] width 60 height 19
click at [203, 343] on input "All Projects" at bounding box center [198, 341] width 12 height 12
radio input "true"
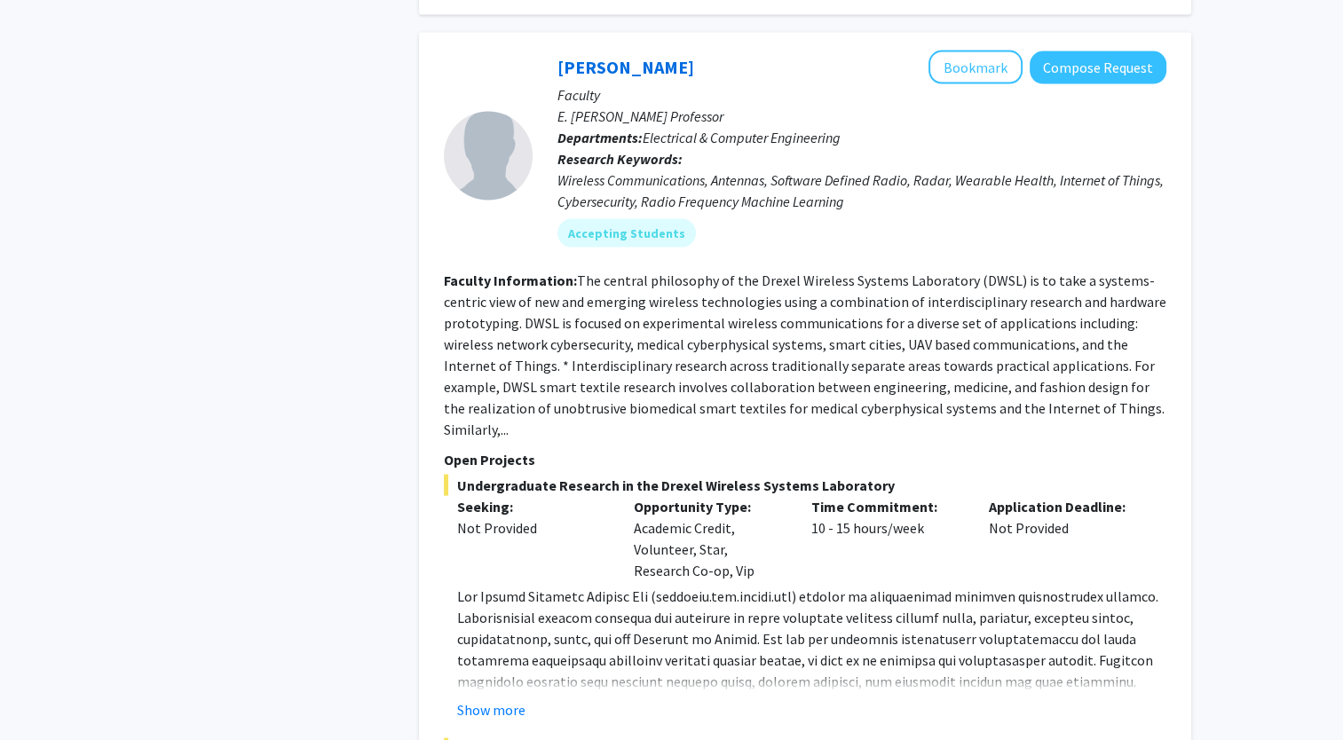
scroll to position [3553, 0]
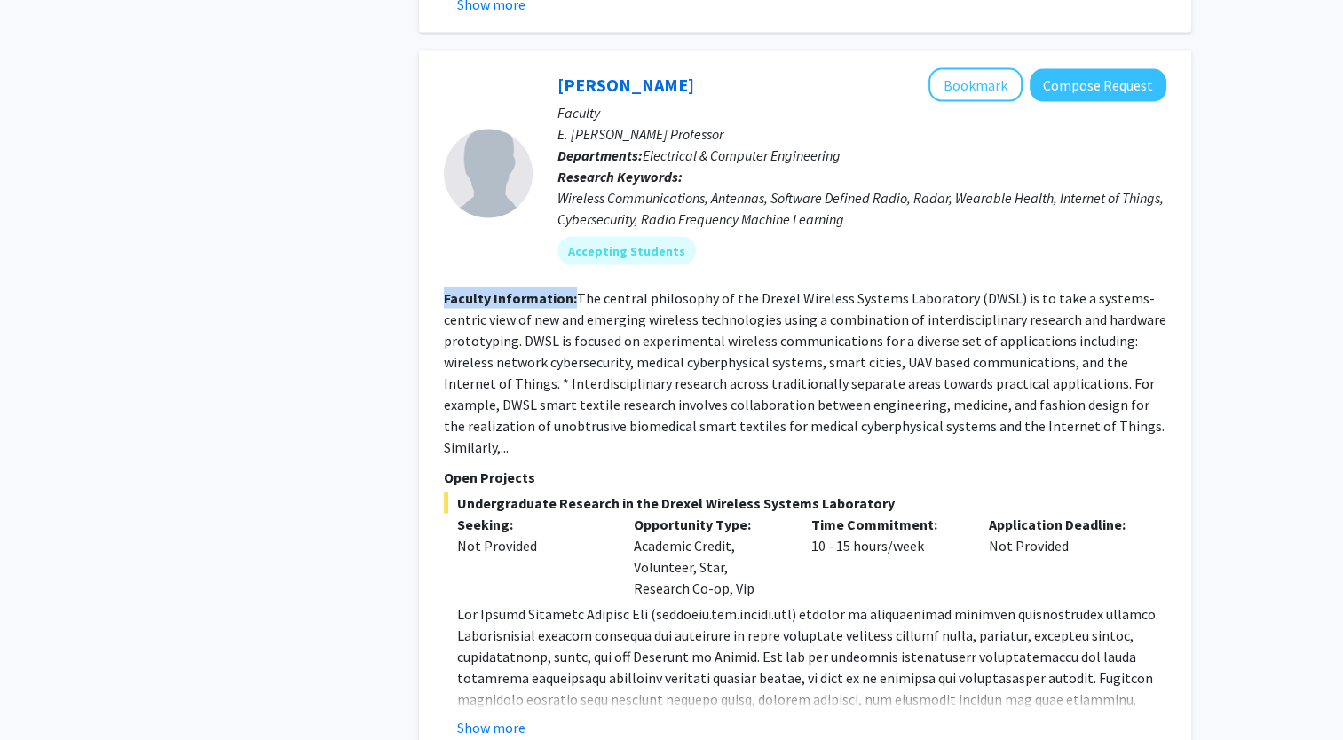
drag, startPoint x: 445, startPoint y: 185, endPoint x: 573, endPoint y: 183, distance: 128.7
click at [573, 289] on b "Faculty Information:" at bounding box center [510, 298] width 133 height 18
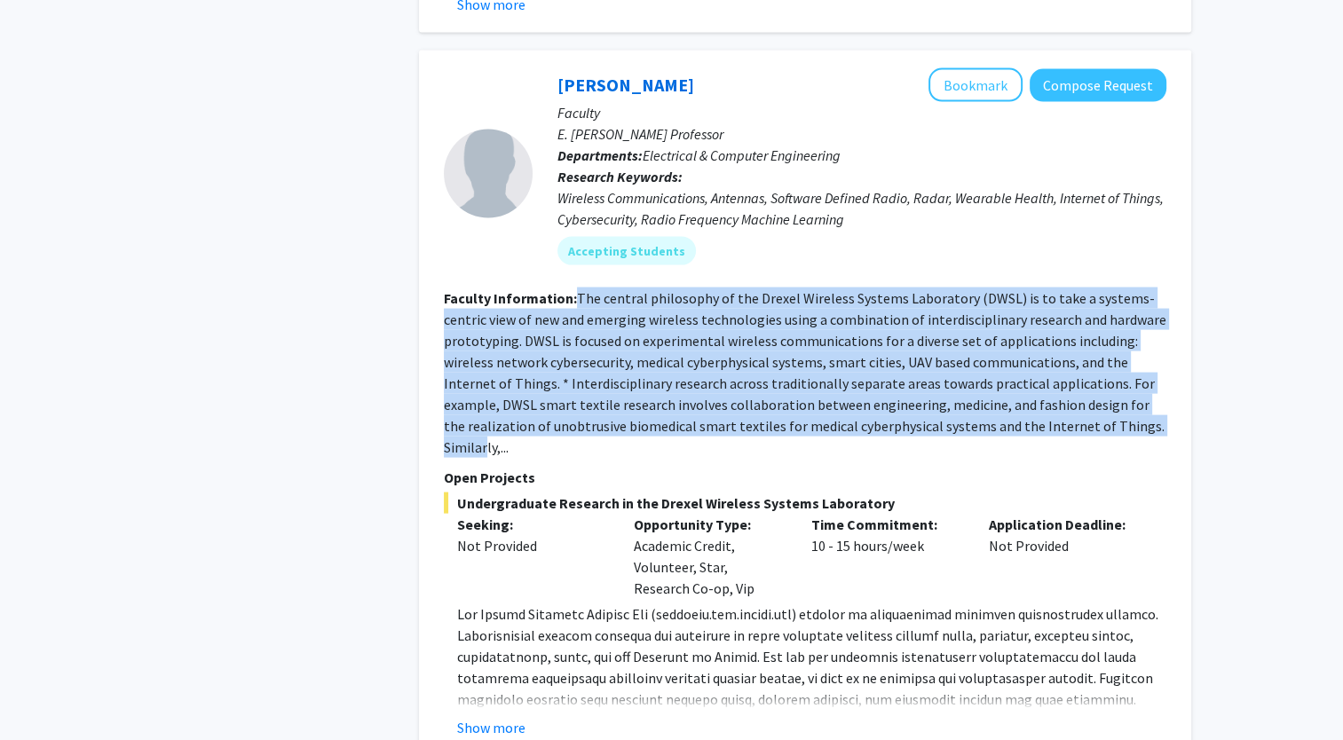
drag, startPoint x: 576, startPoint y: 184, endPoint x: 1089, endPoint y: 316, distance: 529.7
click at [1089, 316] on fg-read-more "The central philosophy of the Drexel Wireless Systems Laboratory (DWSL) is to t…" at bounding box center [805, 372] width 722 height 167
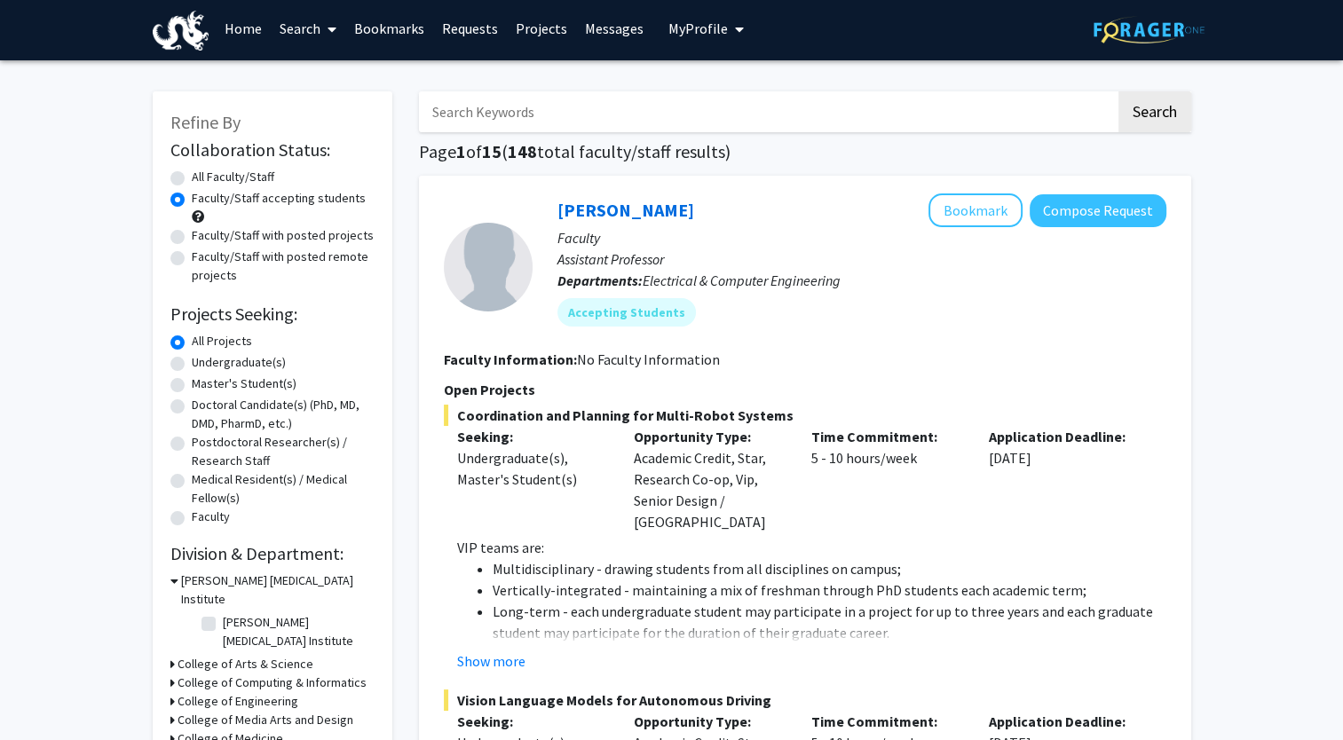
scroll to position [0, 0]
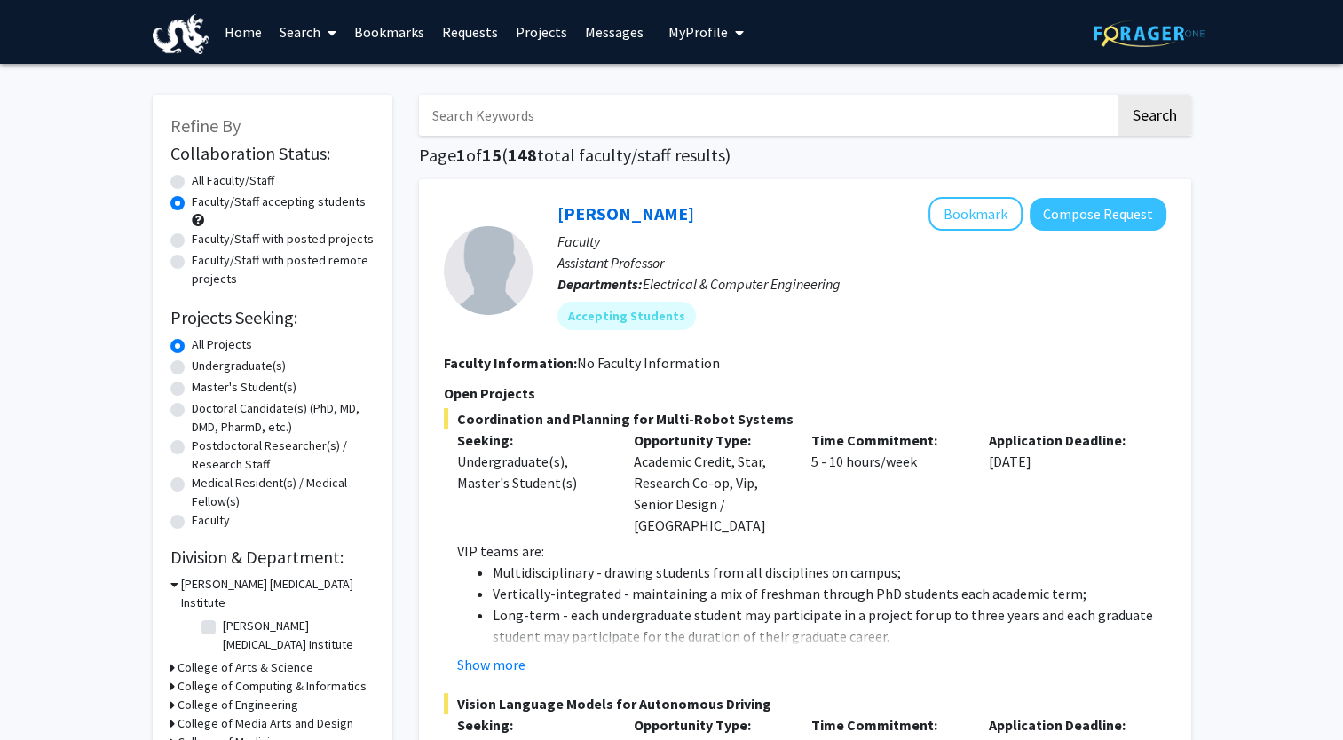
click at [735, 31] on icon "My profile dropdown to access profile and logout" at bounding box center [739, 33] width 9 height 14
drag, startPoint x: 811, startPoint y: 460, endPoint x: 1066, endPoint y: 461, distance: 254.7
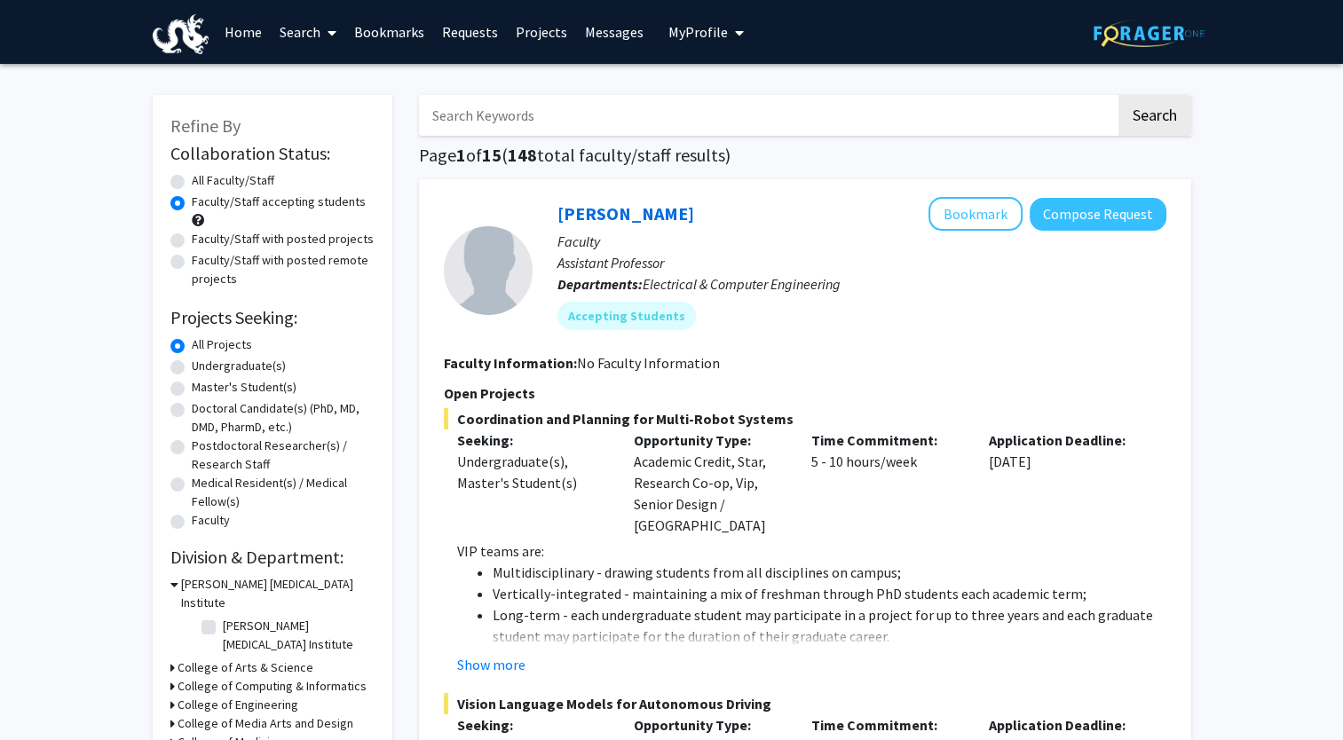
click at [1066, 461] on div "Seeking: Undergraduate(s), Master's Student(s) Opportunity Type: Academic Credi…" at bounding box center [791, 482] width 722 height 106
click at [1066, 461] on div "Application Deadline: [DATE]" at bounding box center [1063, 482] width 177 height 106
drag, startPoint x: 1066, startPoint y: 461, endPoint x: 453, endPoint y: 390, distance: 616.4
click at [453, 390] on p "Open Projects" at bounding box center [805, 392] width 722 height 21
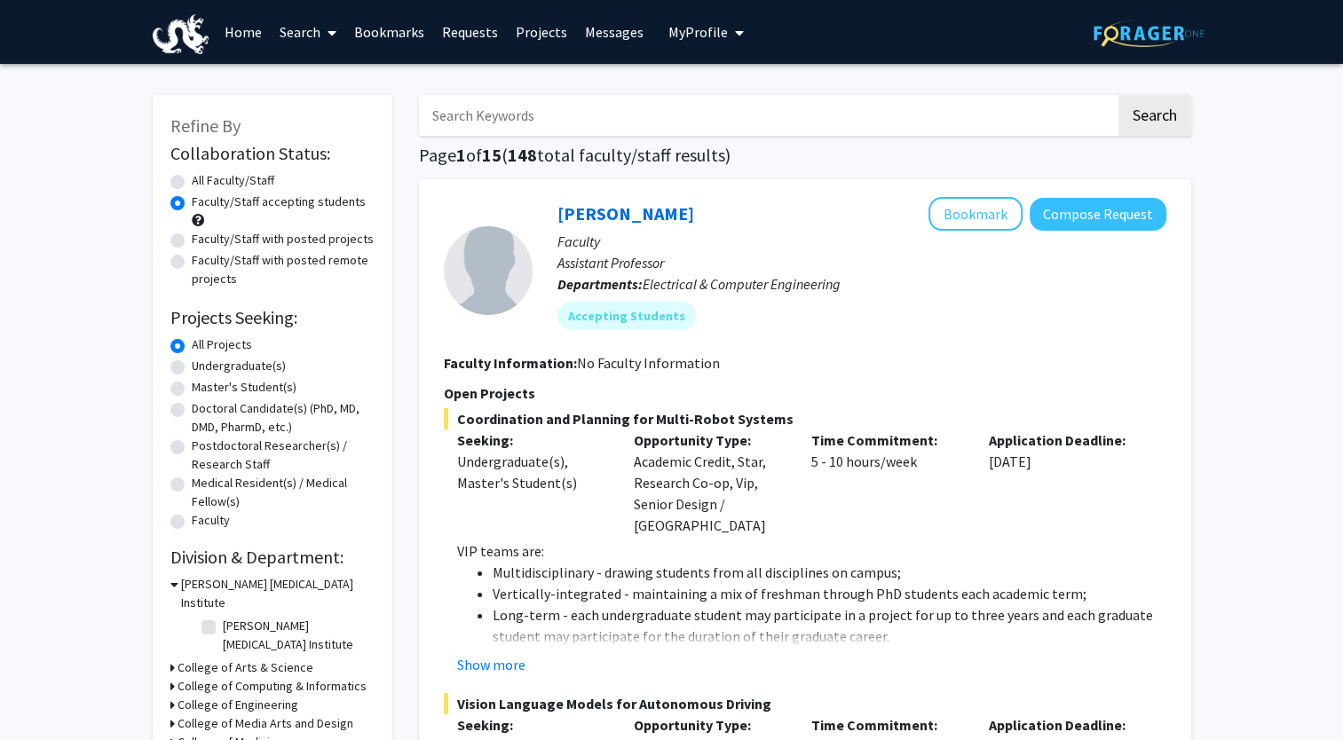
drag, startPoint x: 444, startPoint y: 390, endPoint x: 1086, endPoint y: 484, distance: 649.4
click at [1086, 484] on div "Application Deadline: [DATE]" at bounding box center [1063, 482] width 177 height 106
